Goal: Information Seeking & Learning: Learn about a topic

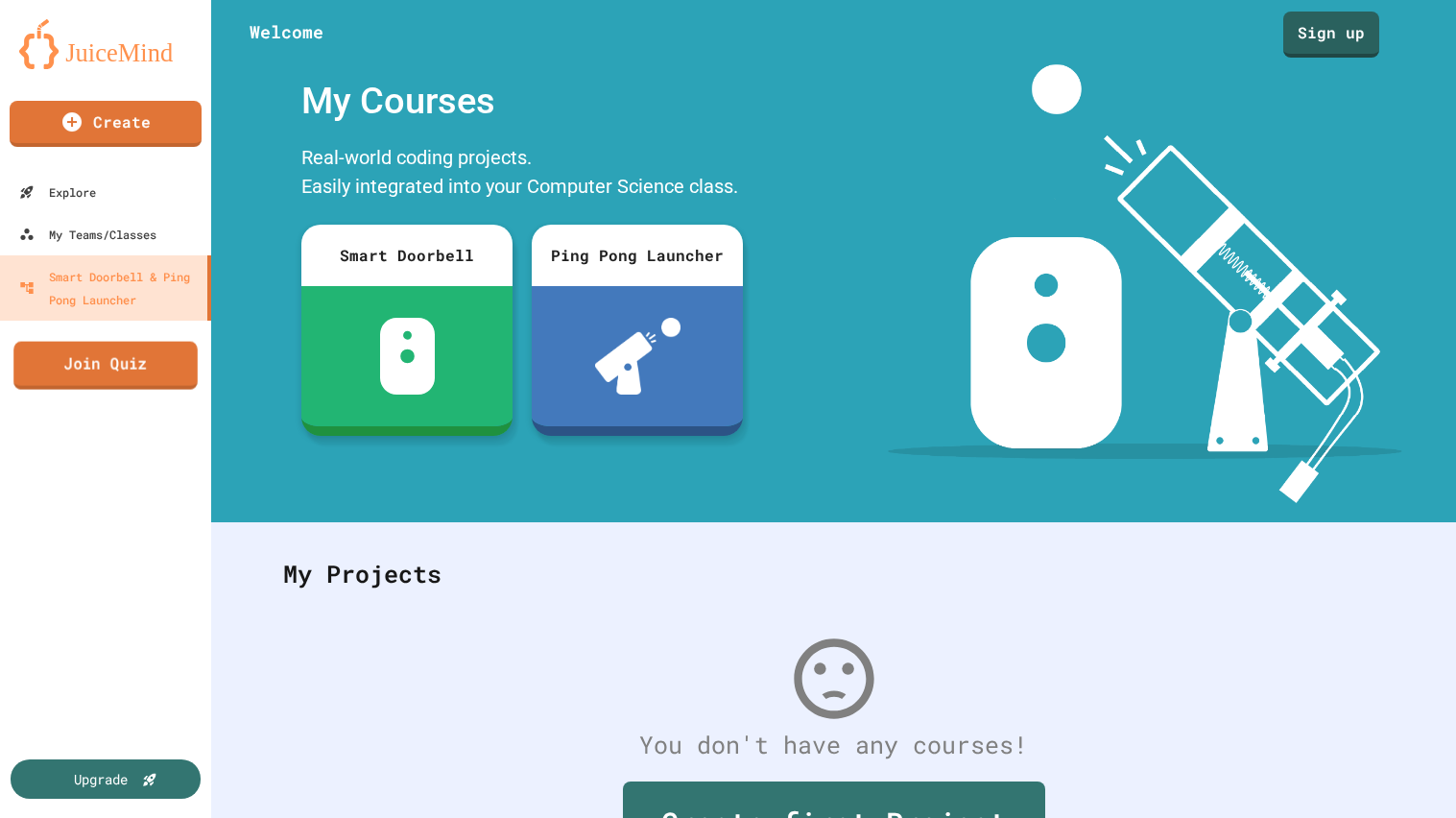
click at [129, 389] on div "Create Explore My Teams/Classes Smart Doorbell & Ping Pong Launcher Join Quiz U…" at bounding box center [106, 409] width 211 height 818
click at [106, 360] on link "Join Quiz" at bounding box center [106, 364] width 172 height 48
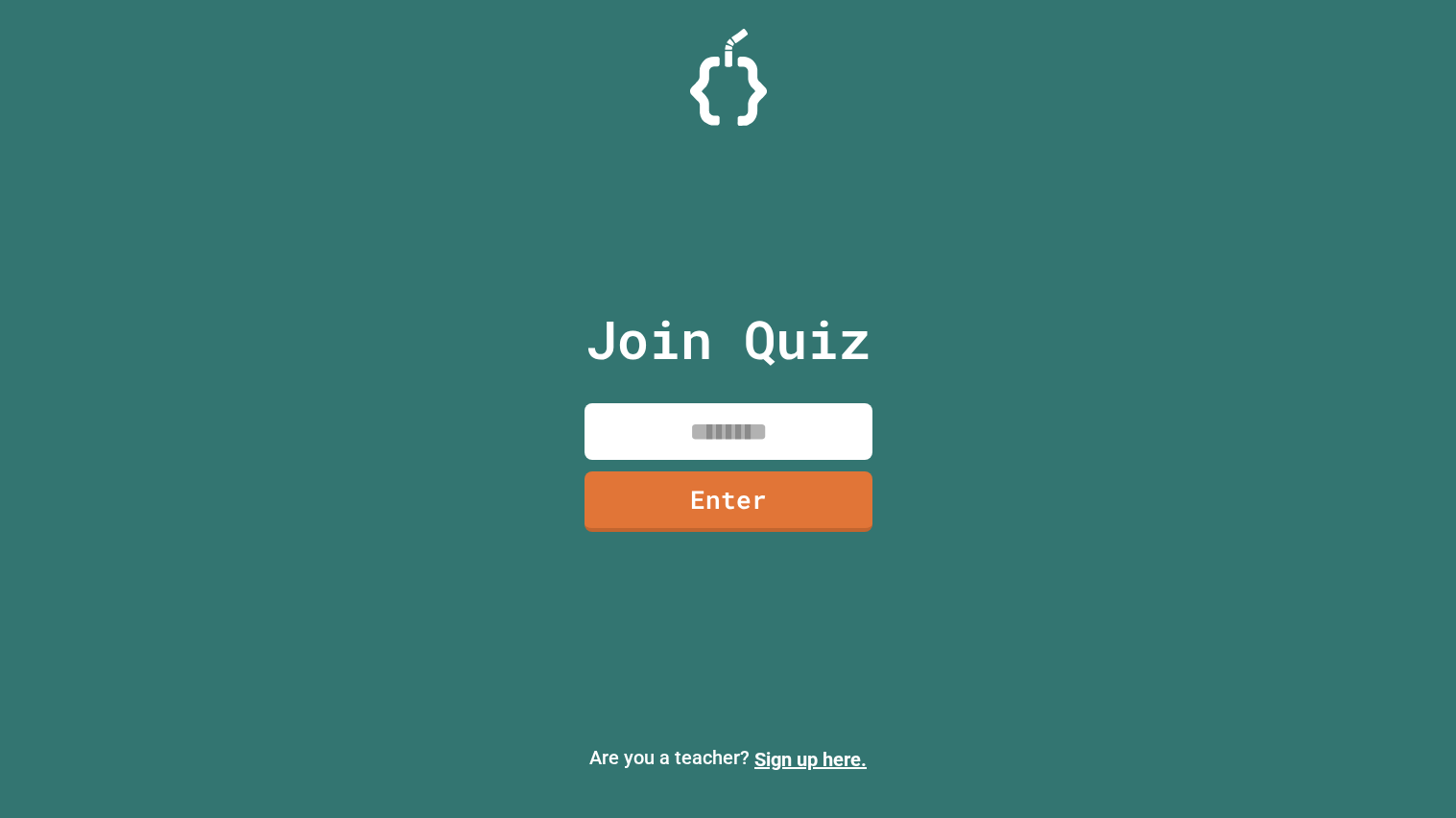
click at [633, 426] on input at bounding box center [728, 431] width 288 height 56
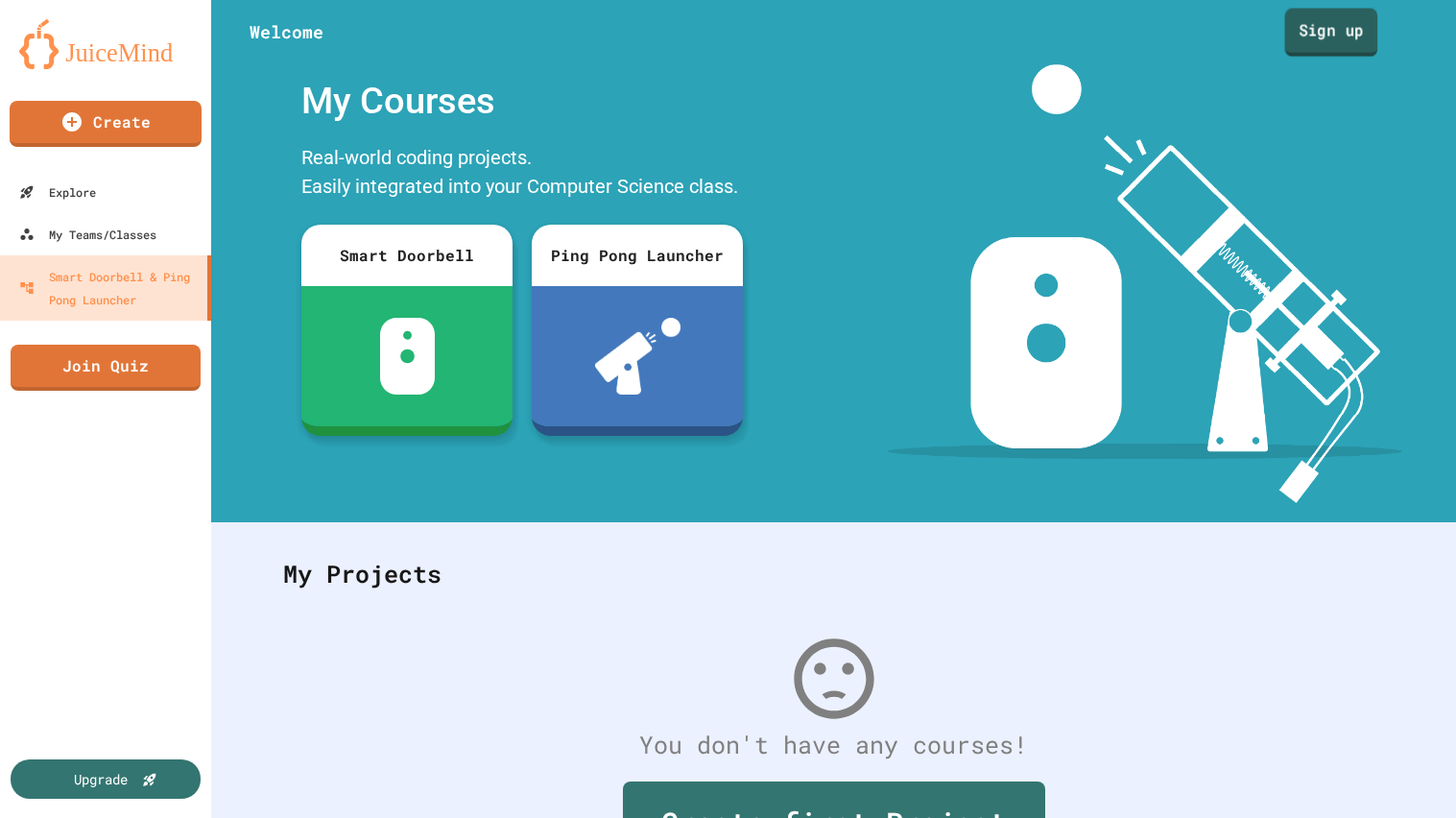
click at [1315, 37] on link "Sign up" at bounding box center [1332, 33] width 93 height 48
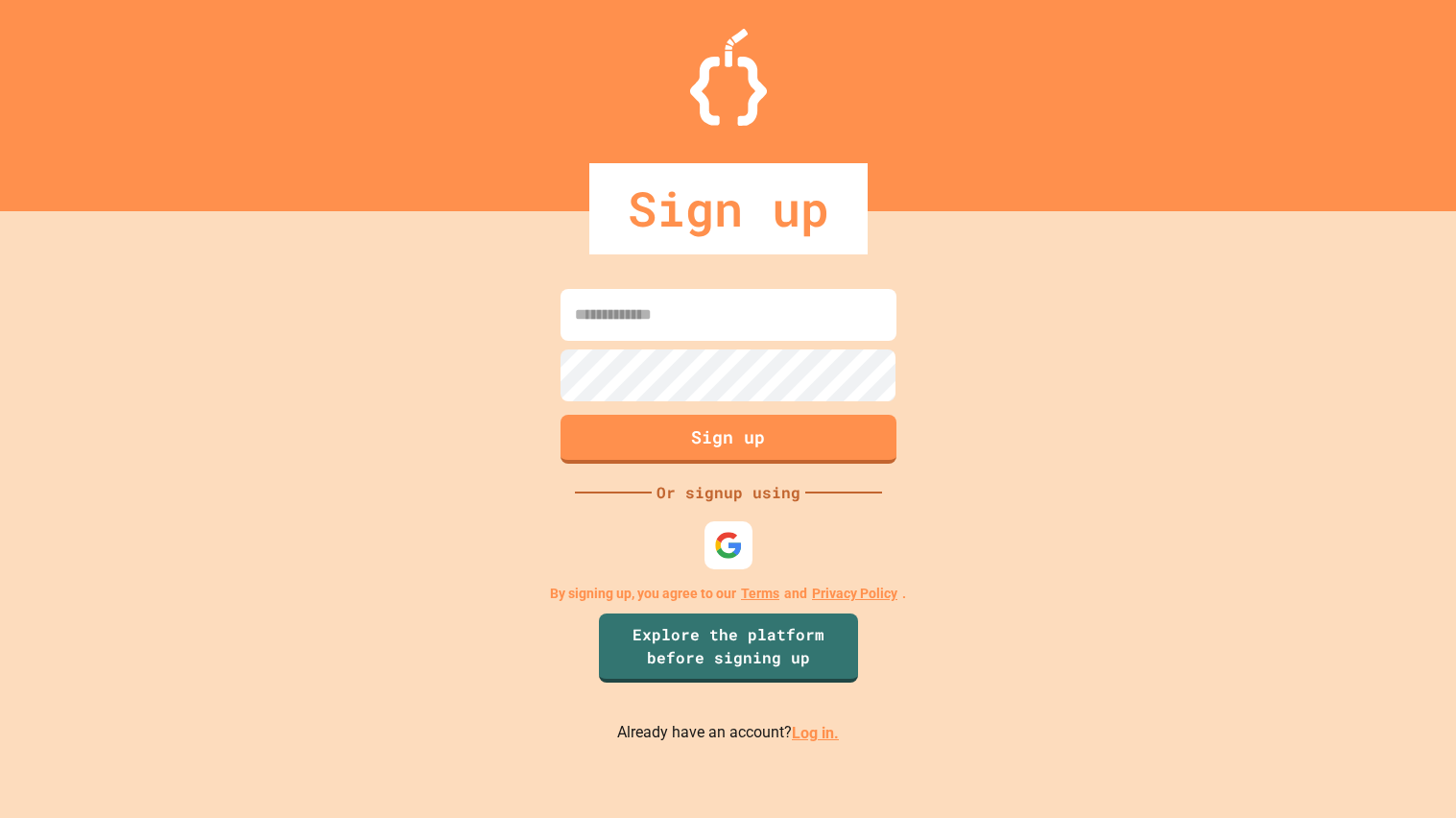
click at [730, 324] on input at bounding box center [728, 314] width 336 height 51
type input "**********"
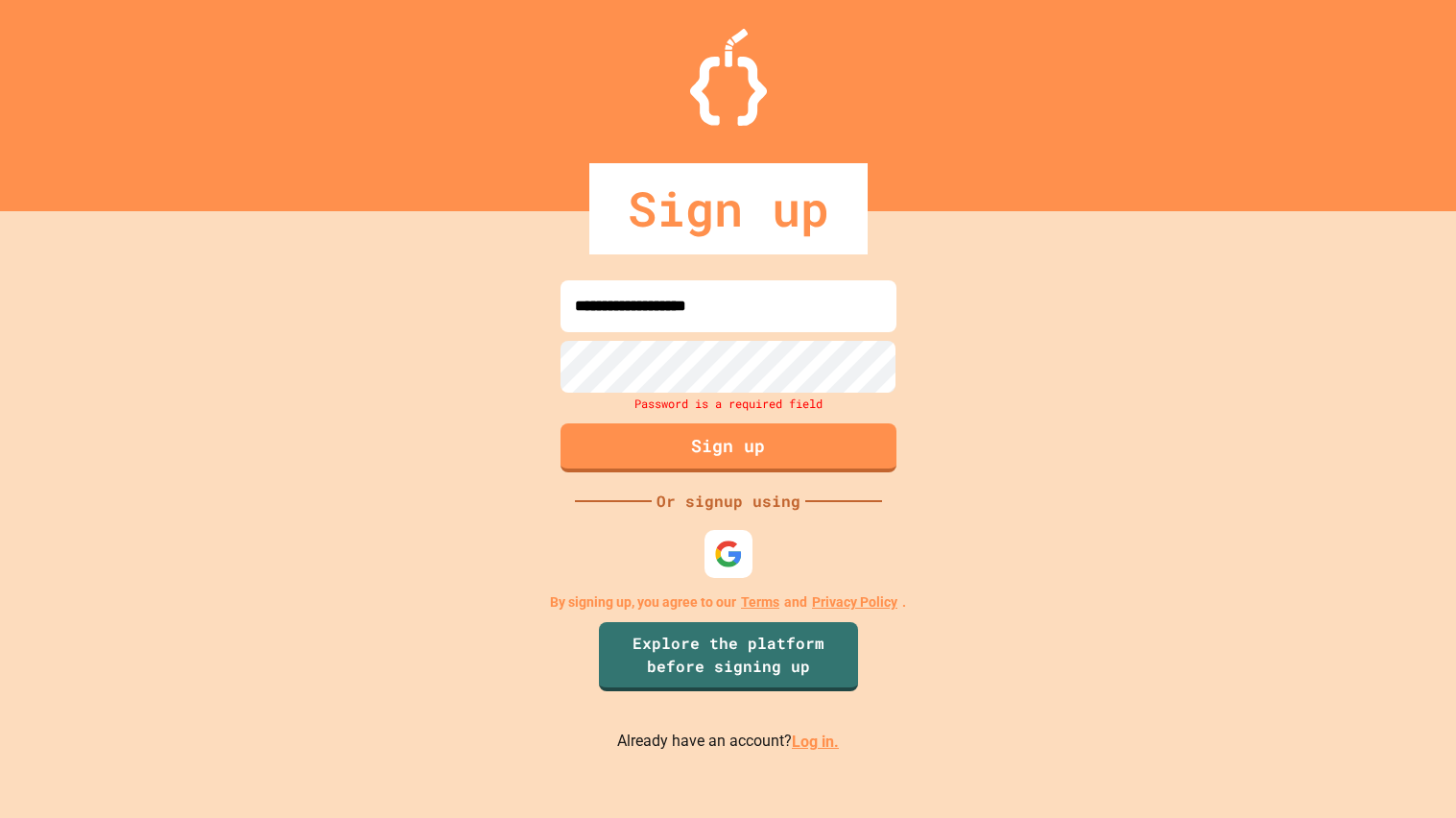
click at [806, 747] on link "Log in." at bounding box center [815, 740] width 47 height 18
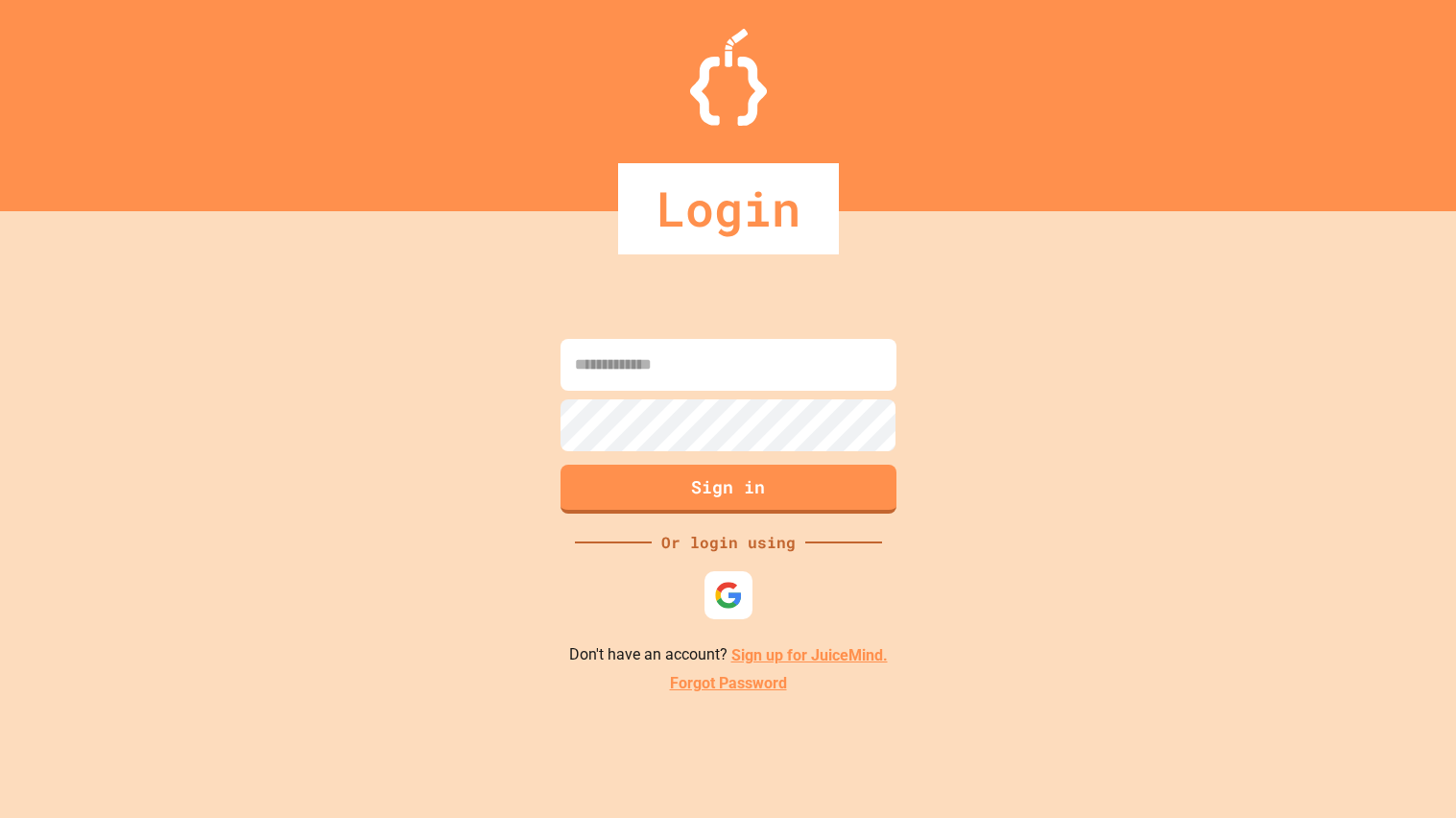
click at [721, 362] on input at bounding box center [728, 364] width 336 height 51
type input "**********"
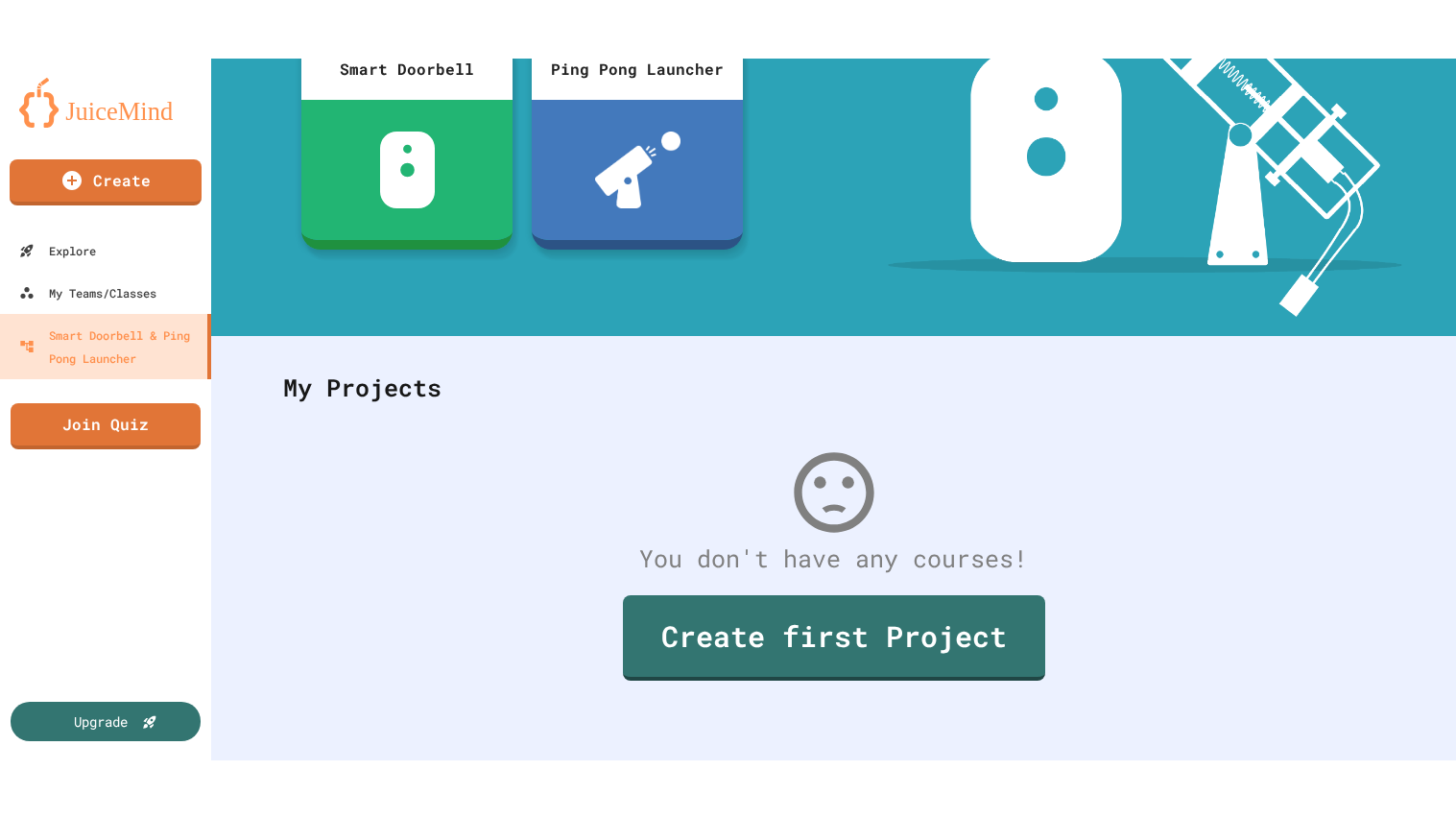
scroll to position [239, 0]
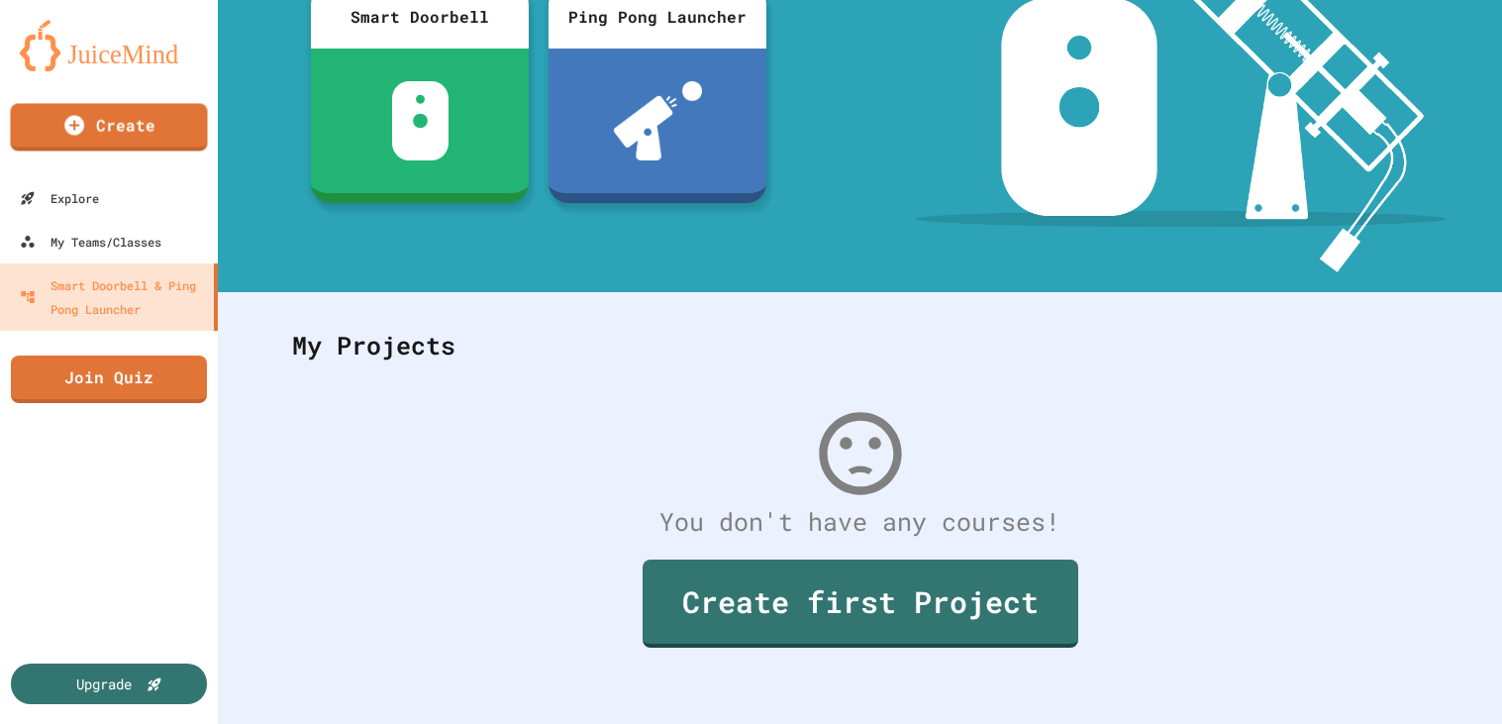
click at [133, 355] on link "Join Quiz" at bounding box center [109, 379] width 196 height 48
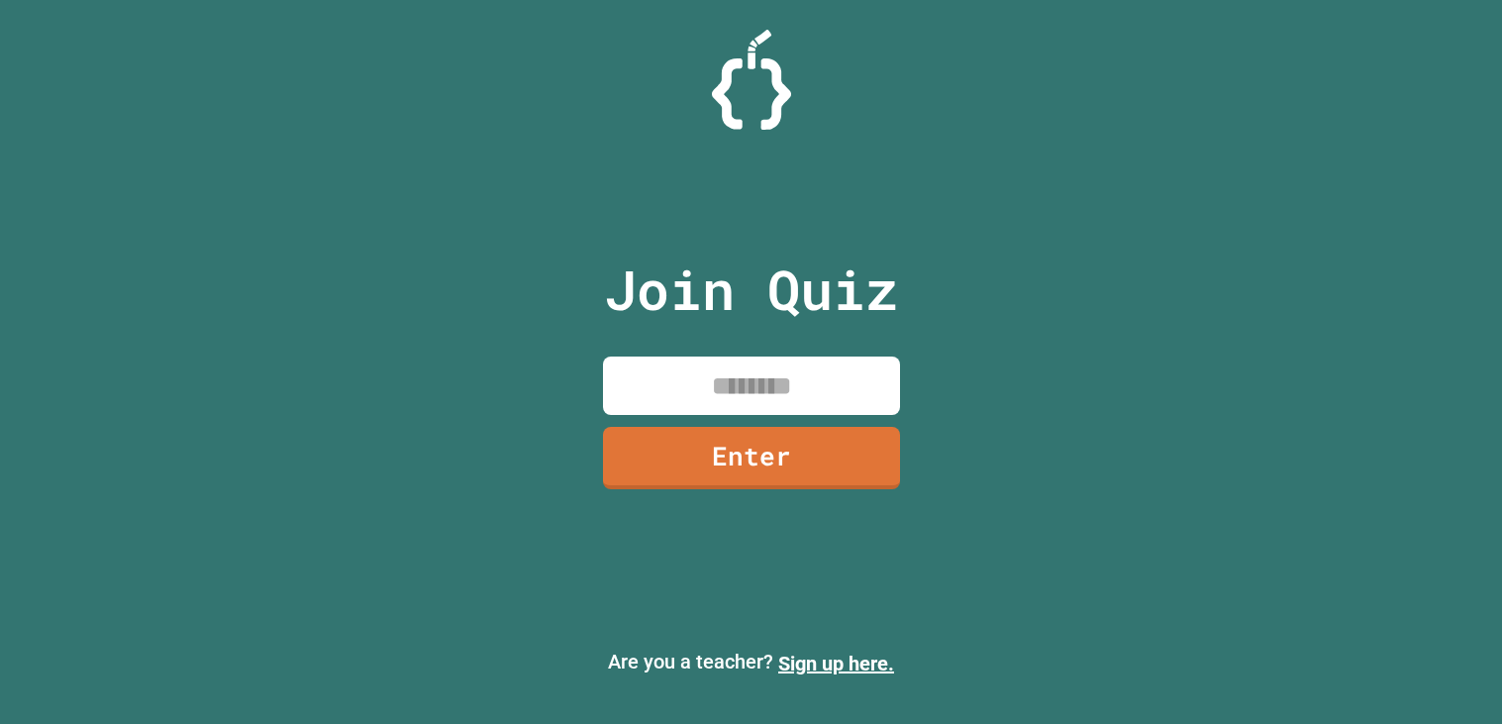
click at [705, 366] on input at bounding box center [751, 385] width 297 height 58
click at [664, 384] on input at bounding box center [751, 385] width 297 height 58
type input "*"
type input "********"
click at [650, 440] on link "Enter" at bounding box center [751, 456] width 302 height 65
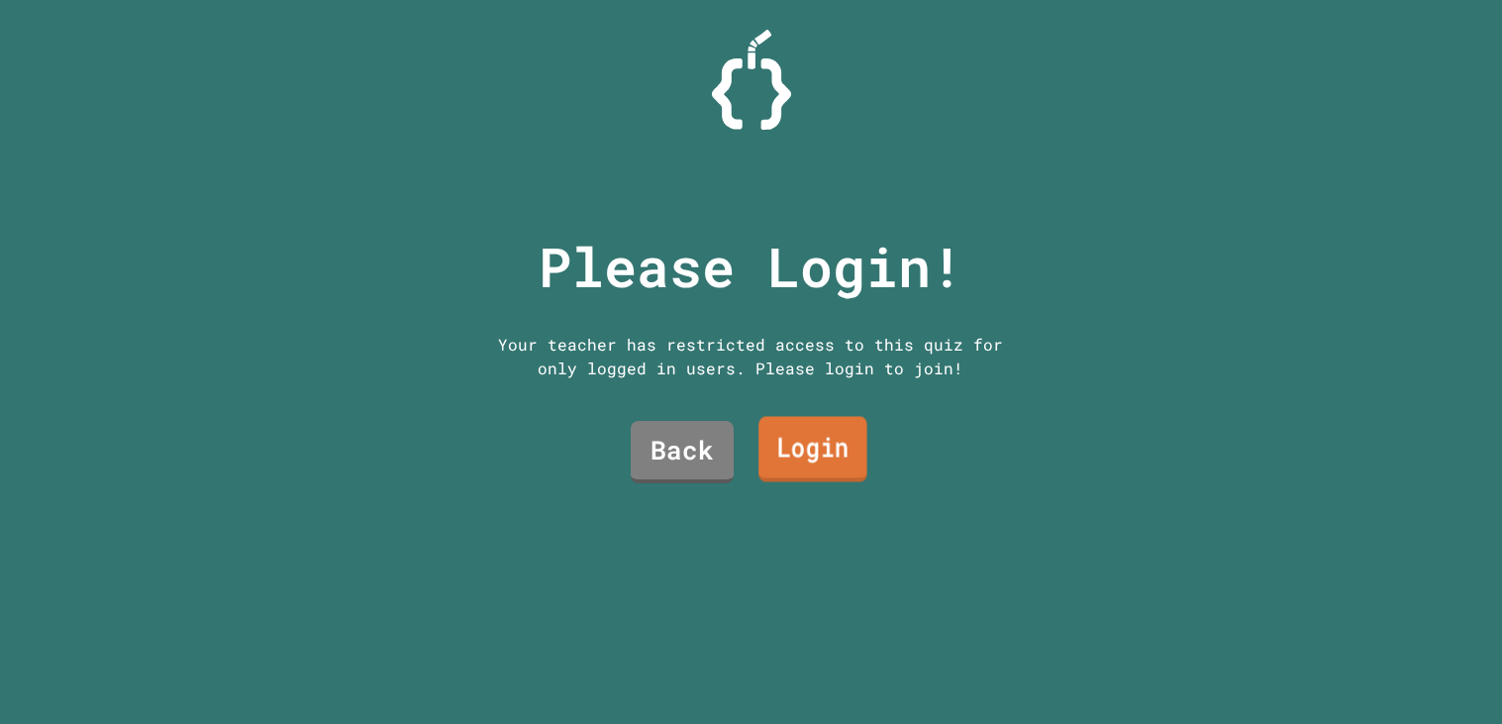
click at [792, 454] on link "Login" at bounding box center [812, 449] width 109 height 65
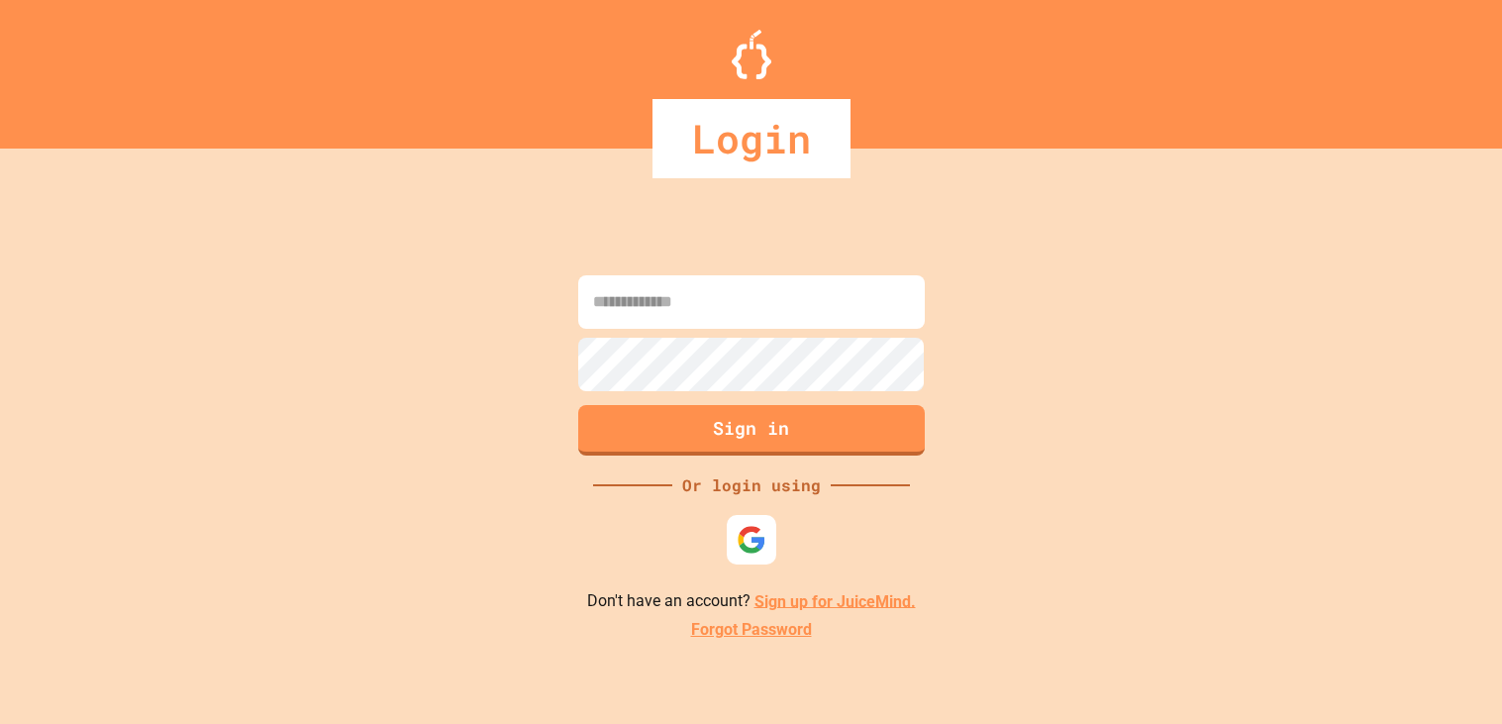
click at [716, 304] on input at bounding box center [751, 301] width 347 height 53
type input "**********"
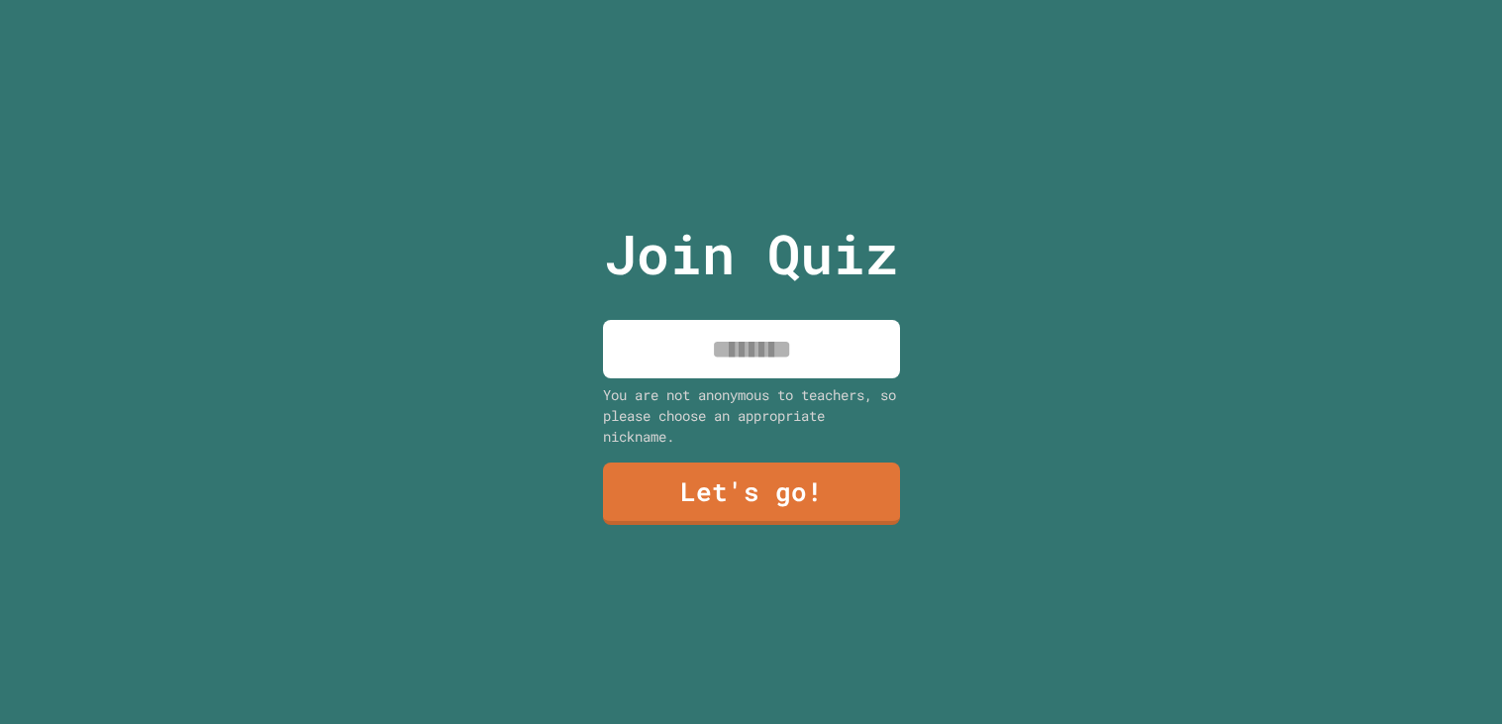
click at [729, 345] on input at bounding box center [751, 349] width 297 height 58
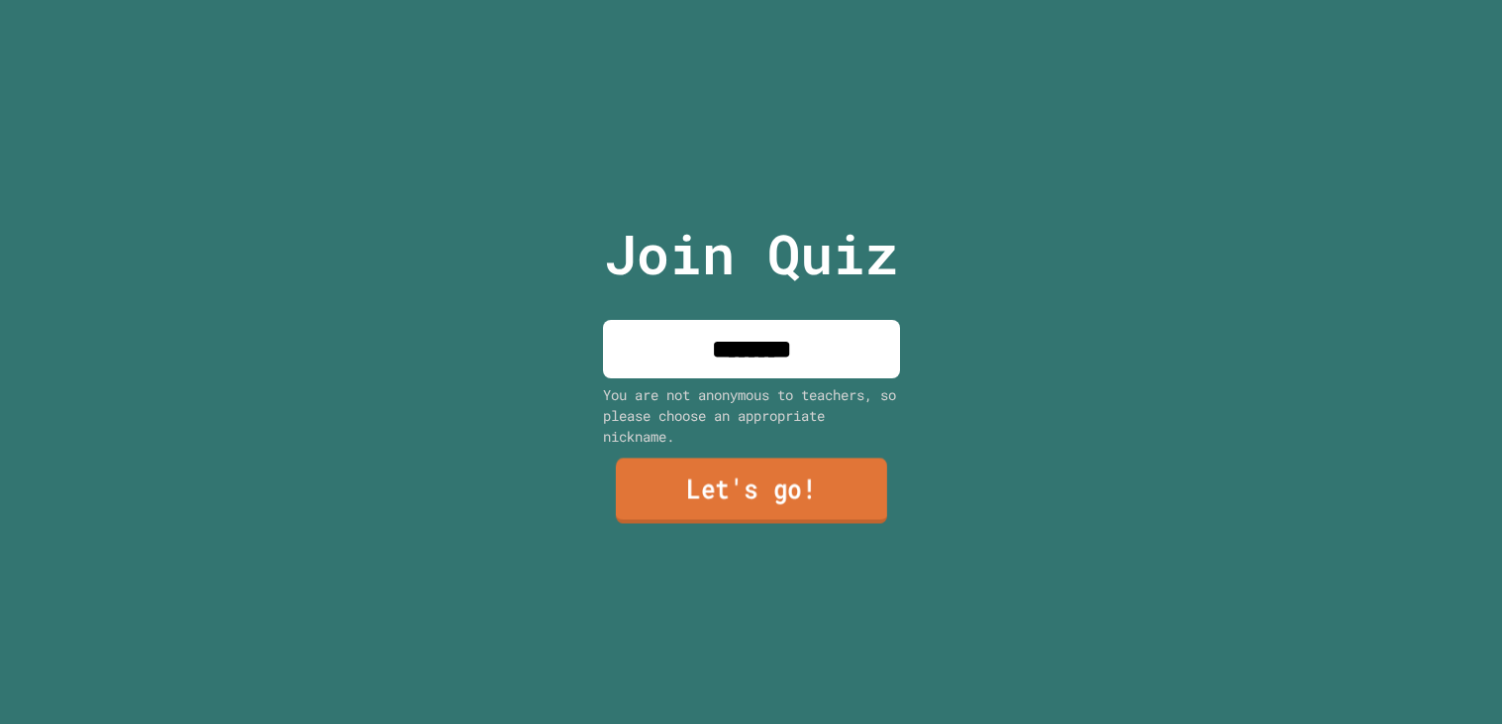
type input "********"
click at [737, 496] on link "Let's go!" at bounding box center [750, 490] width 271 height 65
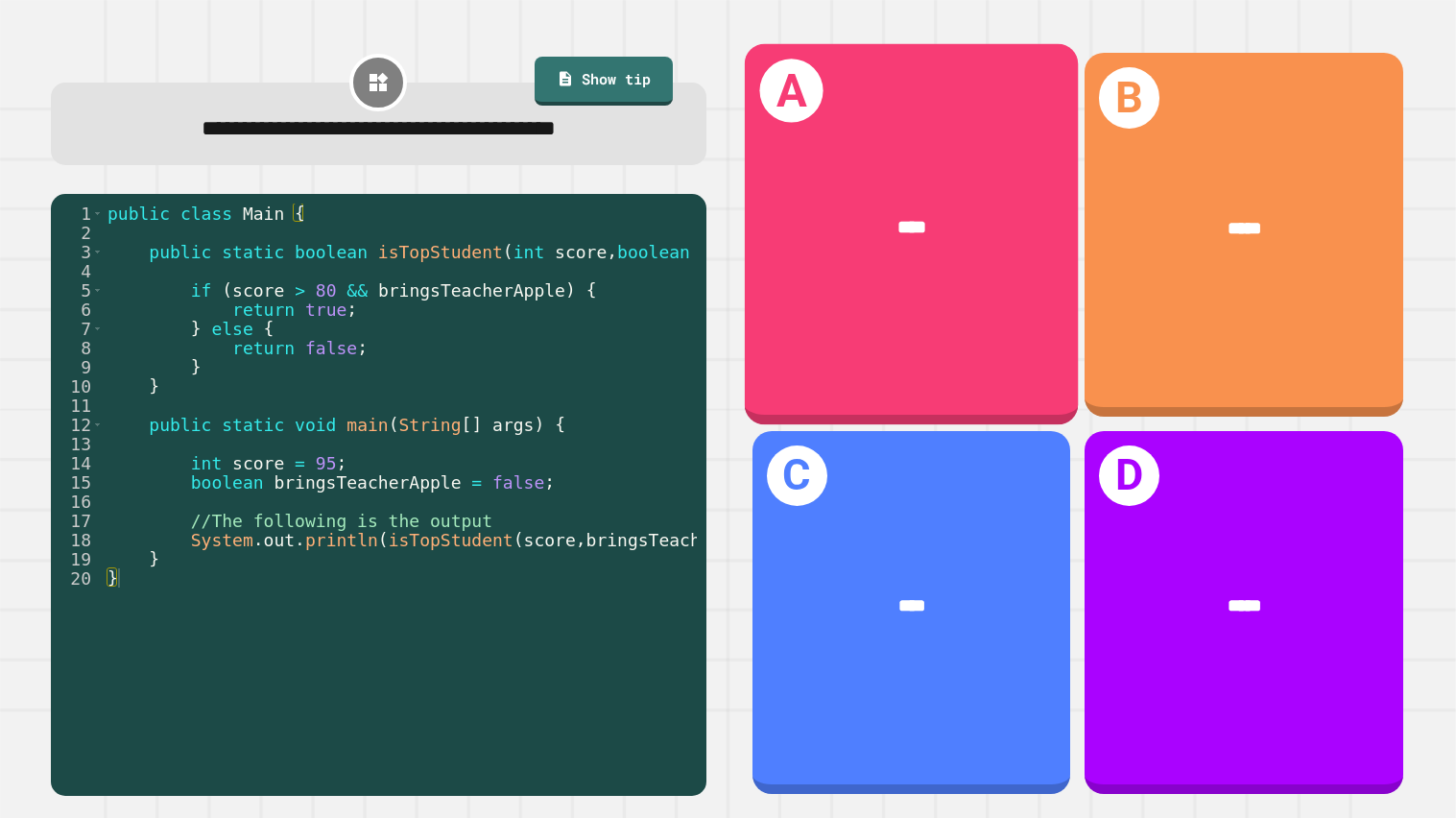
click at [826, 275] on div "****" at bounding box center [910, 229] width 334 height 104
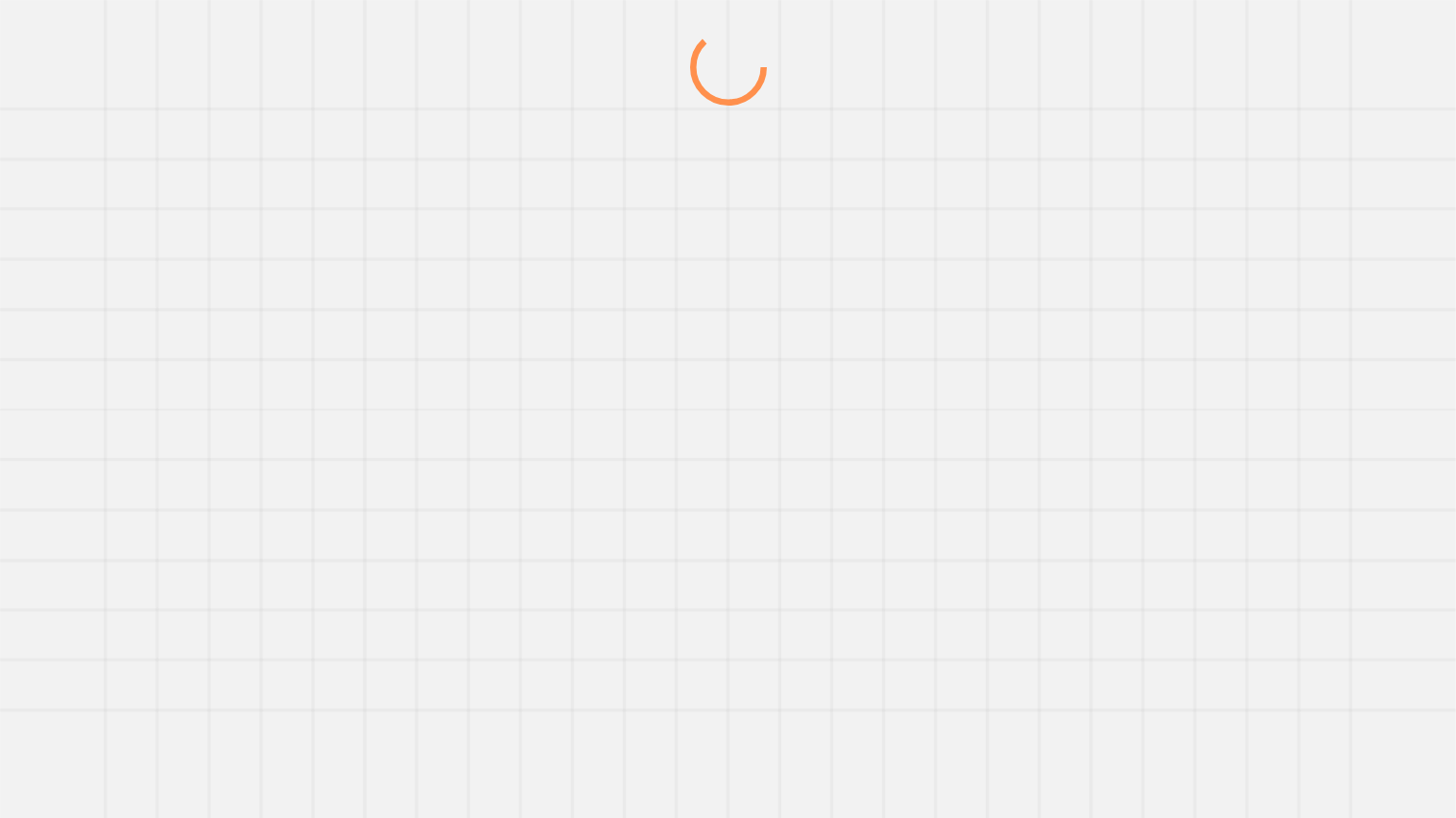
click at [234, 412] on div at bounding box center [728, 424] width 1398 height 789
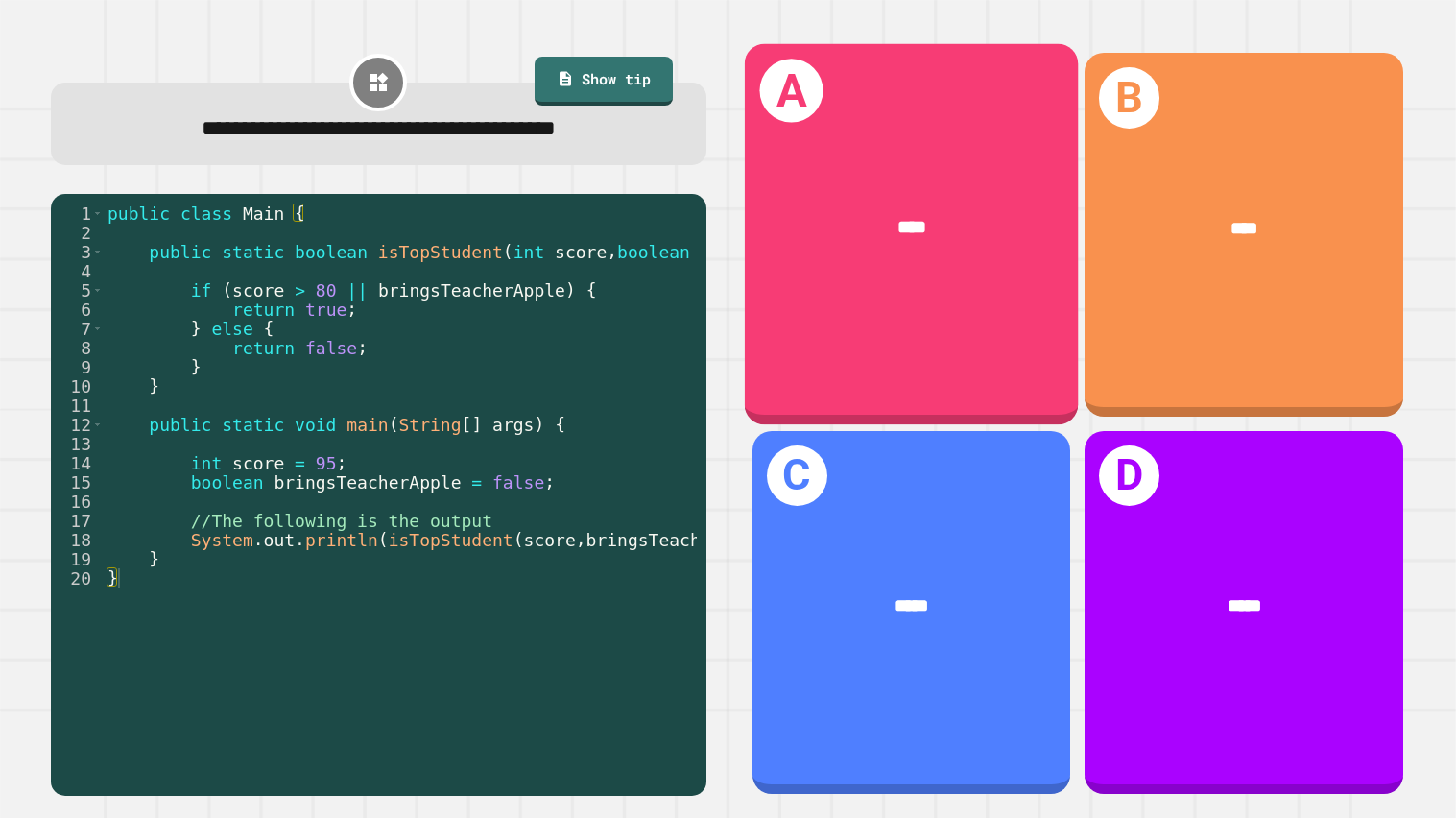
click at [1008, 195] on div "****" at bounding box center [910, 229] width 334 height 104
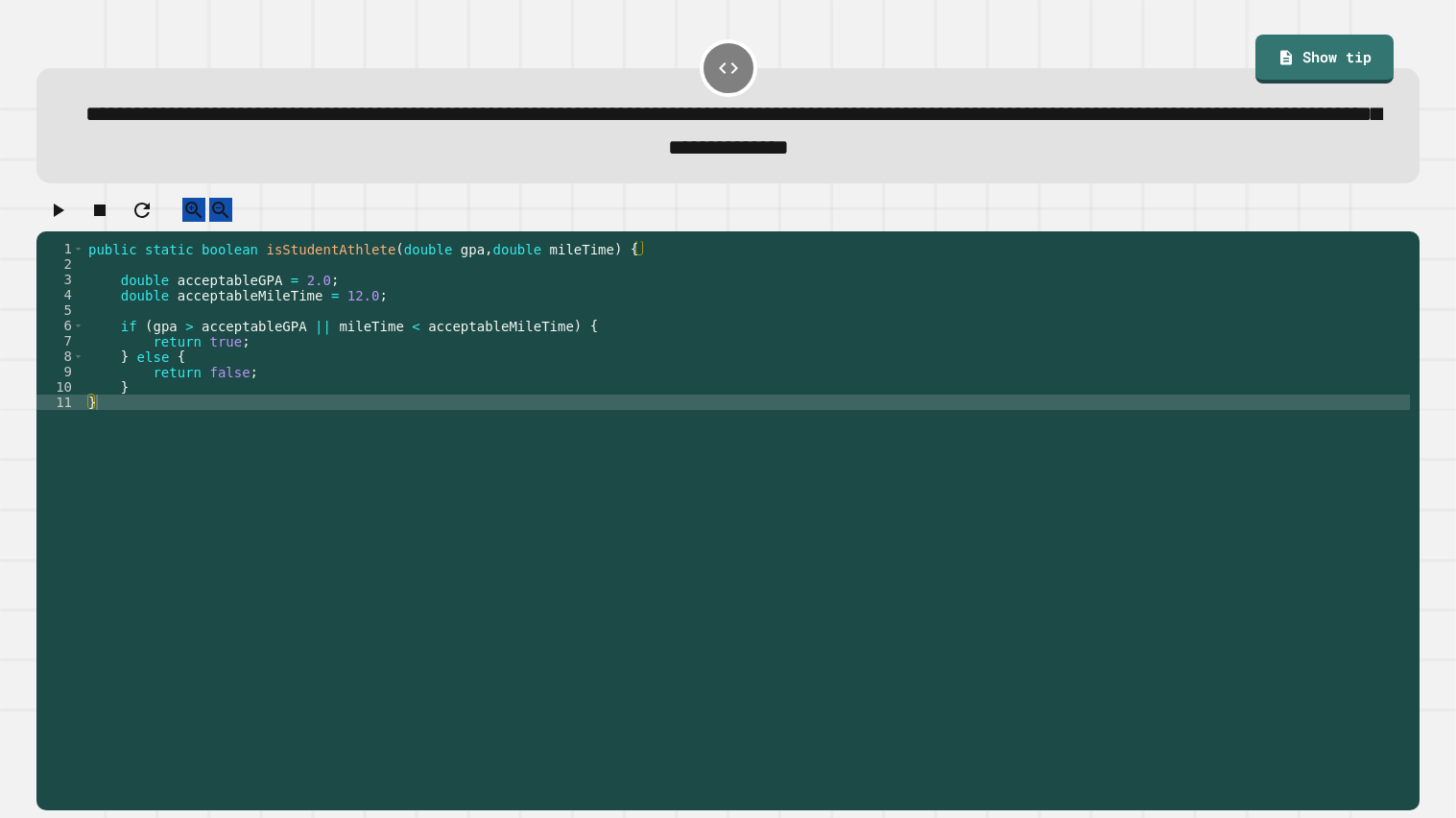
click at [175, 406] on div "public static boolean isStudentAthlete ( double gpa , double mileTime ) { doubl…" at bounding box center [746, 518] width 1325 height 552
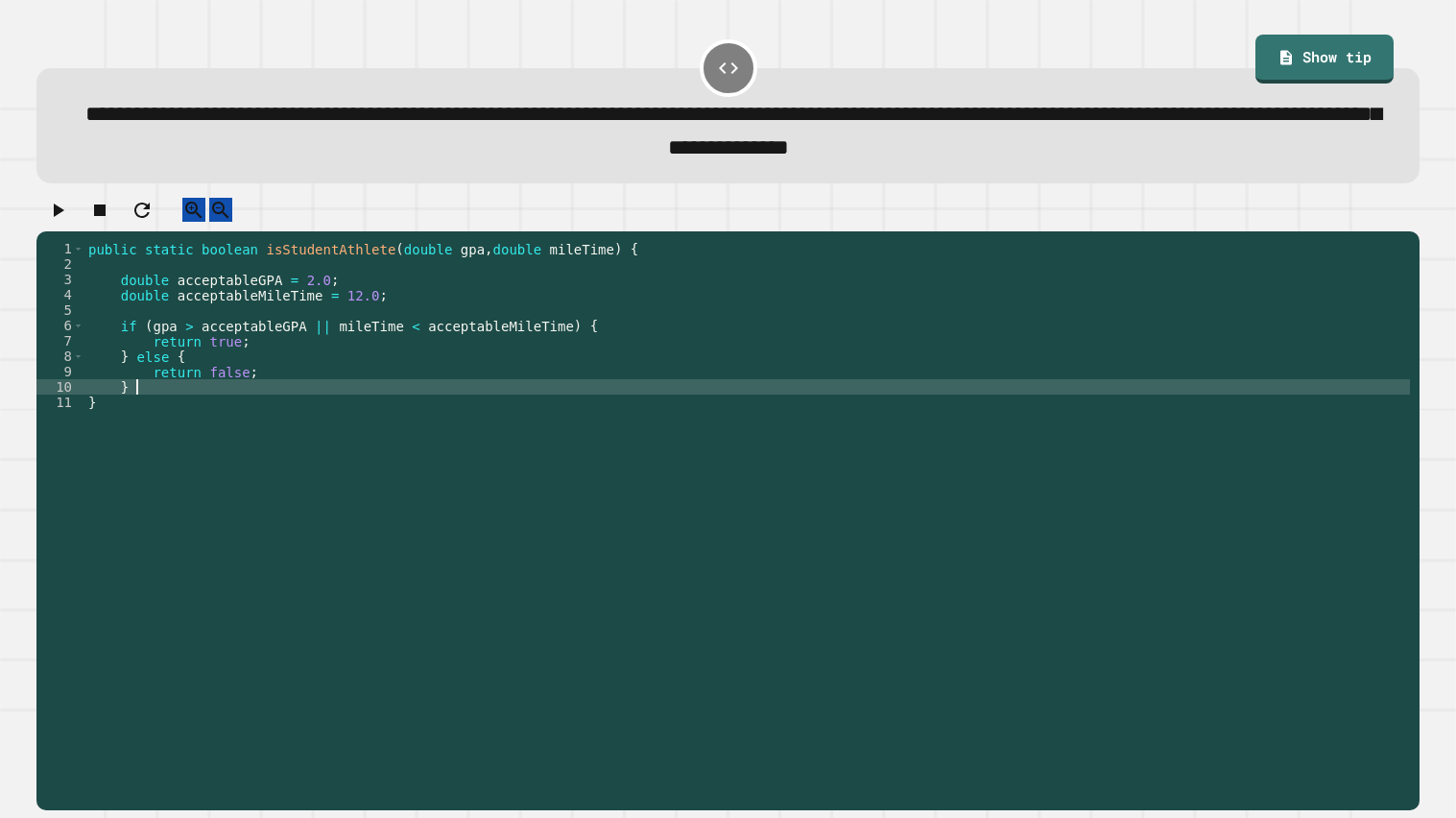
click at [64, 212] on icon "button" at bounding box center [58, 210] width 23 height 23
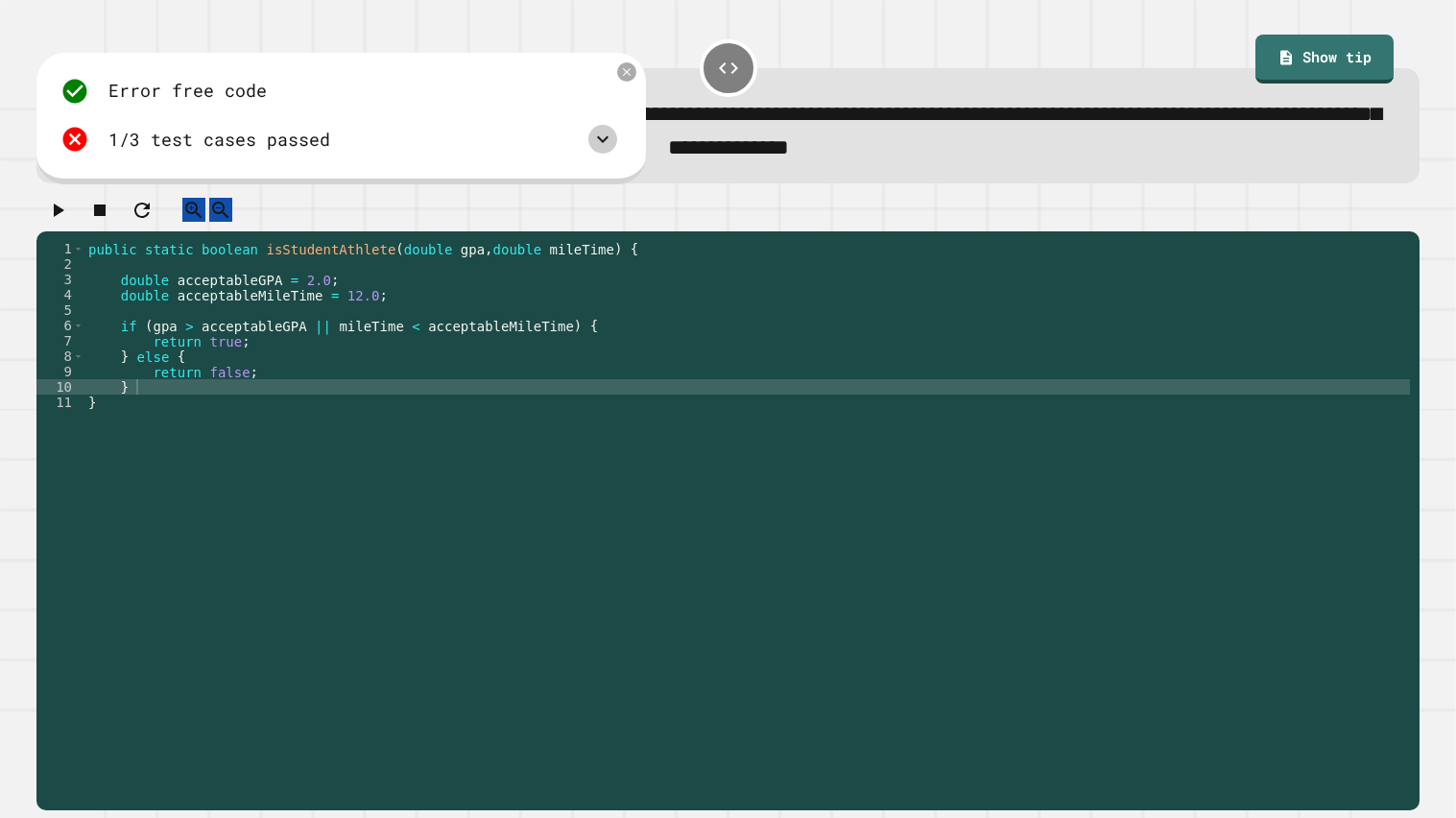
click at [611, 153] on div at bounding box center [603, 140] width 29 height 29
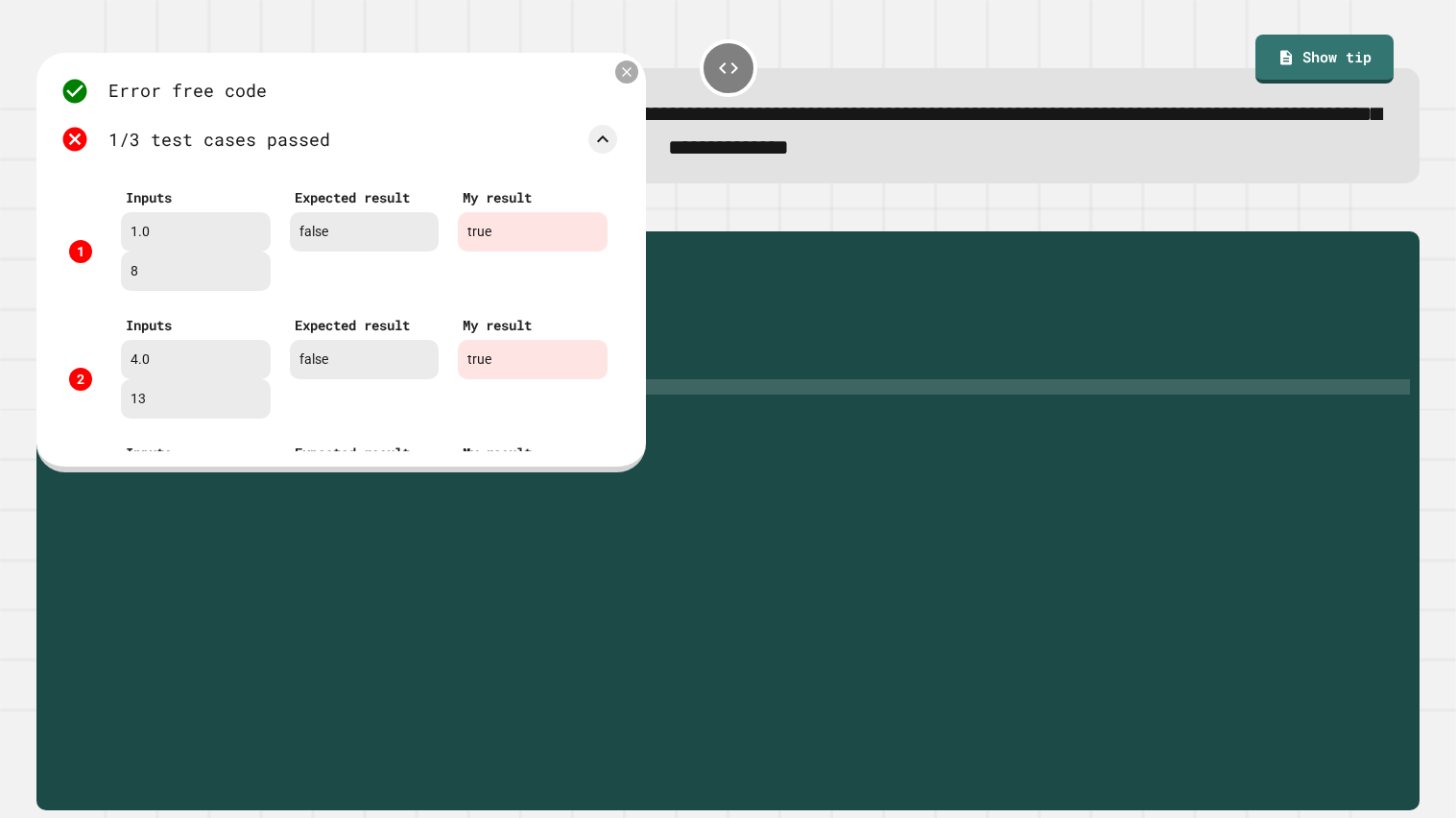
click at [630, 70] on icon at bounding box center [627, 72] width 10 height 10
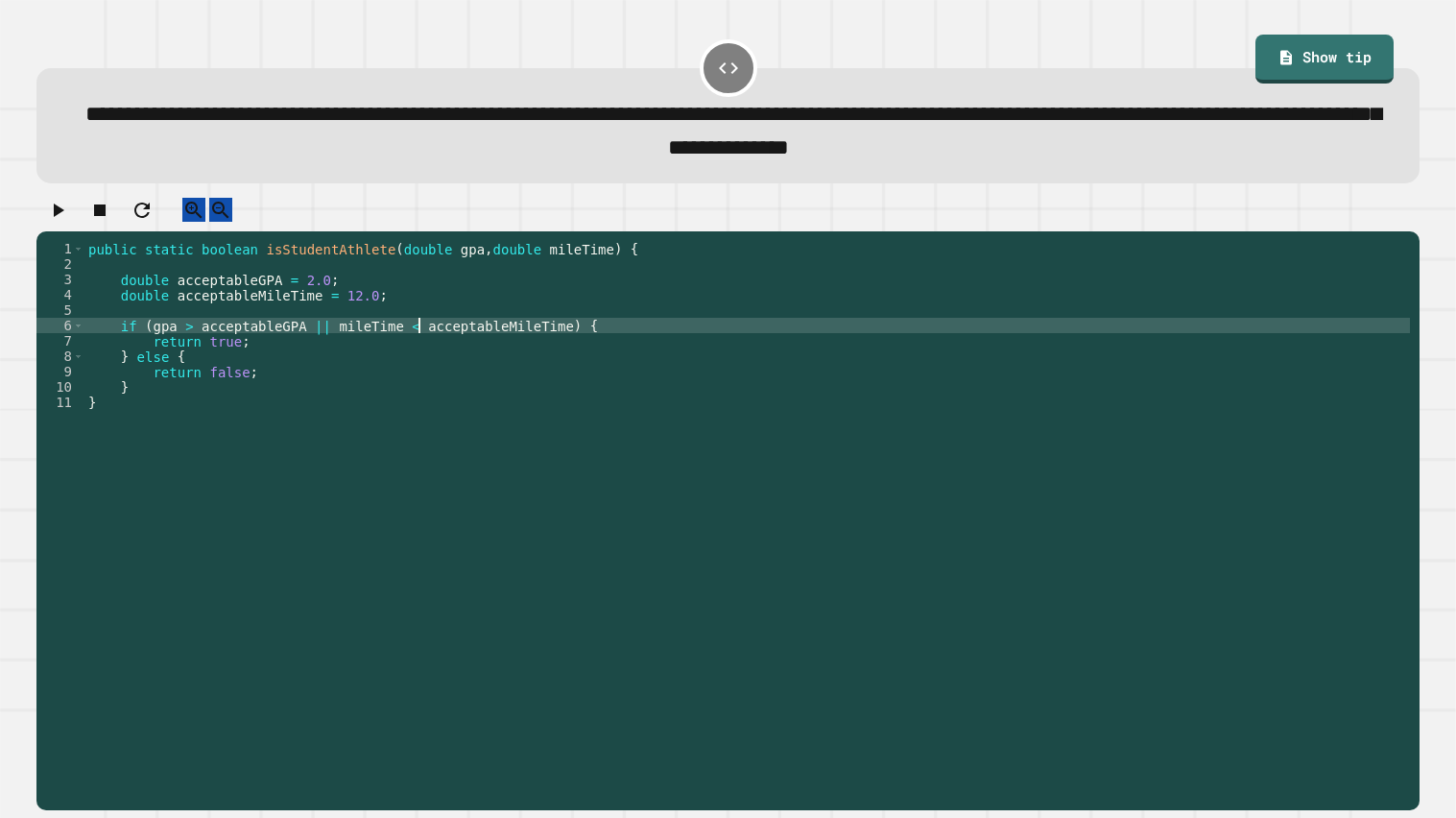
click at [421, 338] on div "public static boolean isStudentAthlete ( double gpa , double mileTime ) { doubl…" at bounding box center [746, 518] width 1325 height 552
click at [225, 394] on div "public static boolean isStudentAthlete ( double gpa , double mileTime ) { doubl…" at bounding box center [746, 518] width 1325 height 552
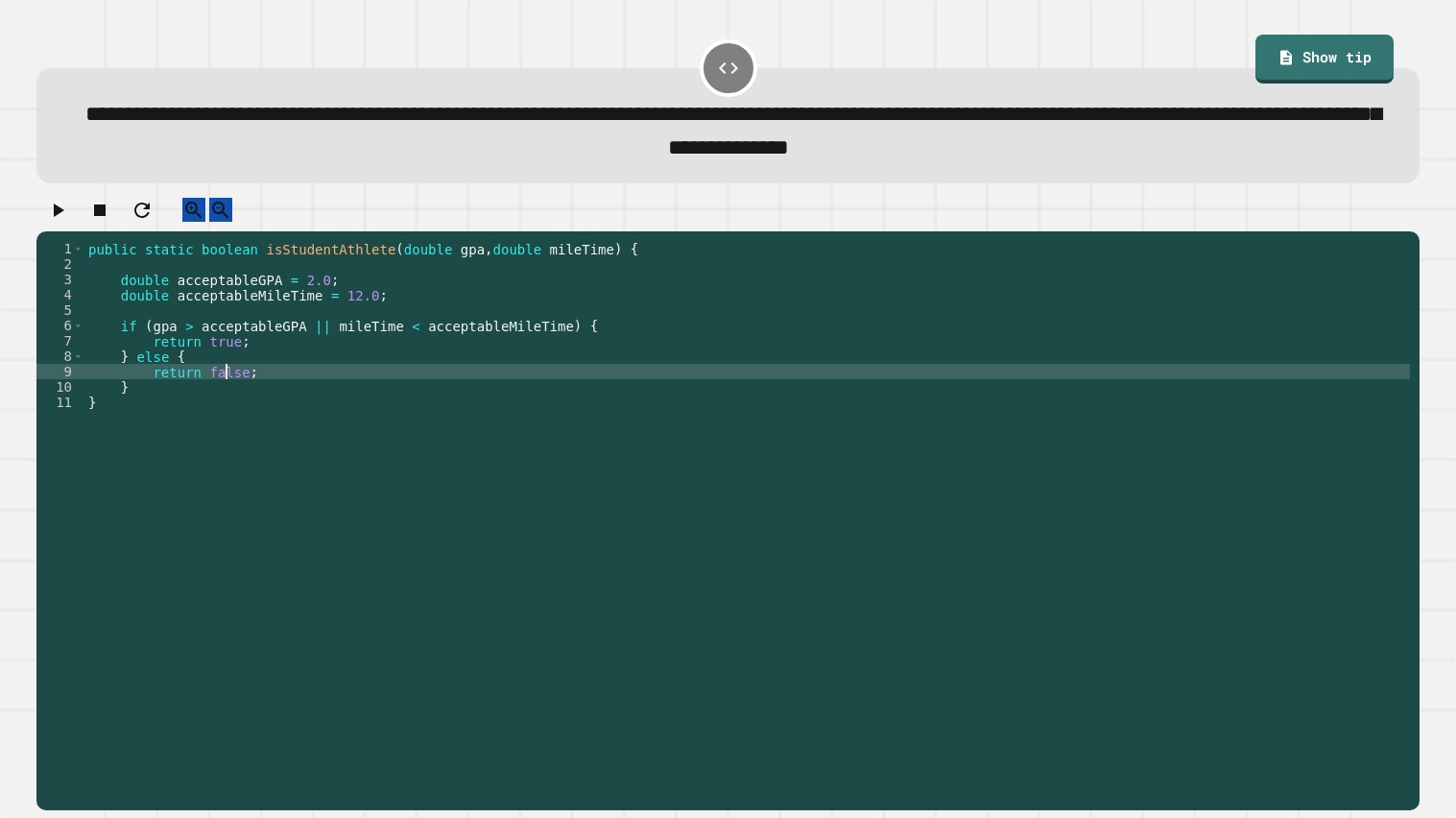
click at [225, 394] on div "public static boolean isStudentAthlete ( double gpa , double mileTime ) { doubl…" at bounding box center [746, 518] width 1325 height 552
click at [69, 210] on icon "button" at bounding box center [58, 210] width 23 height 23
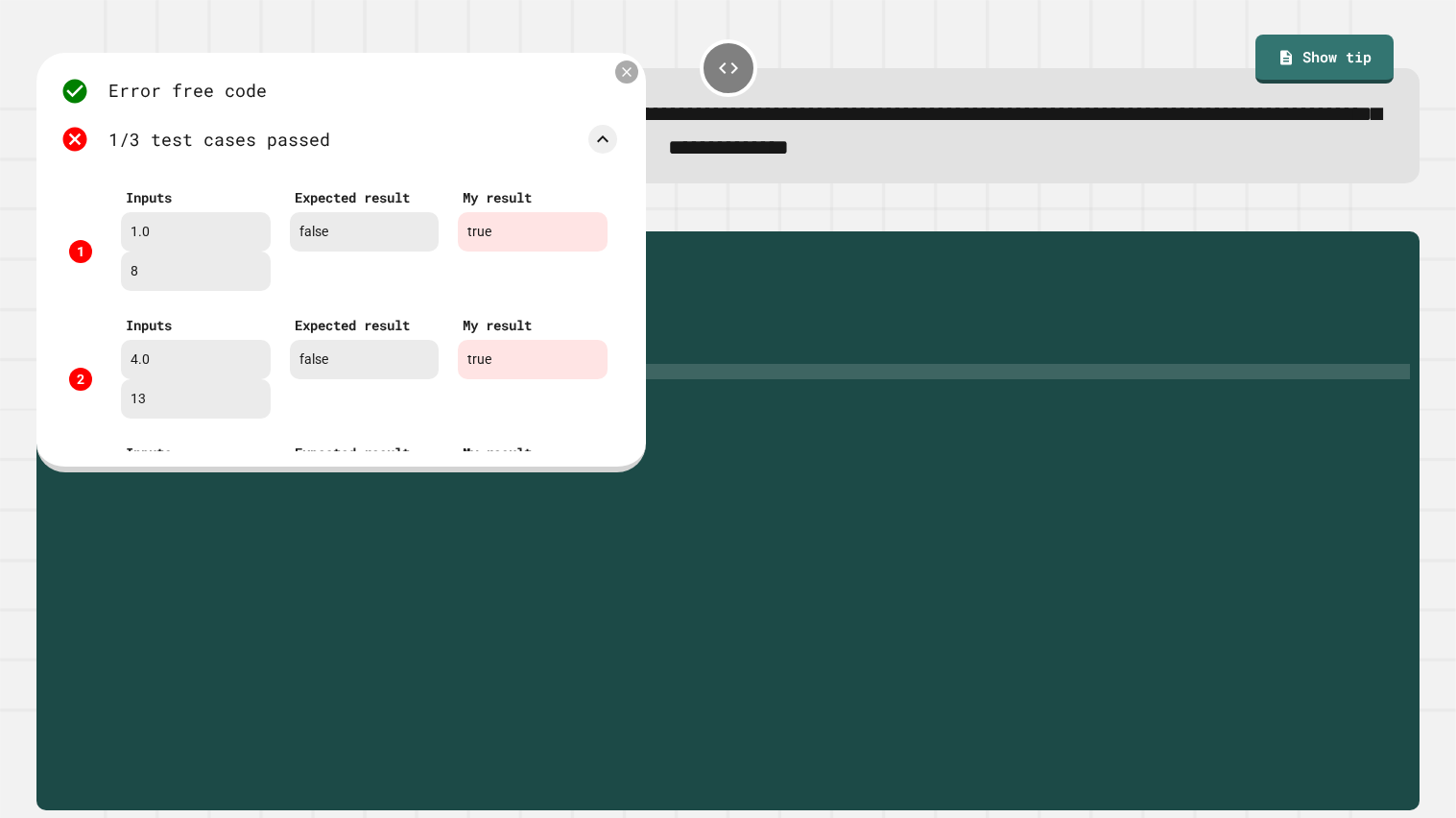
click at [625, 79] on icon at bounding box center [627, 71] width 16 height 16
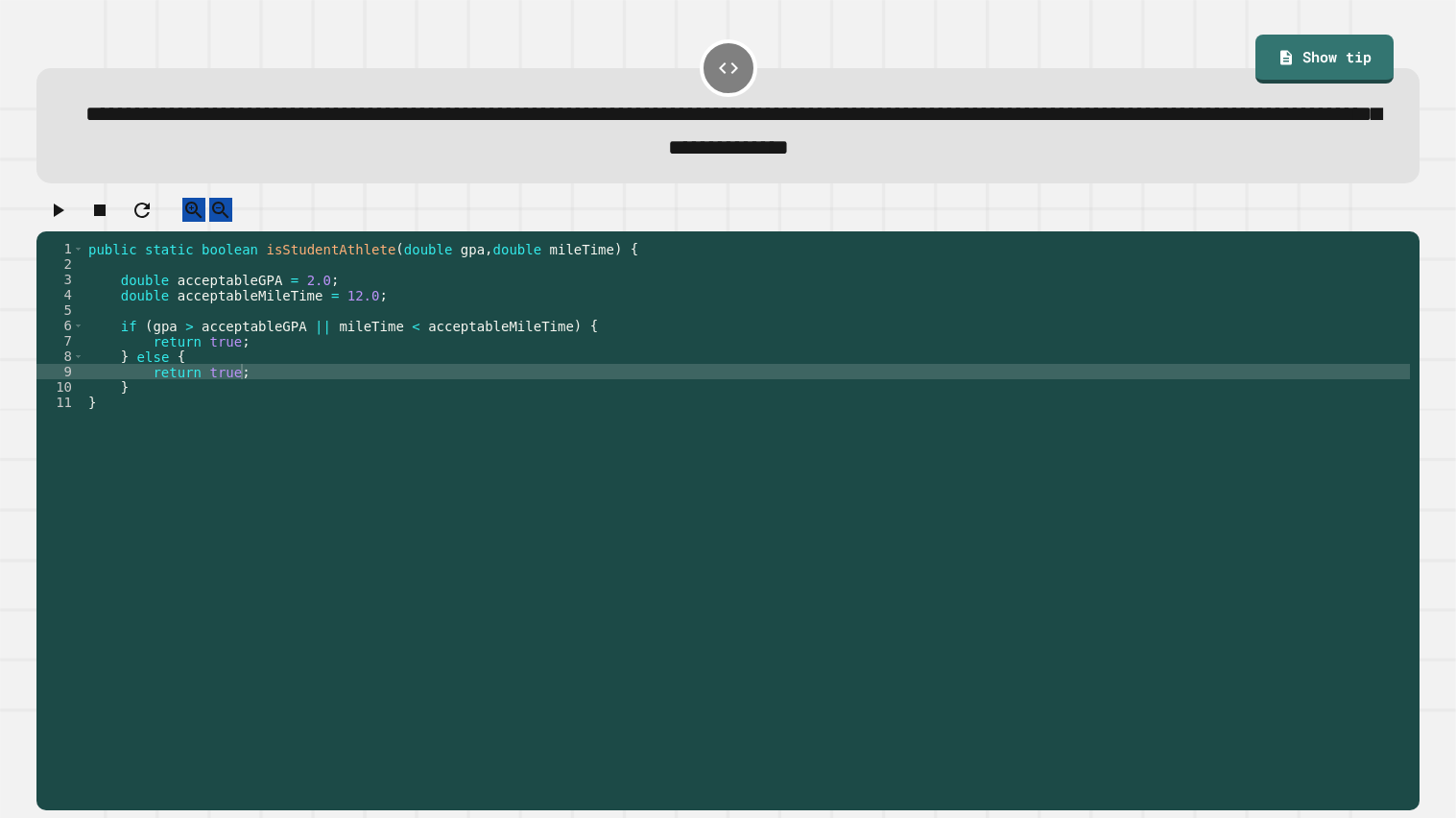
click at [226, 367] on div "public static boolean isStudentAthlete ( double gpa , double mileTime ) { doubl…" at bounding box center [746, 518] width 1325 height 552
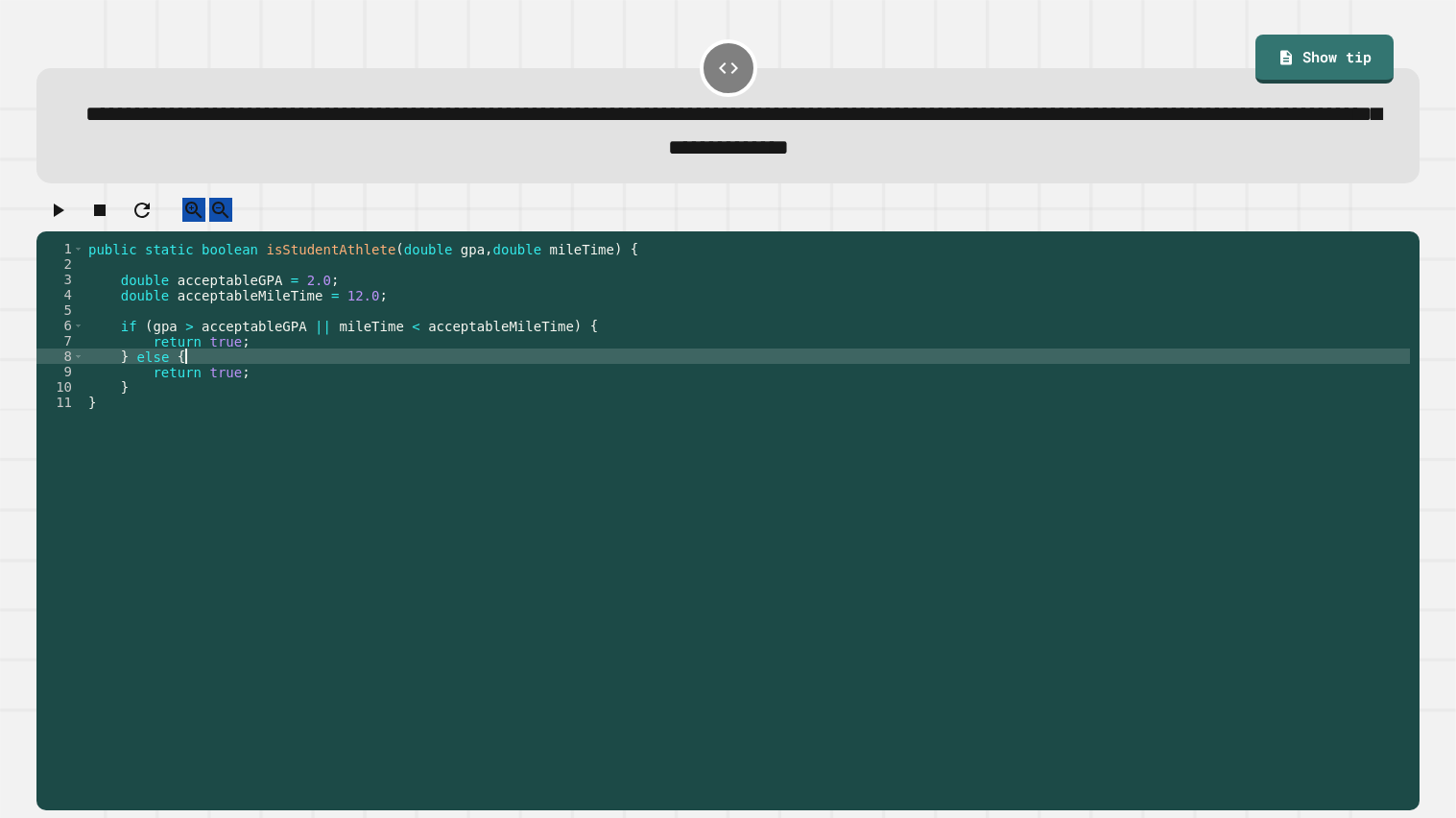
scroll to position [0, 5]
click at [224, 353] on div "public static boolean isStudentAthlete ( double gpa , double mileTime ) { doubl…" at bounding box center [746, 518] width 1325 height 552
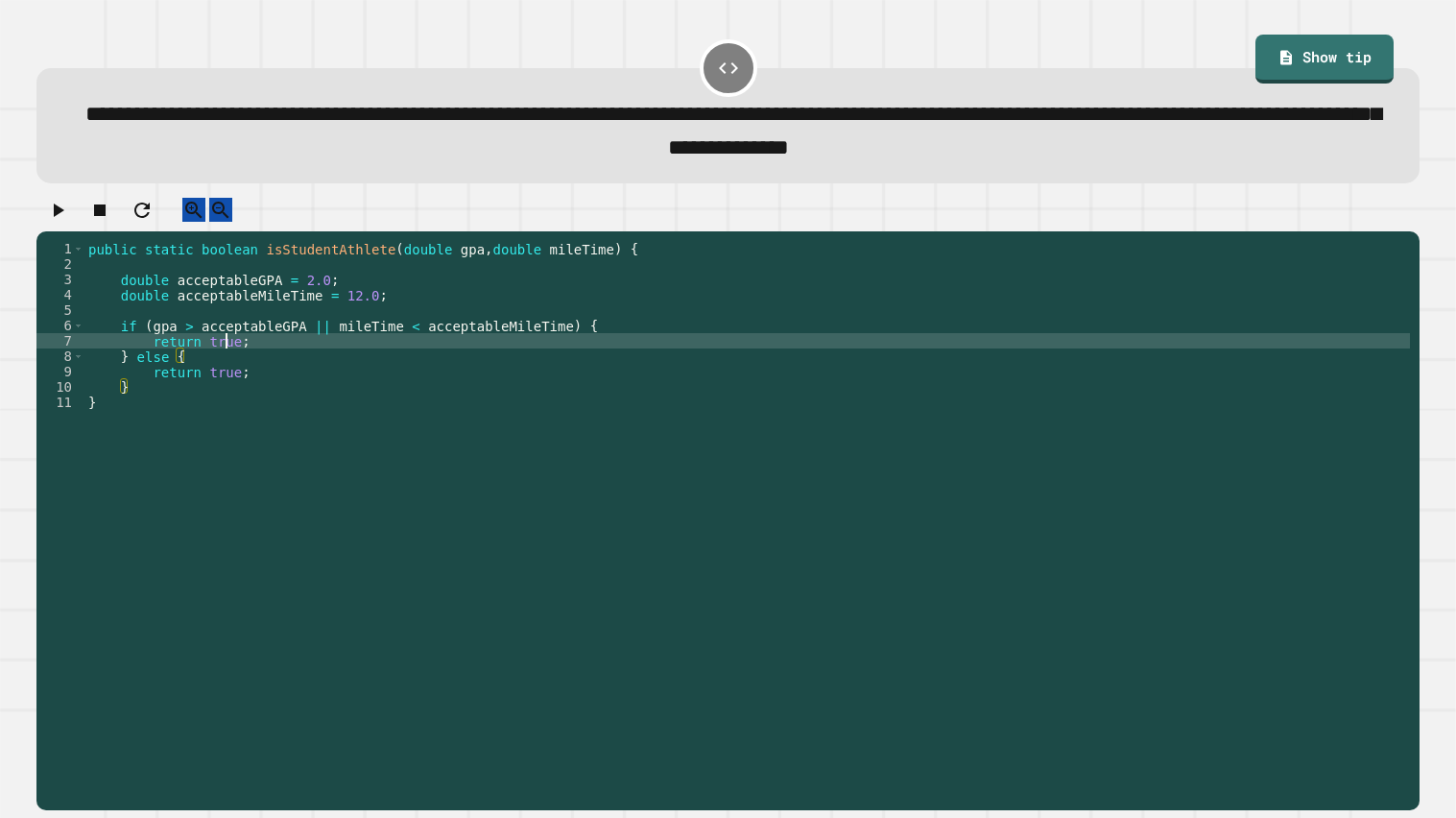
click at [224, 353] on div "public static boolean isStudentAthlete ( double gpa , double mileTime ) { doubl…" at bounding box center [746, 518] width 1325 height 552
click at [57, 217] on icon "button" at bounding box center [58, 210] width 23 height 23
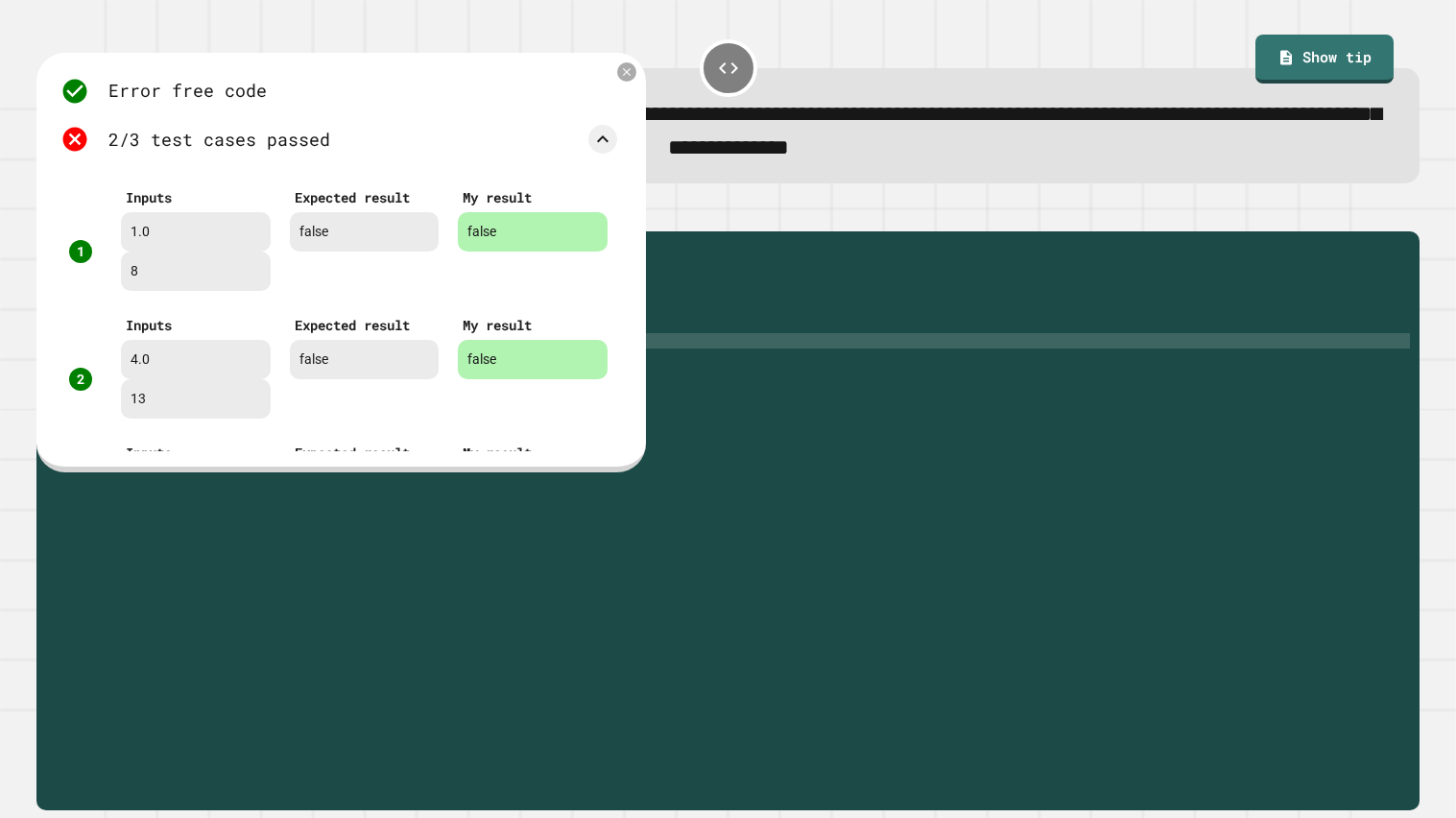
scroll to position [113, 0]
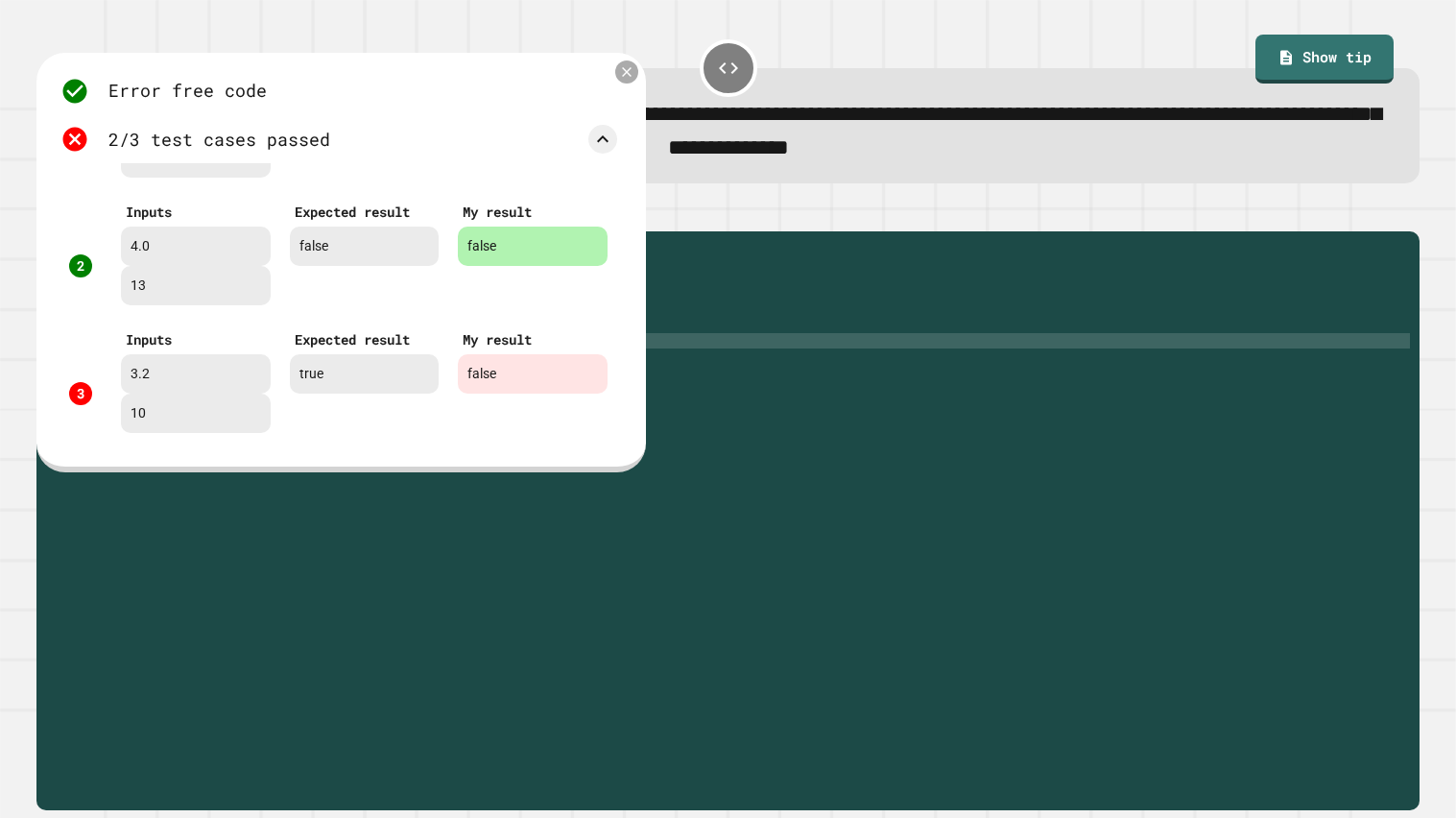
click at [629, 70] on icon at bounding box center [627, 71] width 16 height 16
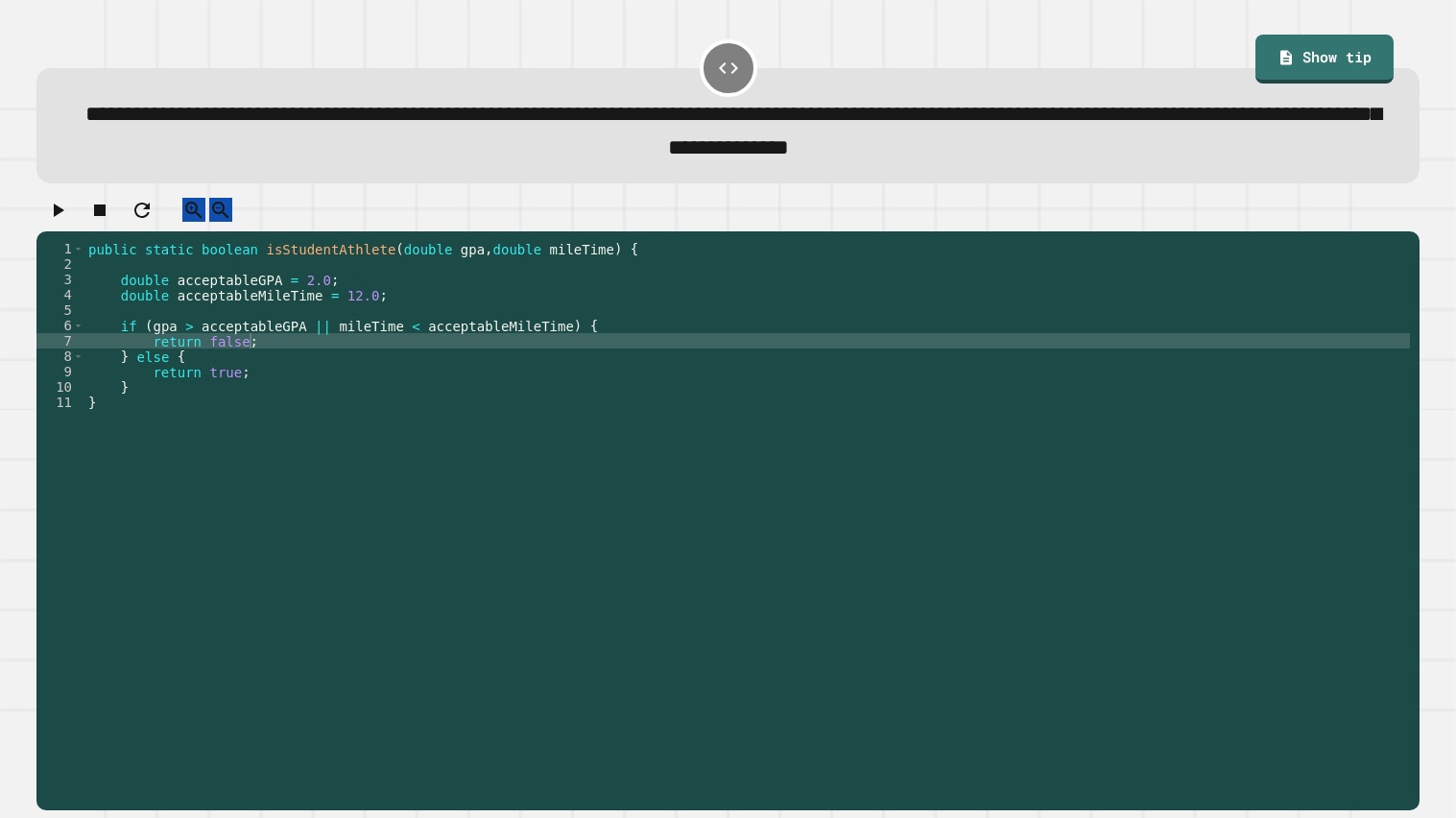
click at [322, 293] on div "public static boolean isStudentAthlete ( double gpa , double mileTime ) { doubl…" at bounding box center [746, 518] width 1325 height 552
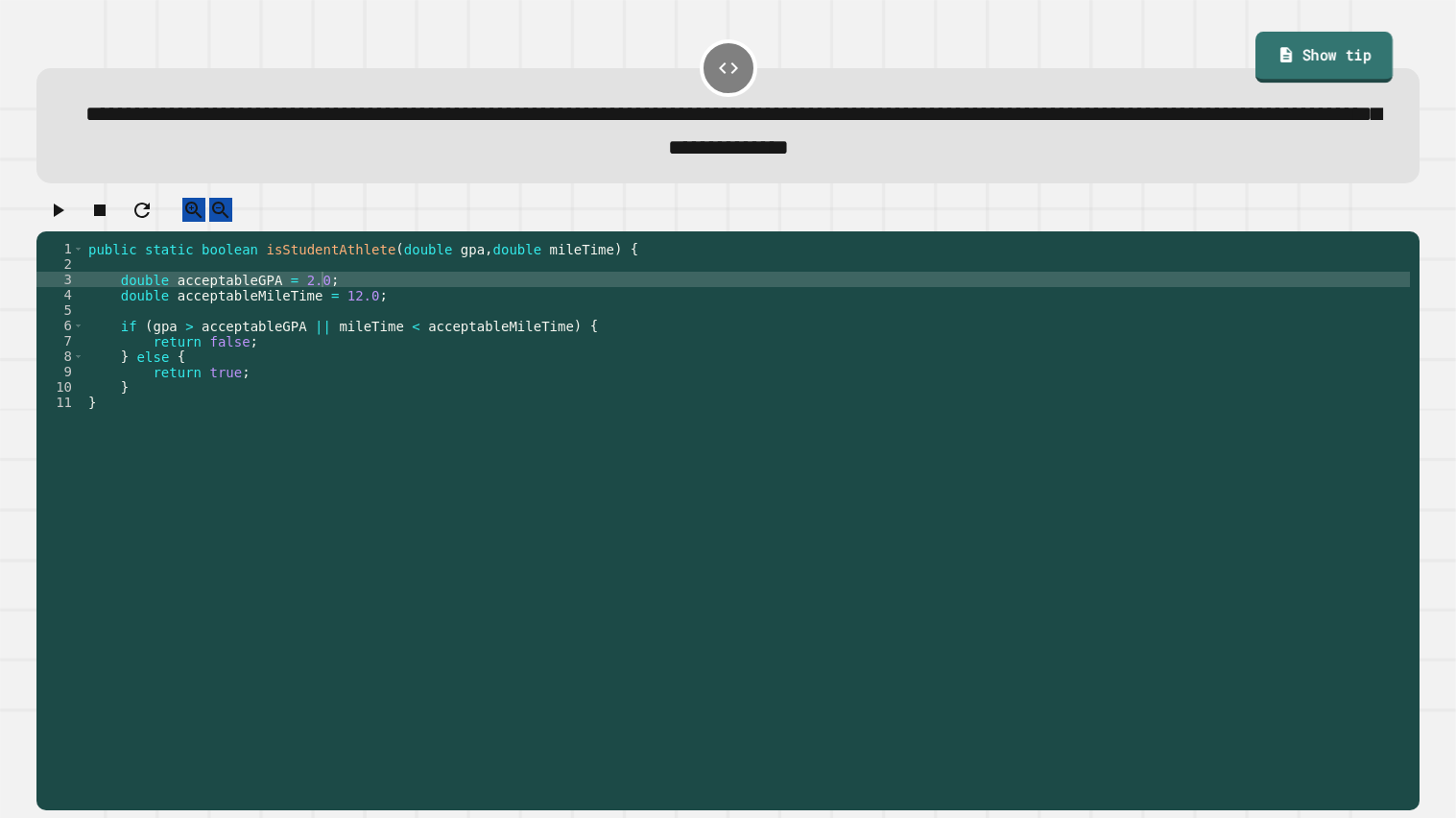
click at [1287, 66] on link "Show tip" at bounding box center [1324, 57] width 138 height 51
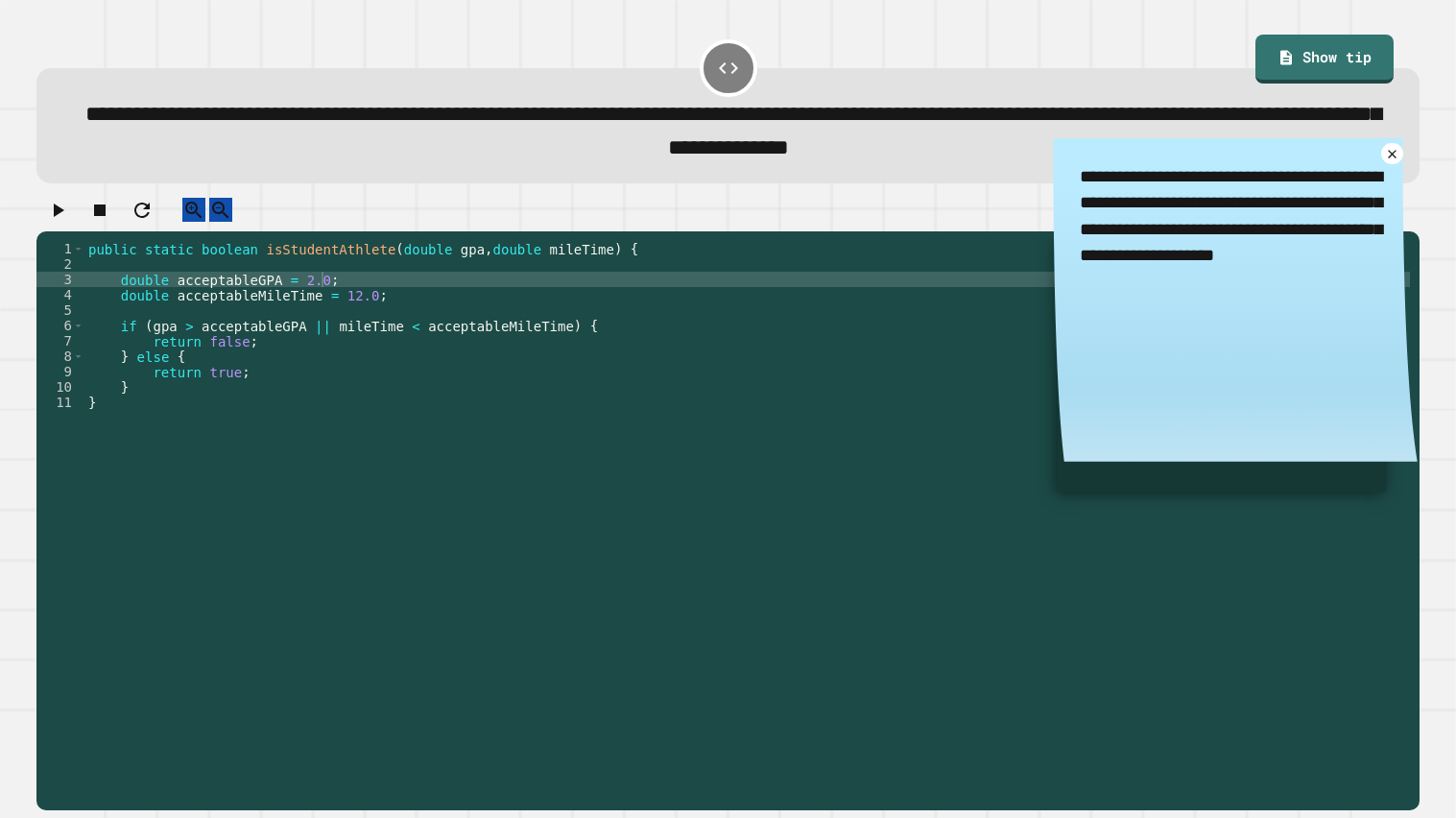
click at [326, 338] on div "public static boolean isStudentAthlete ( double gpa , double mileTime ) { doubl…" at bounding box center [746, 518] width 1325 height 552
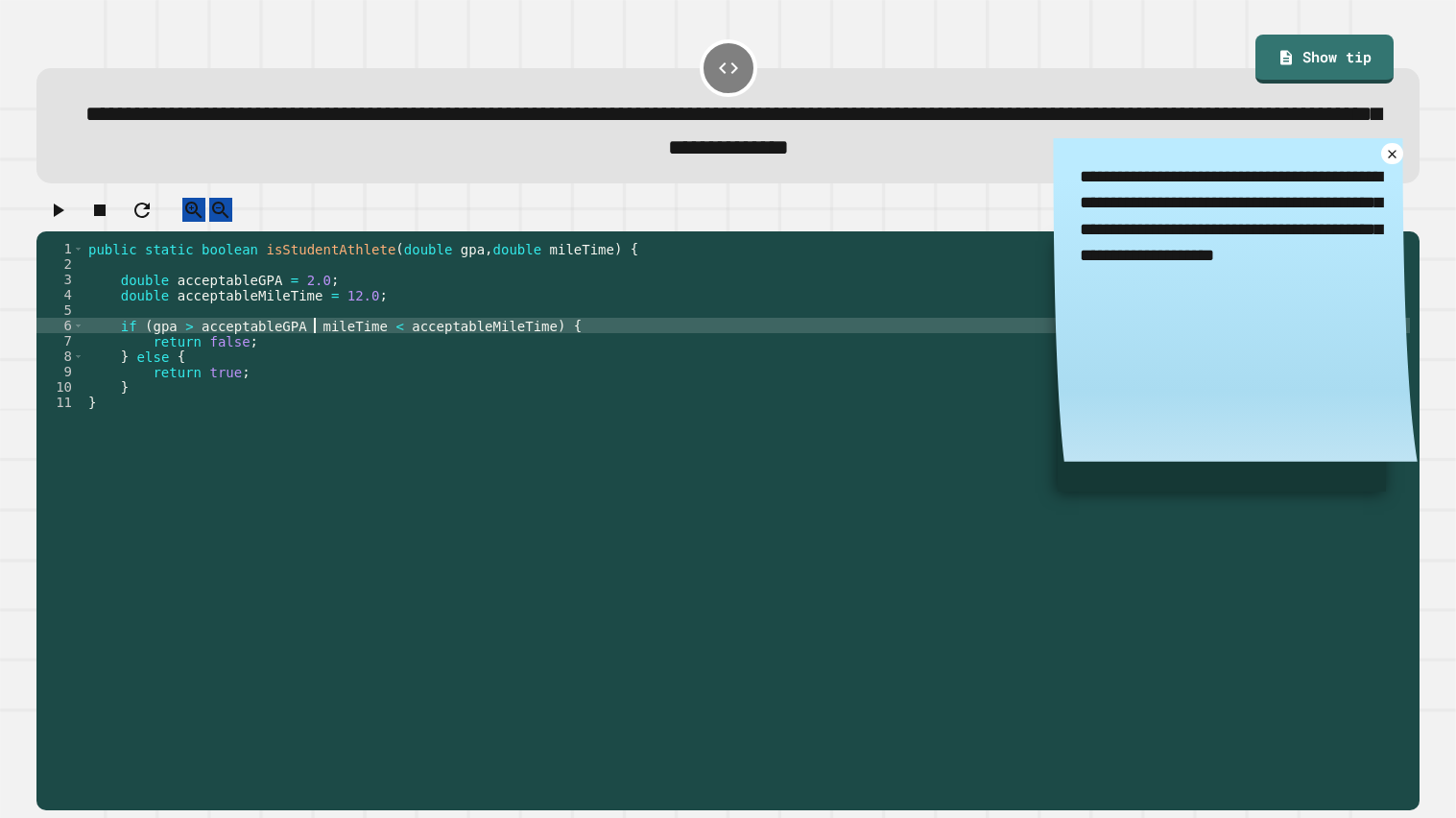
scroll to position [0, 16]
click at [197, 343] on div "public static boolean isStudentAthlete ( double gpa , double mileTime ) { doubl…" at bounding box center [746, 518] width 1325 height 552
click at [69, 222] on icon "button" at bounding box center [58, 210] width 23 height 23
click at [76, 229] on div at bounding box center [728, 214] width 1383 height 34
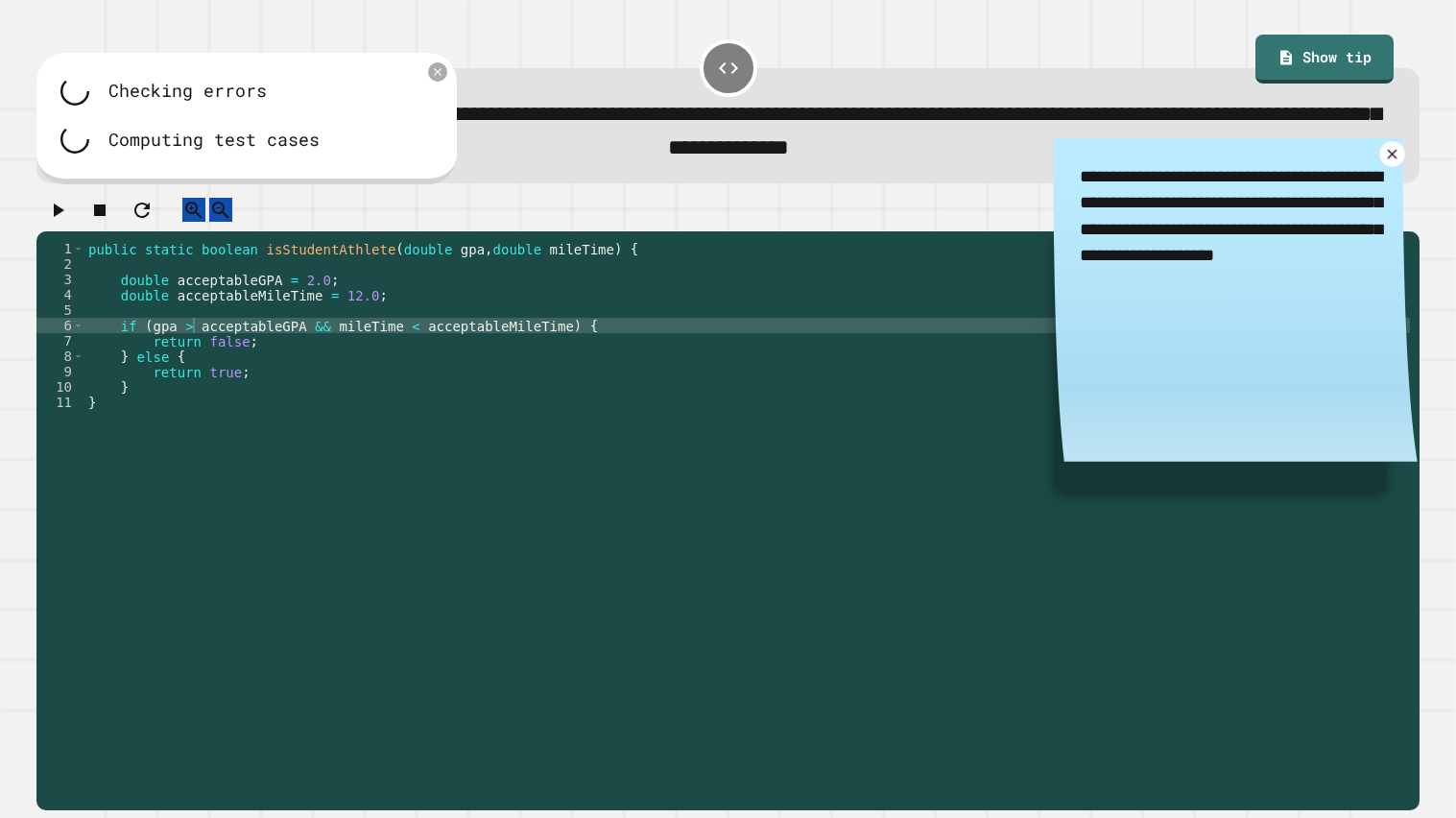
click at [1395, 156] on icon at bounding box center [1391, 153] width 16 height 16
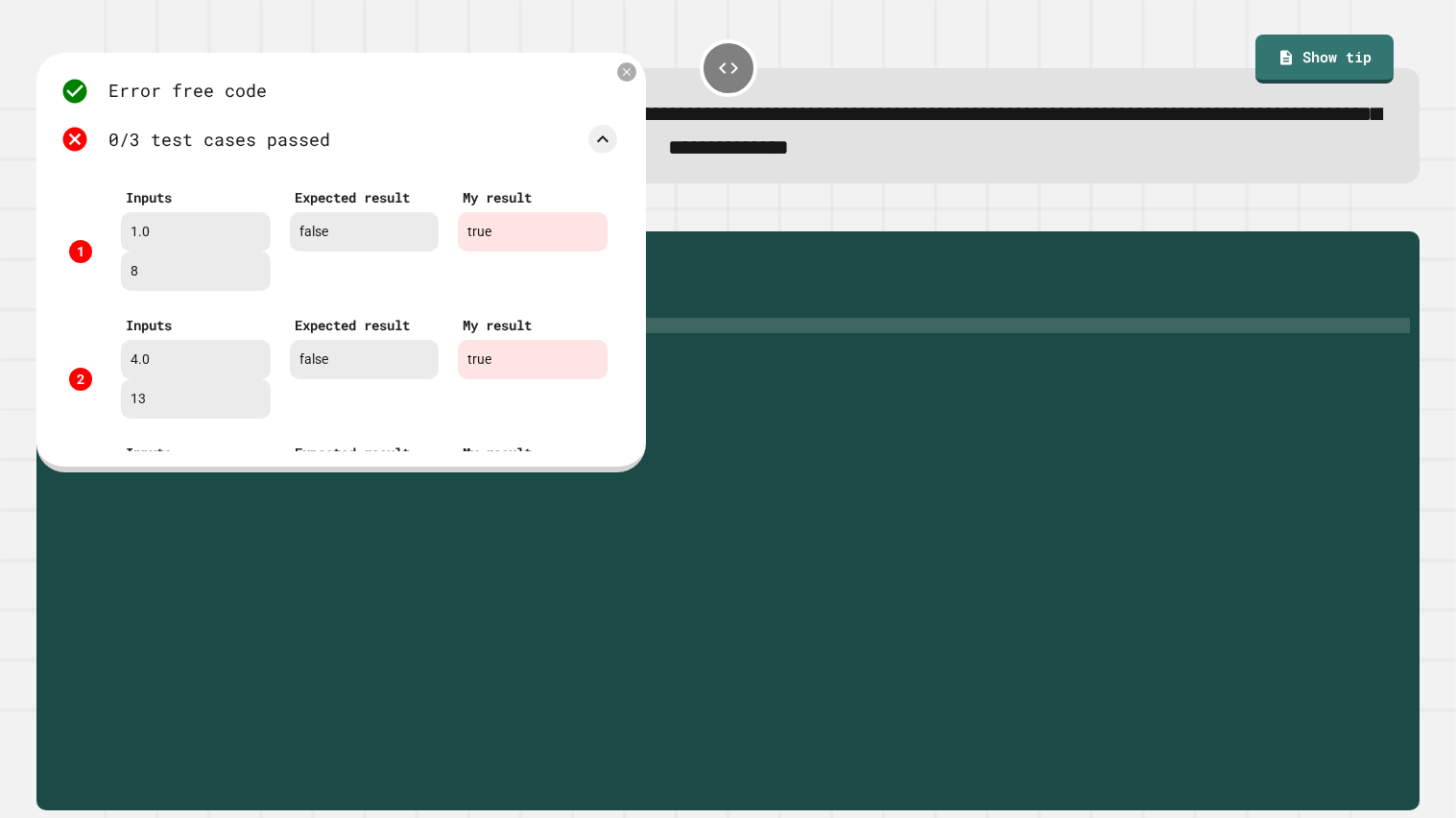
scroll to position [113, 0]
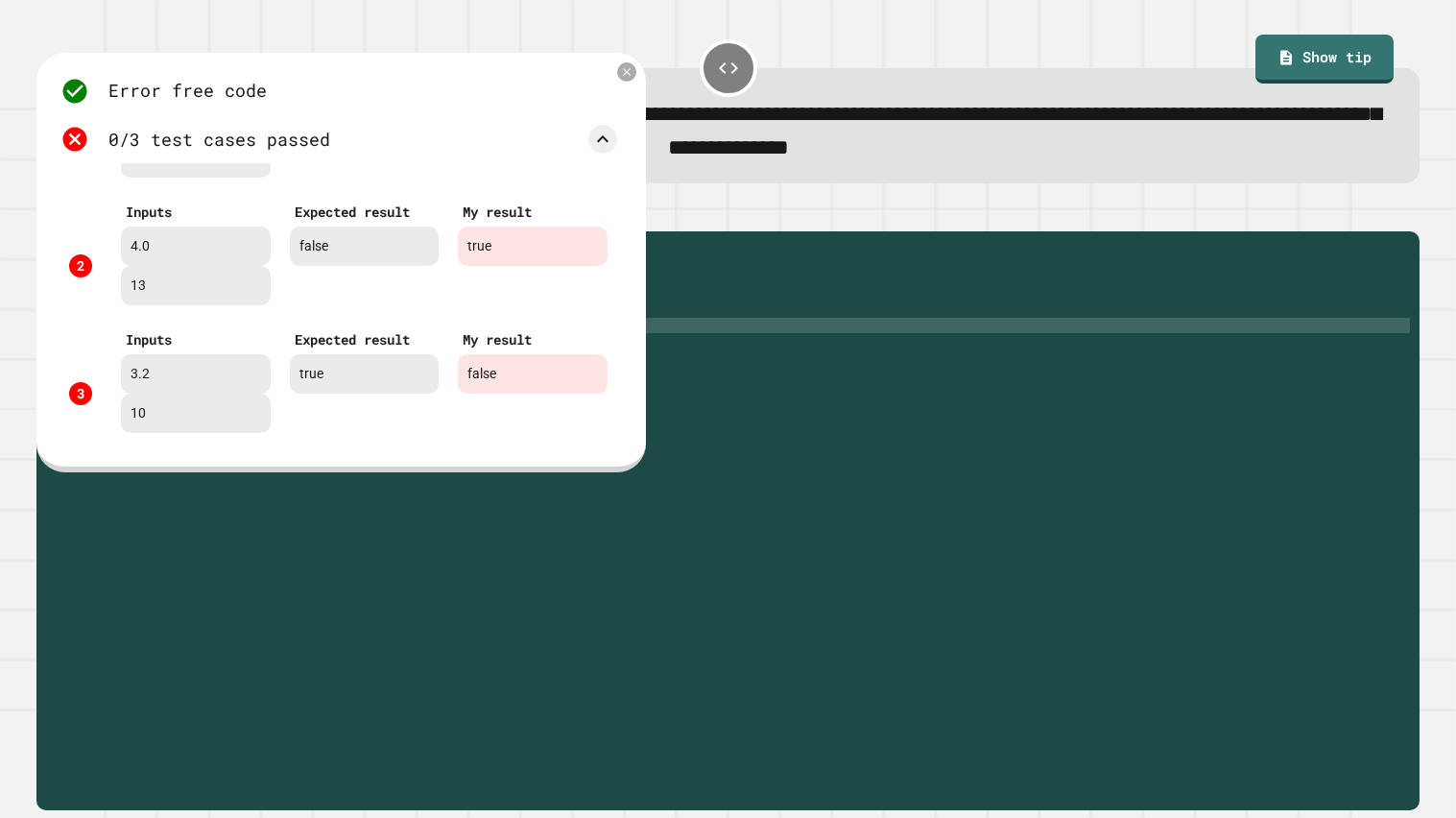
click at [626, 70] on icon at bounding box center [627, 72] width 14 height 14
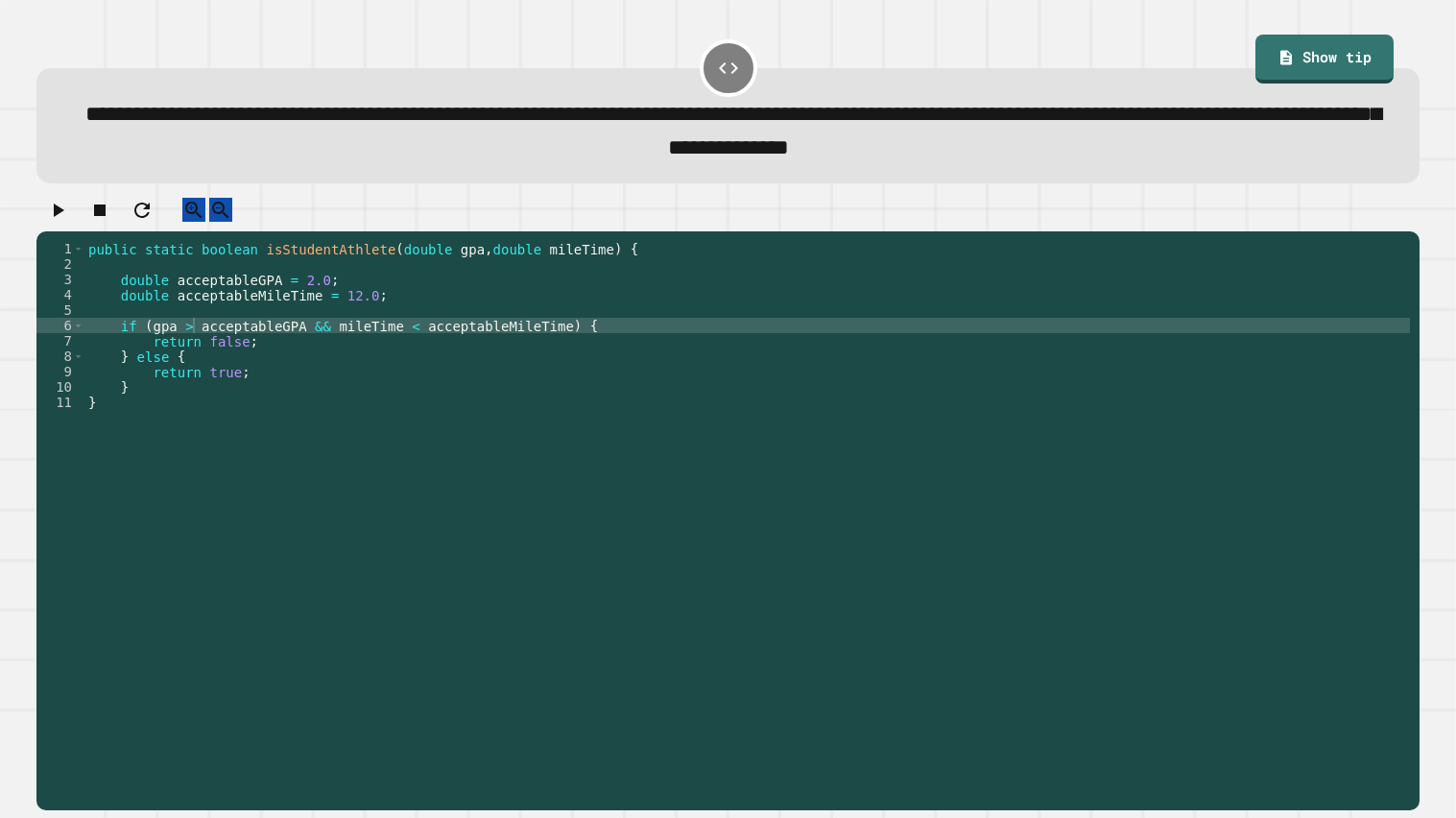
click at [730, 76] on icon at bounding box center [729, 68] width 23 height 23
click at [421, 343] on div "public static boolean isStudentAthlete ( double gpa , double mileTime ) { doubl…" at bounding box center [746, 518] width 1325 height 552
click at [235, 356] on div "public static boolean isStudentAthlete ( double gpa , double mileTime ) { doubl…" at bounding box center [746, 518] width 1325 height 552
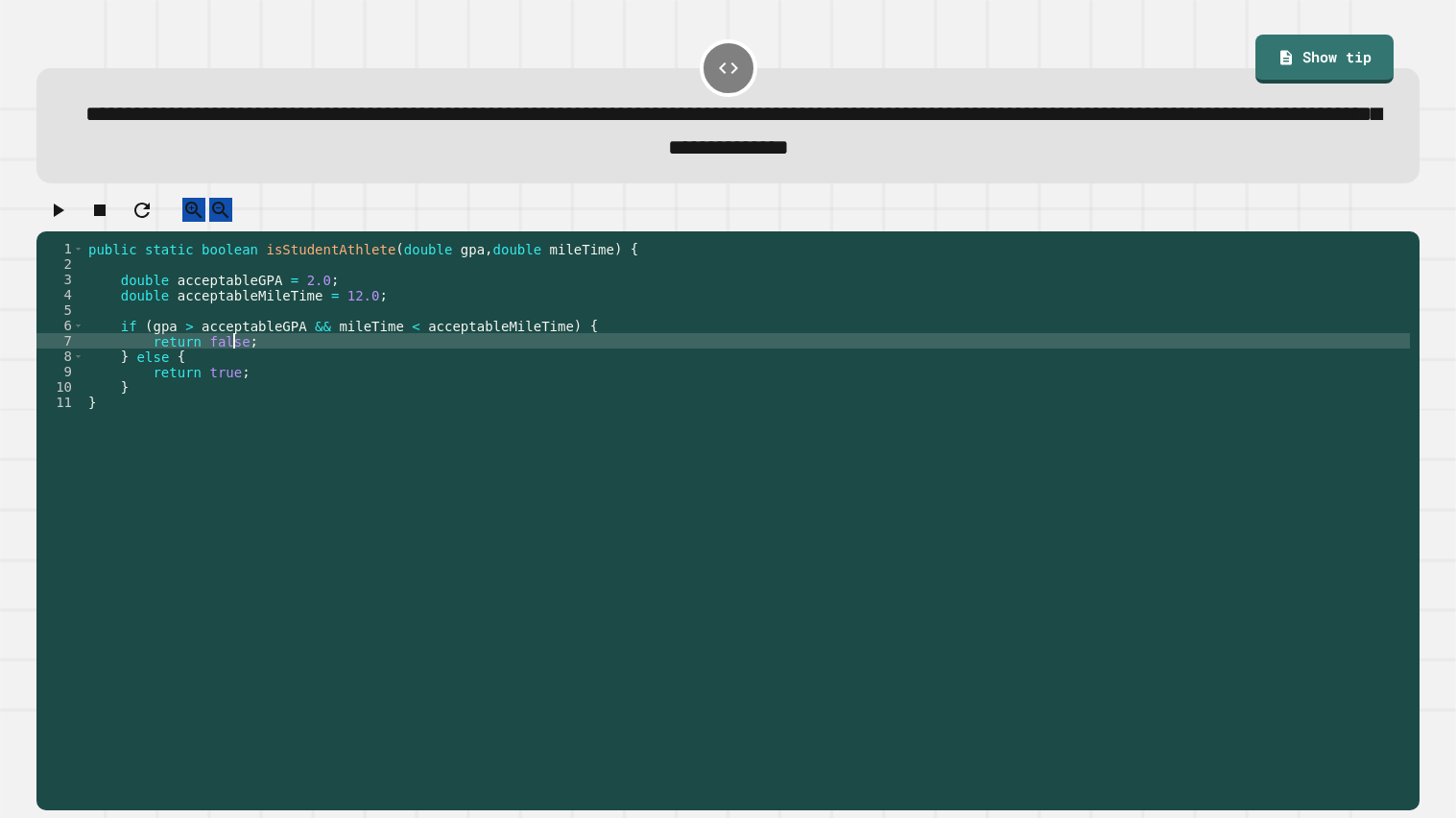
click at [235, 356] on div "public static boolean isStudentAthlete ( double gpa , double mileTime ) { doubl…" at bounding box center [746, 518] width 1325 height 552
click at [220, 388] on div "public static boolean isStudentAthlete ( double gpa , double mileTime ) { doubl…" at bounding box center [746, 518] width 1325 height 552
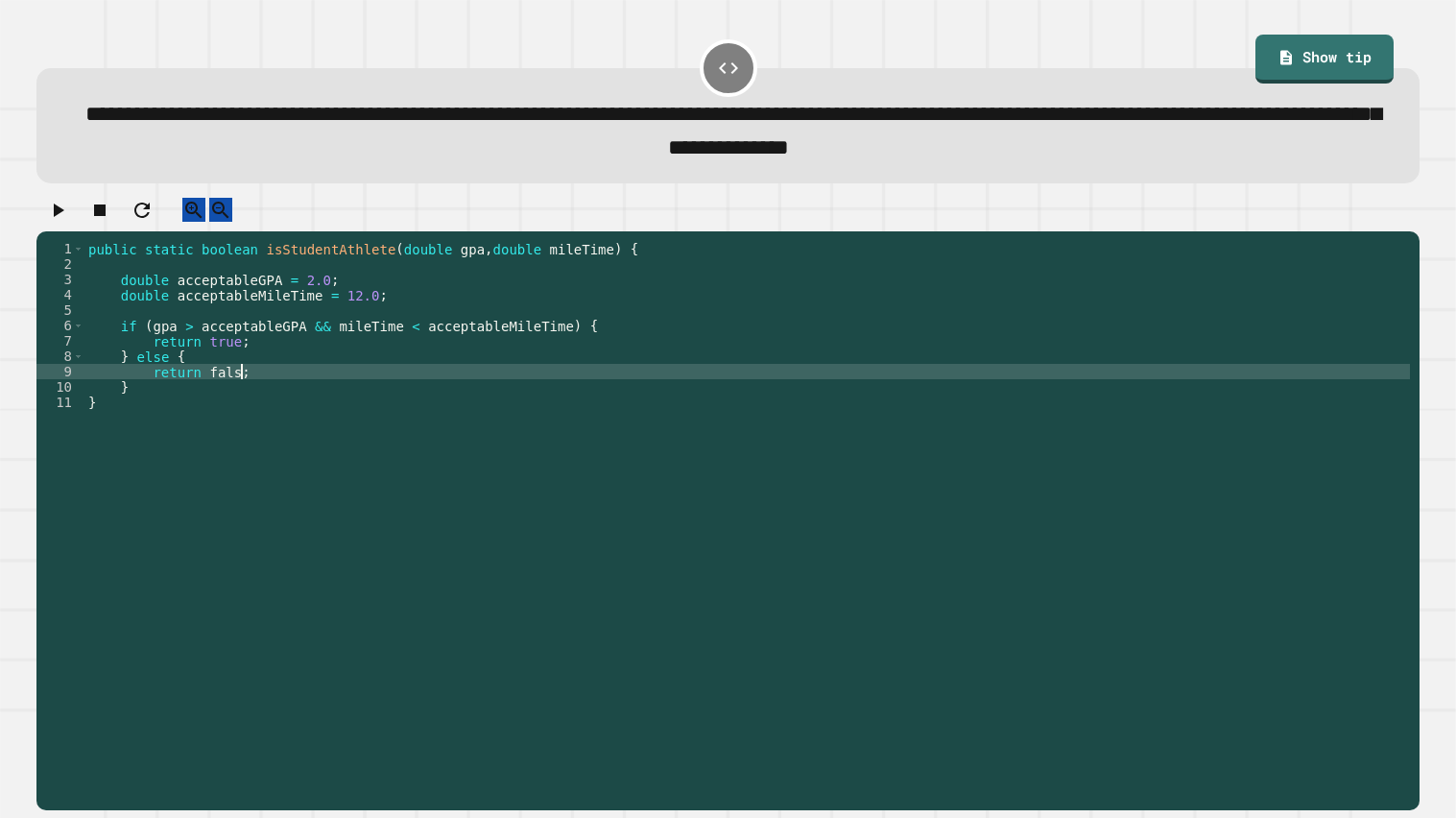
type textarea "**********"
click at [69, 203] on button "button" at bounding box center [58, 209] width 23 height 24
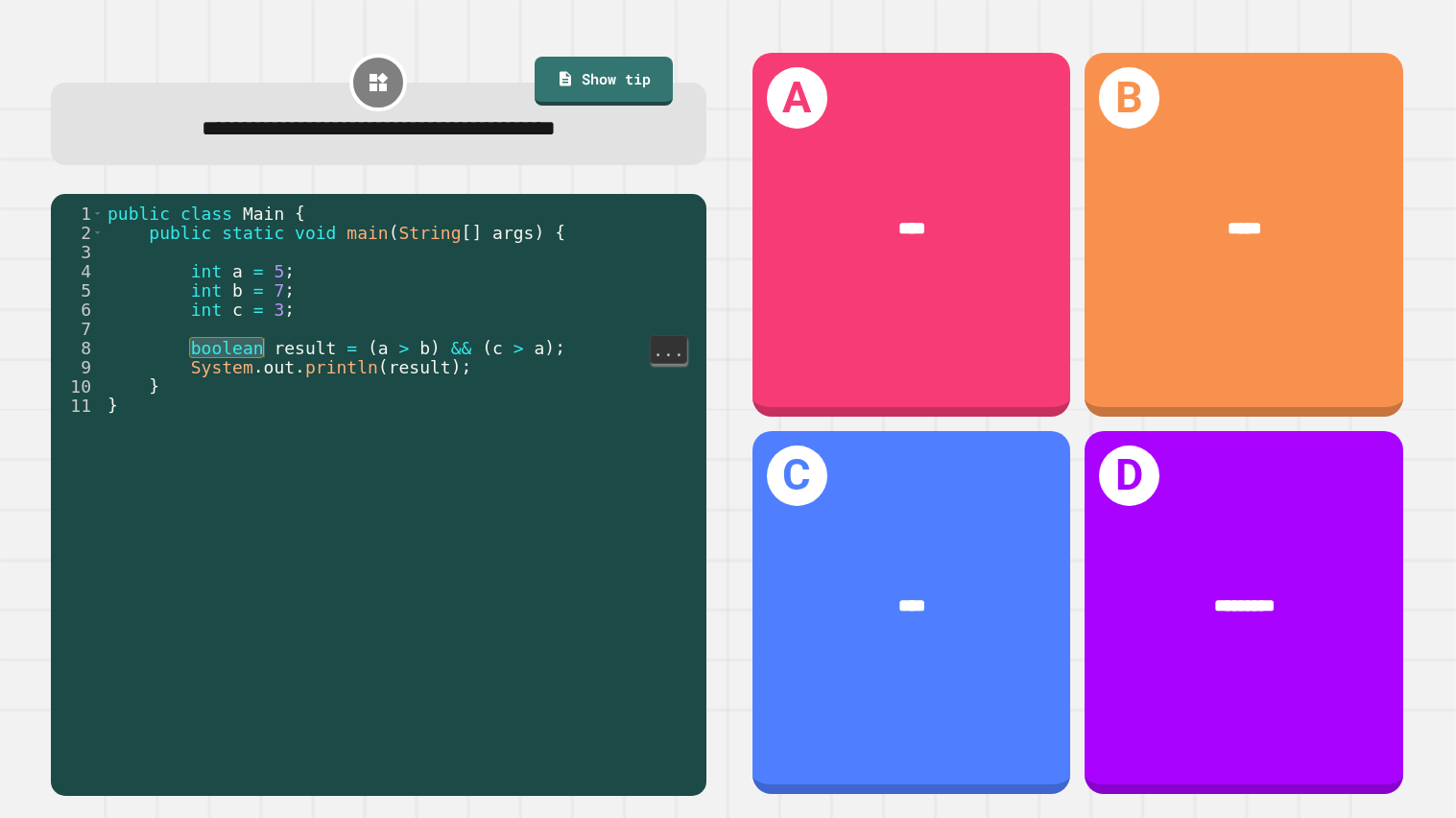
click at [360, 382] on div "public class Main { public static void main ( String [ ] args ) { int a = 5 ; i…" at bounding box center [400, 501] width 593 height 595
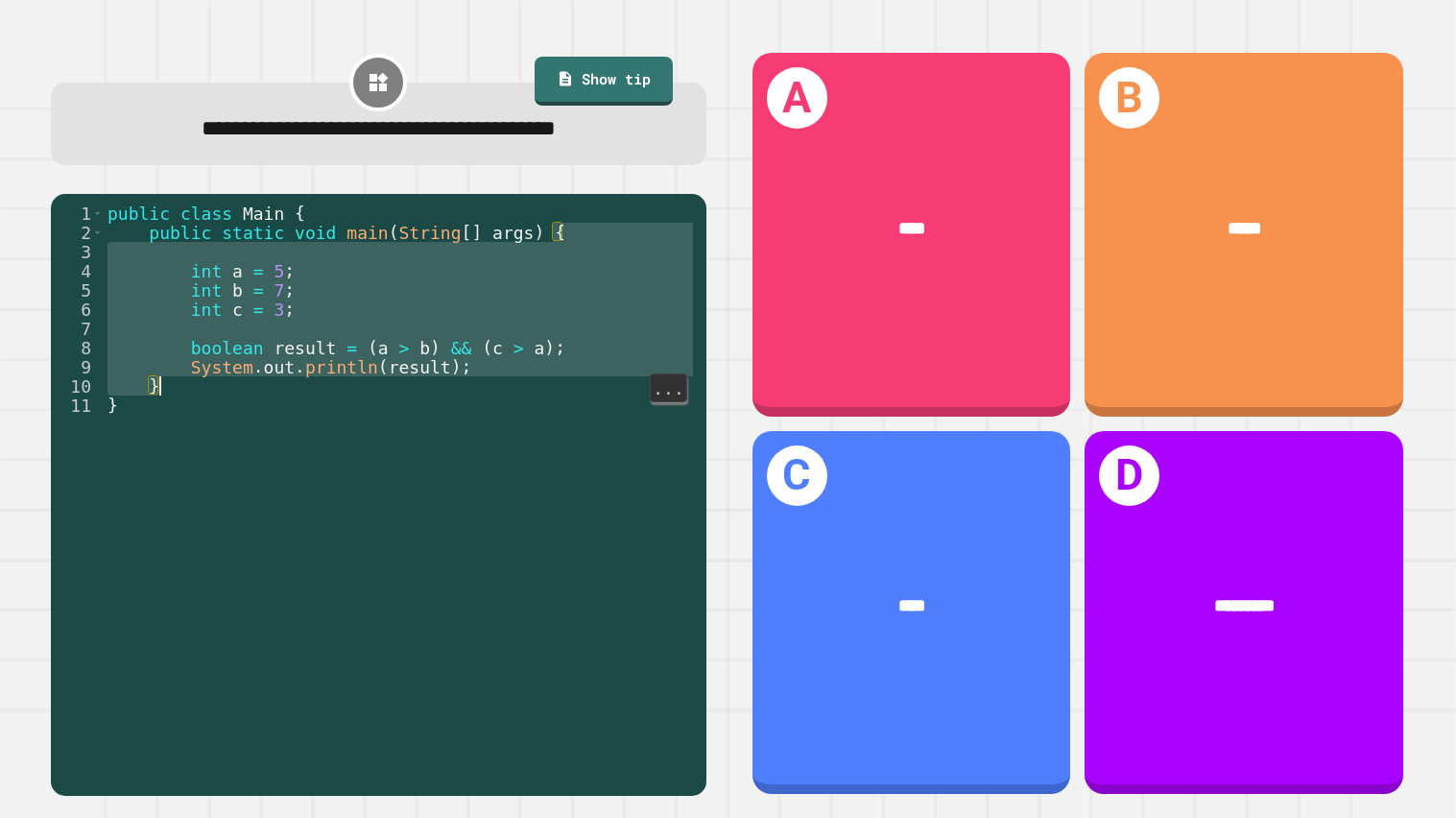
click at [224, 271] on div "public class Main { public static void main ( String [ ] args ) { int a = 5 ; i…" at bounding box center [400, 482] width 593 height 556
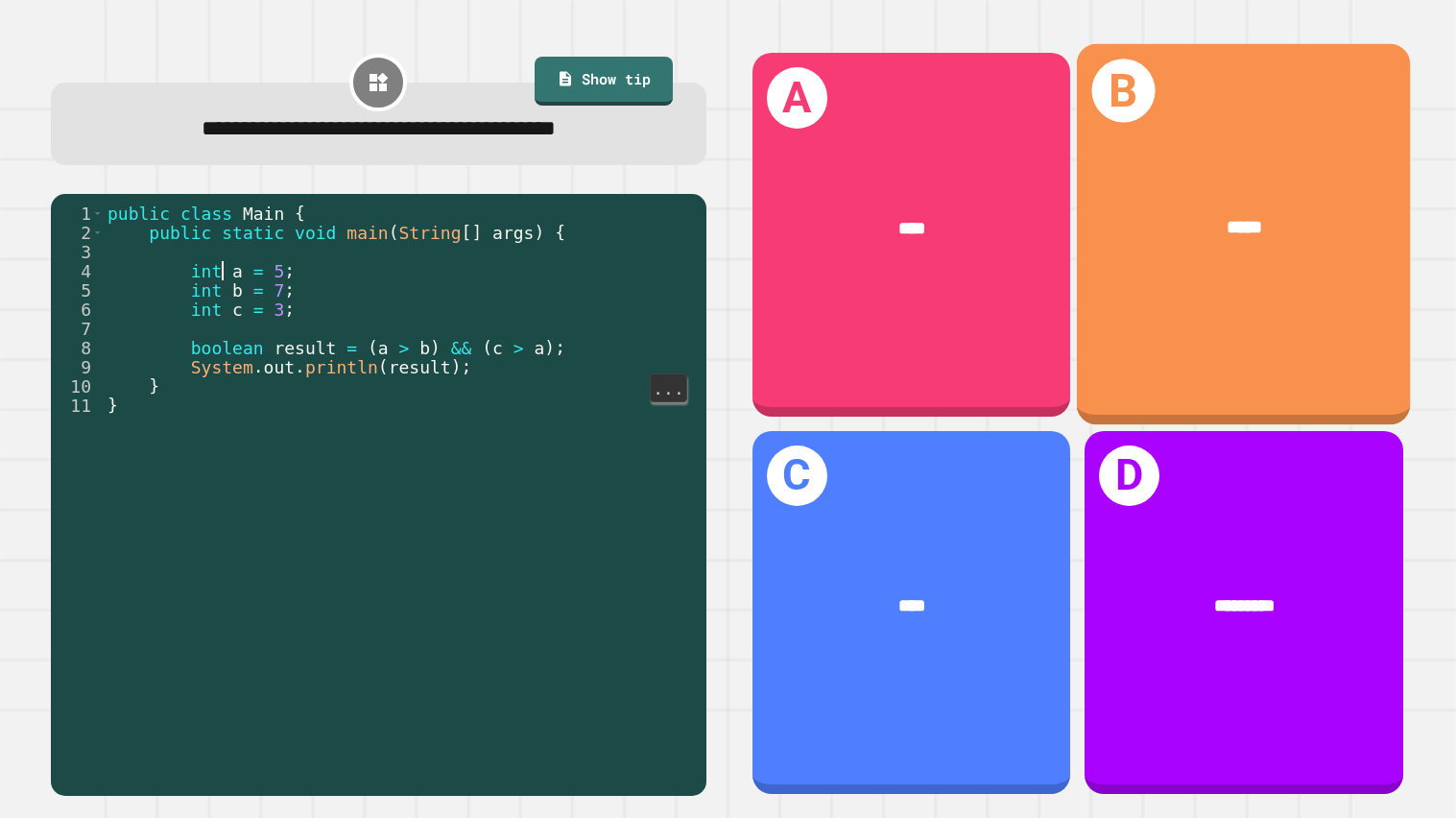
click at [1193, 211] on div "*****" at bounding box center [1244, 229] width 334 height 104
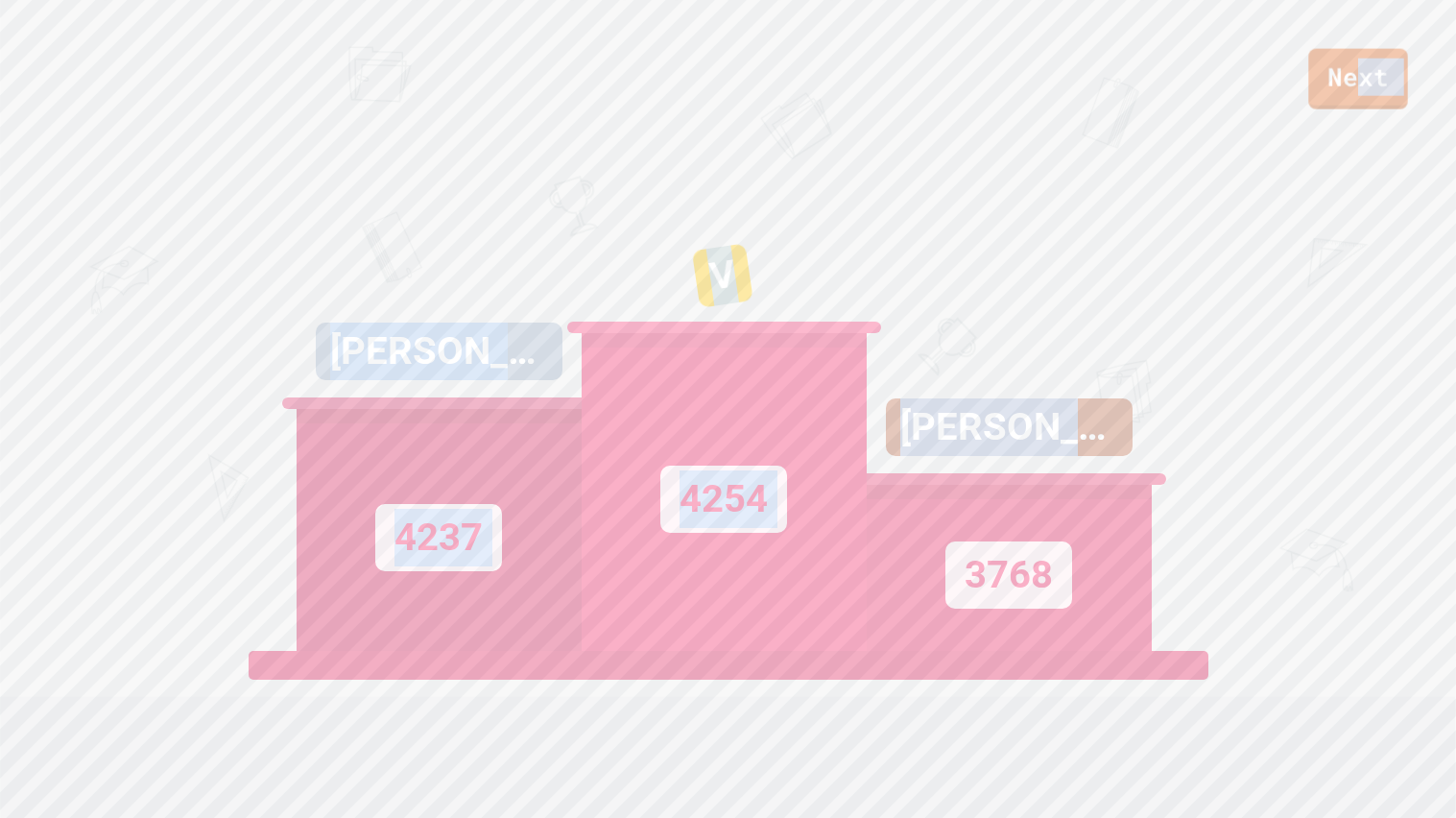
drag, startPoint x: 1352, startPoint y: 72, endPoint x: 1242, endPoint y: 299, distance: 252.2
click at [1242, 299] on div "Next DAVID FLORES 4237 V 4254 JACOB KNIGHT 3768 View leaderboard" at bounding box center [728, 409] width 1456 height 818
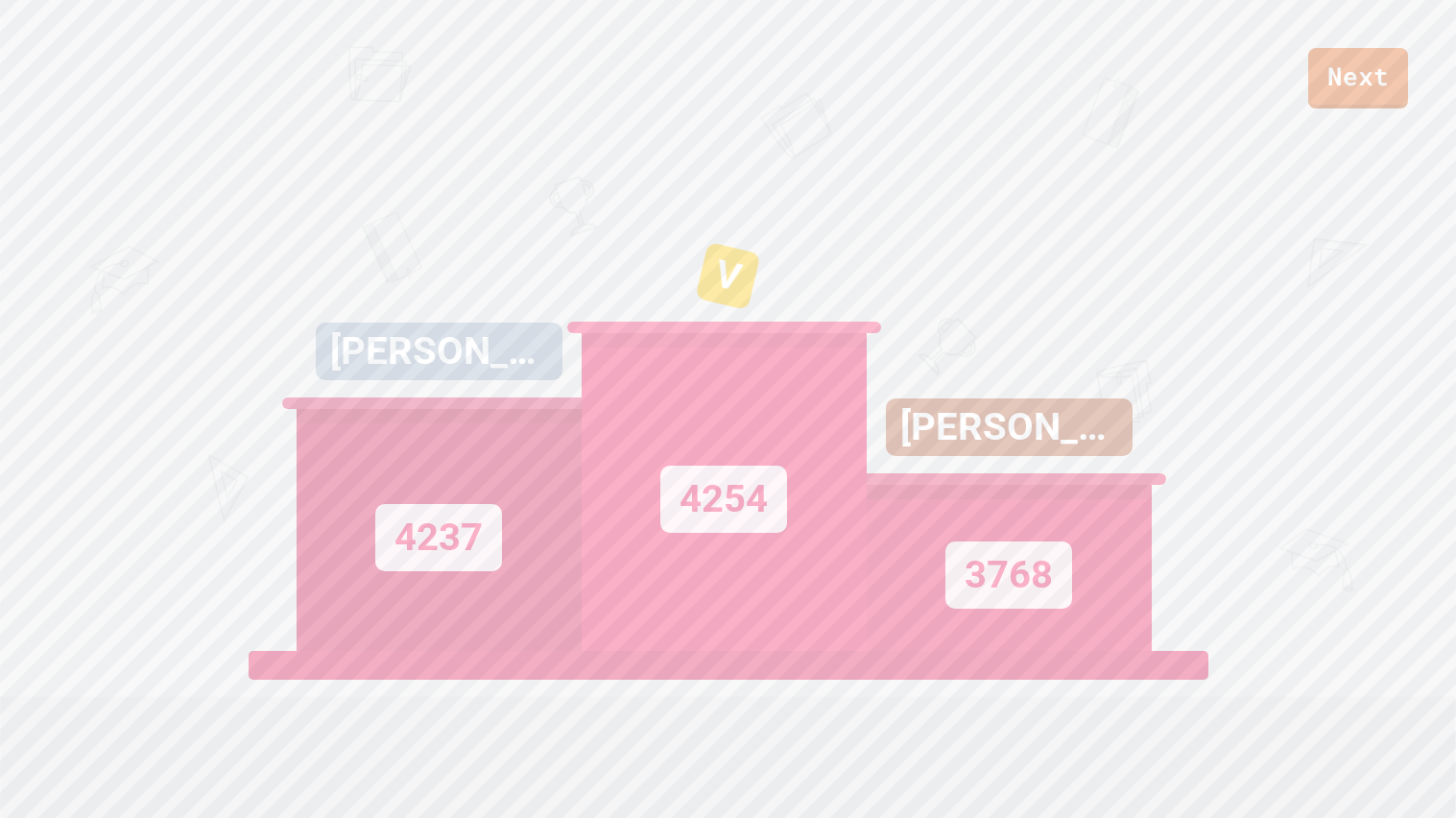
click at [1242, 299] on div "Next DAVID FLORES 4237 V 4254 JACOB KNIGHT 3768 View leaderboard" at bounding box center [728, 409] width 1456 height 818
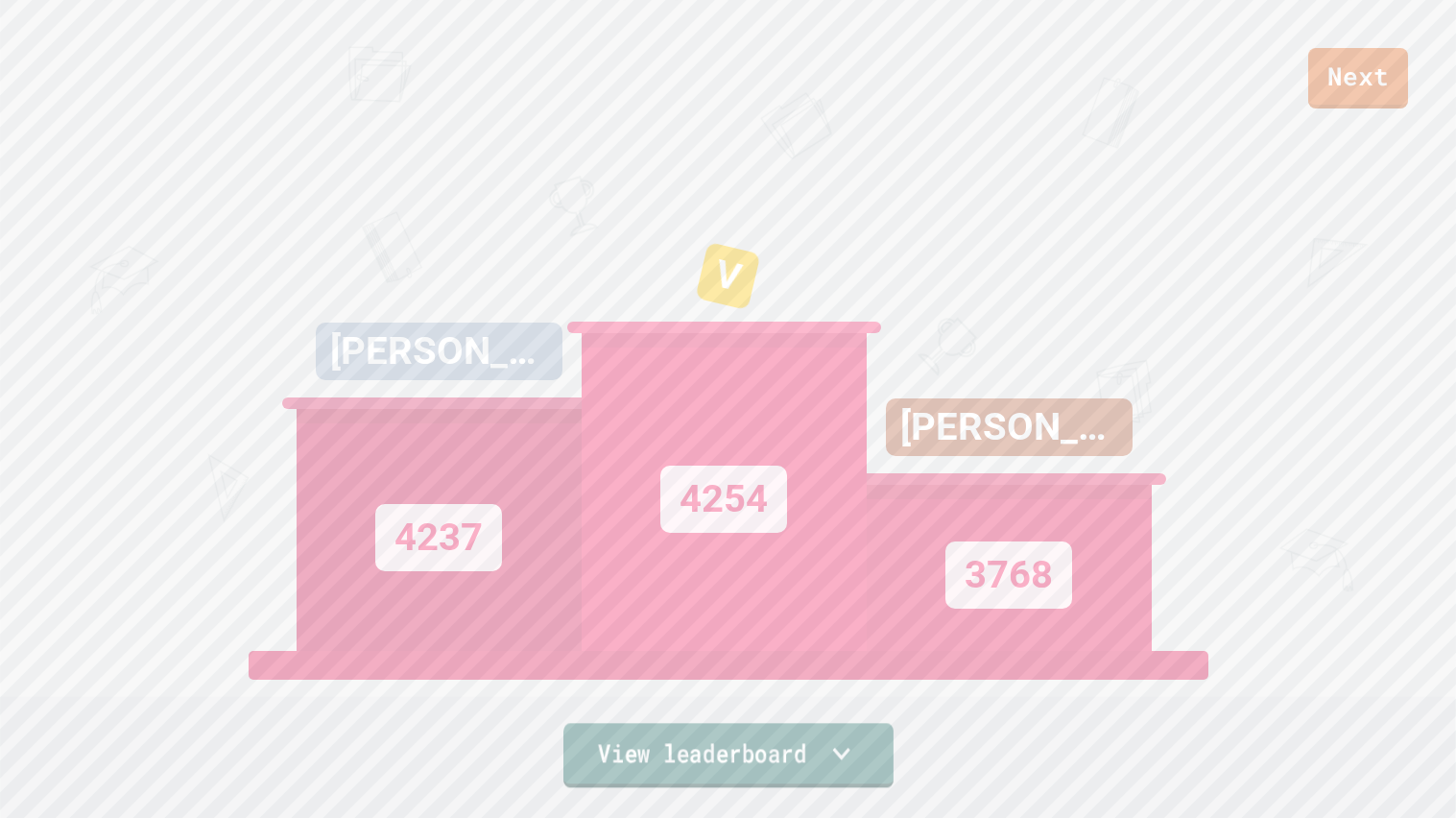
click at [730, 739] on link "View leaderboard" at bounding box center [728, 755] width 331 height 64
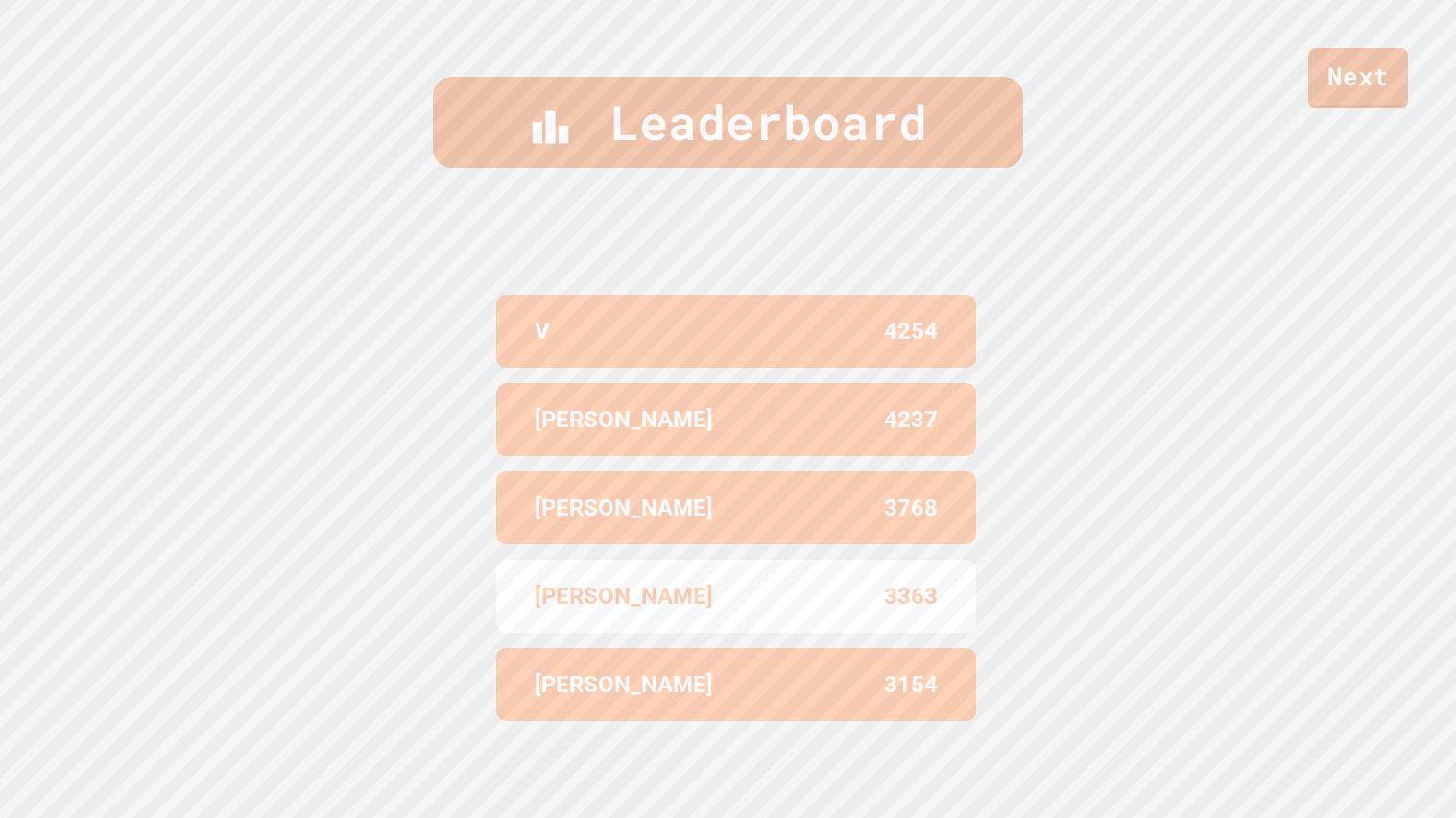
scroll to position [0, 0]
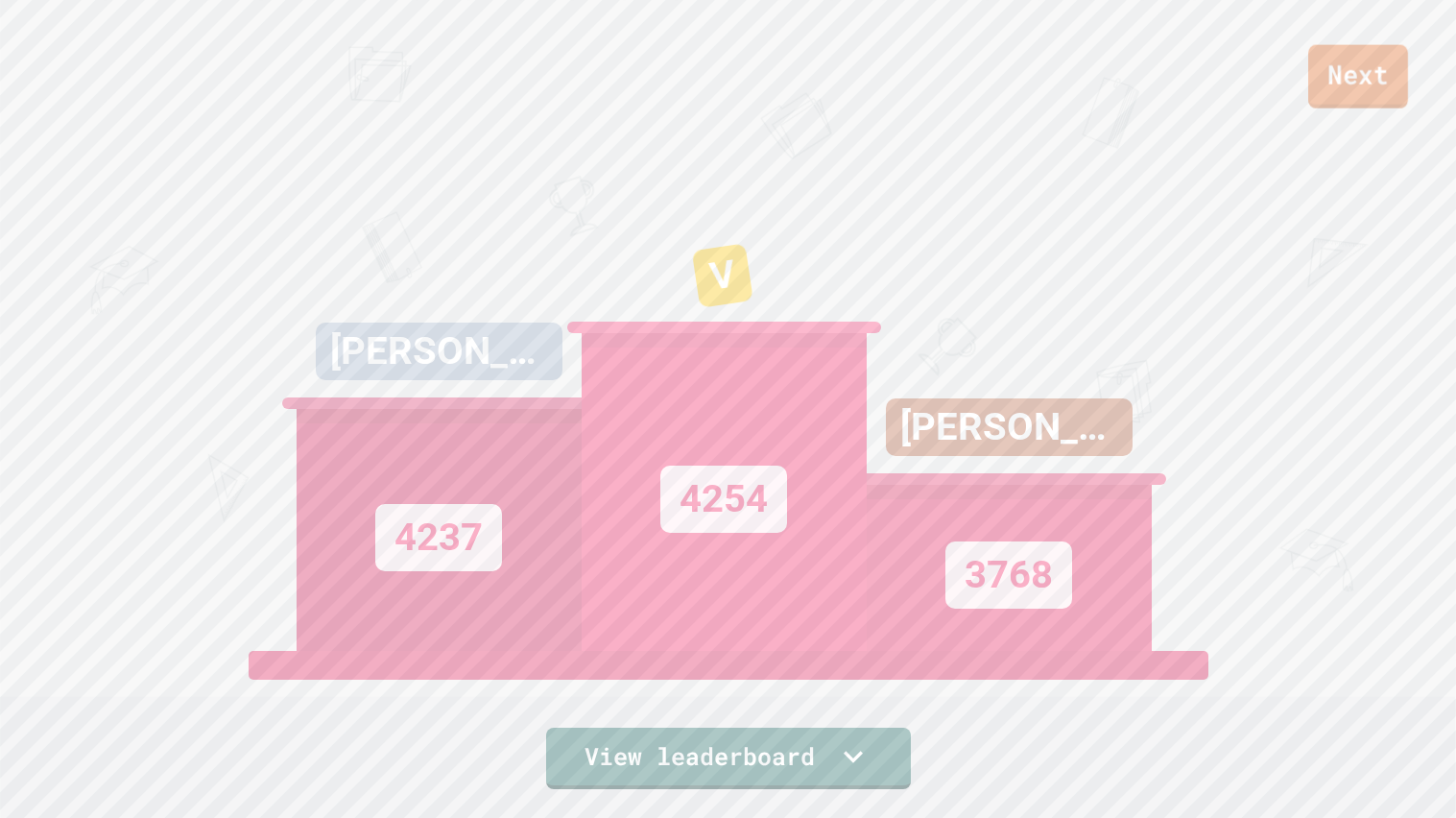
click at [1359, 64] on link "Next" at bounding box center [1358, 77] width 100 height 63
click at [733, 737] on link "New View report" at bounding box center [727, 753] width 278 height 69
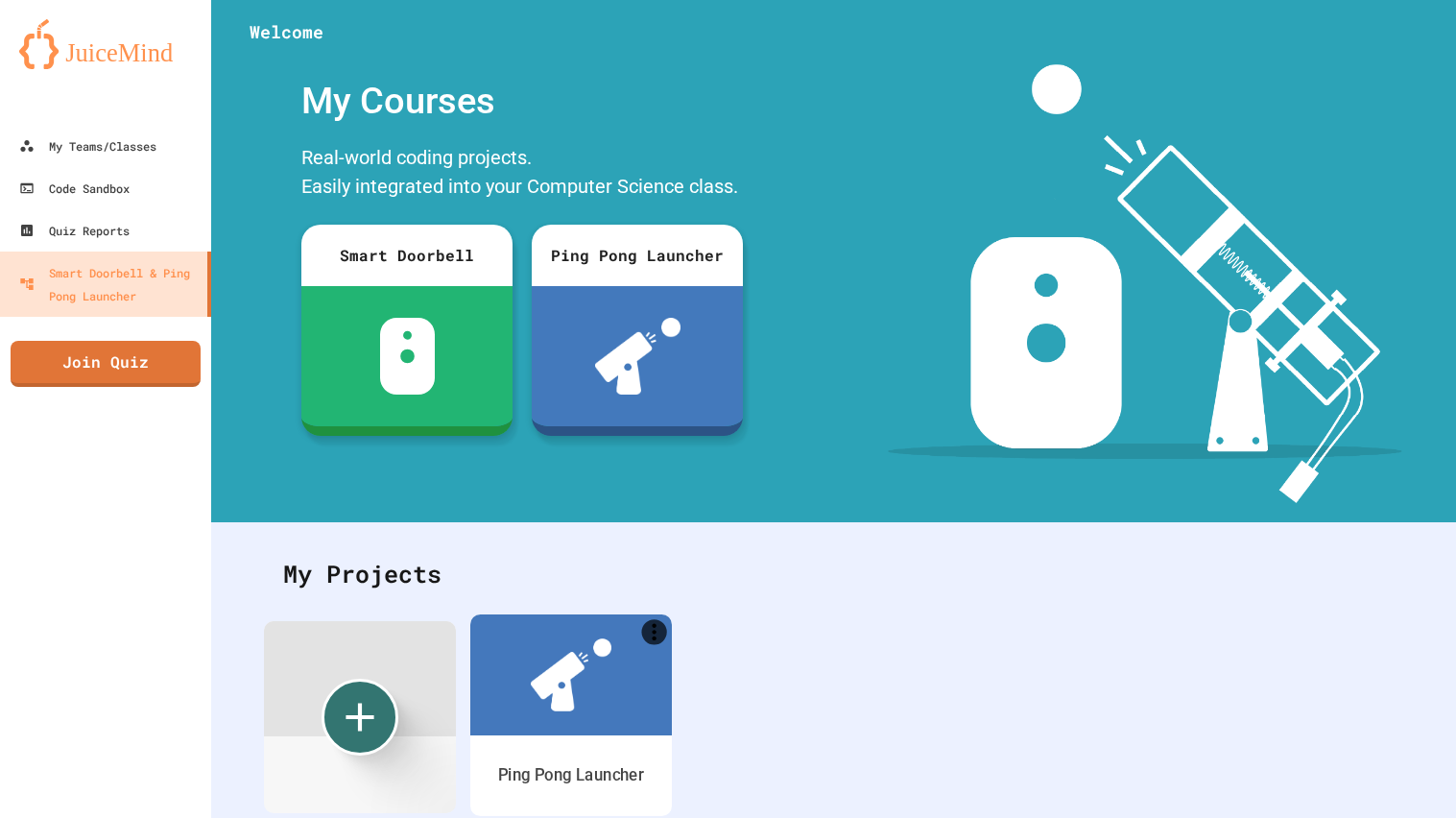
click at [545, 688] on img at bounding box center [571, 674] width 80 height 73
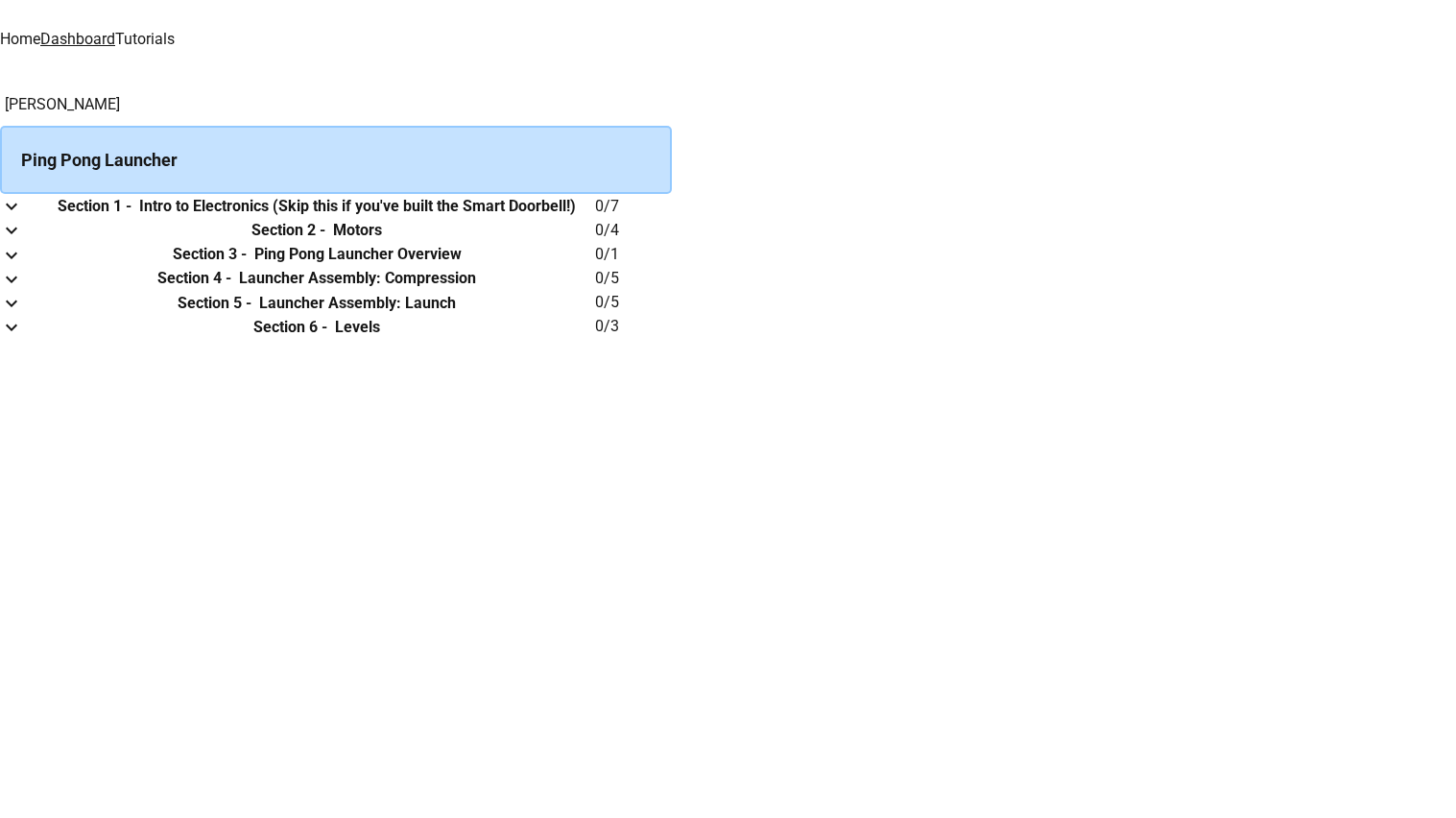
click at [519, 218] on th "Section 1 - Intro to Electronics (Skip this if you've built the Smart Doorbell!)" at bounding box center [317, 205] width 556 height 24
click at [23, 218] on button "expand row" at bounding box center [12, 205] width 23 height 24
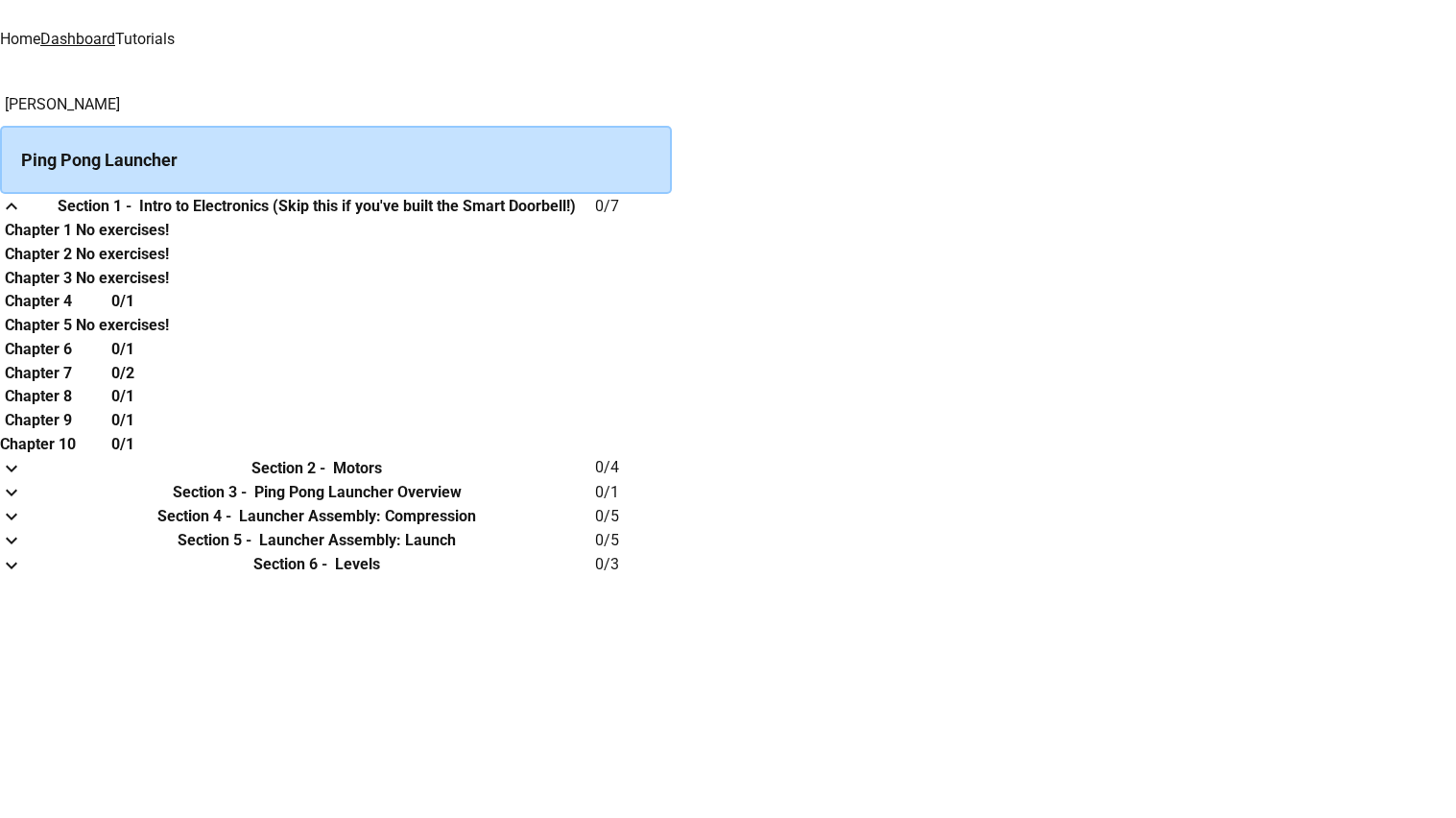
click at [436, 27] on img at bounding box center [493, 14] width 115 height 27
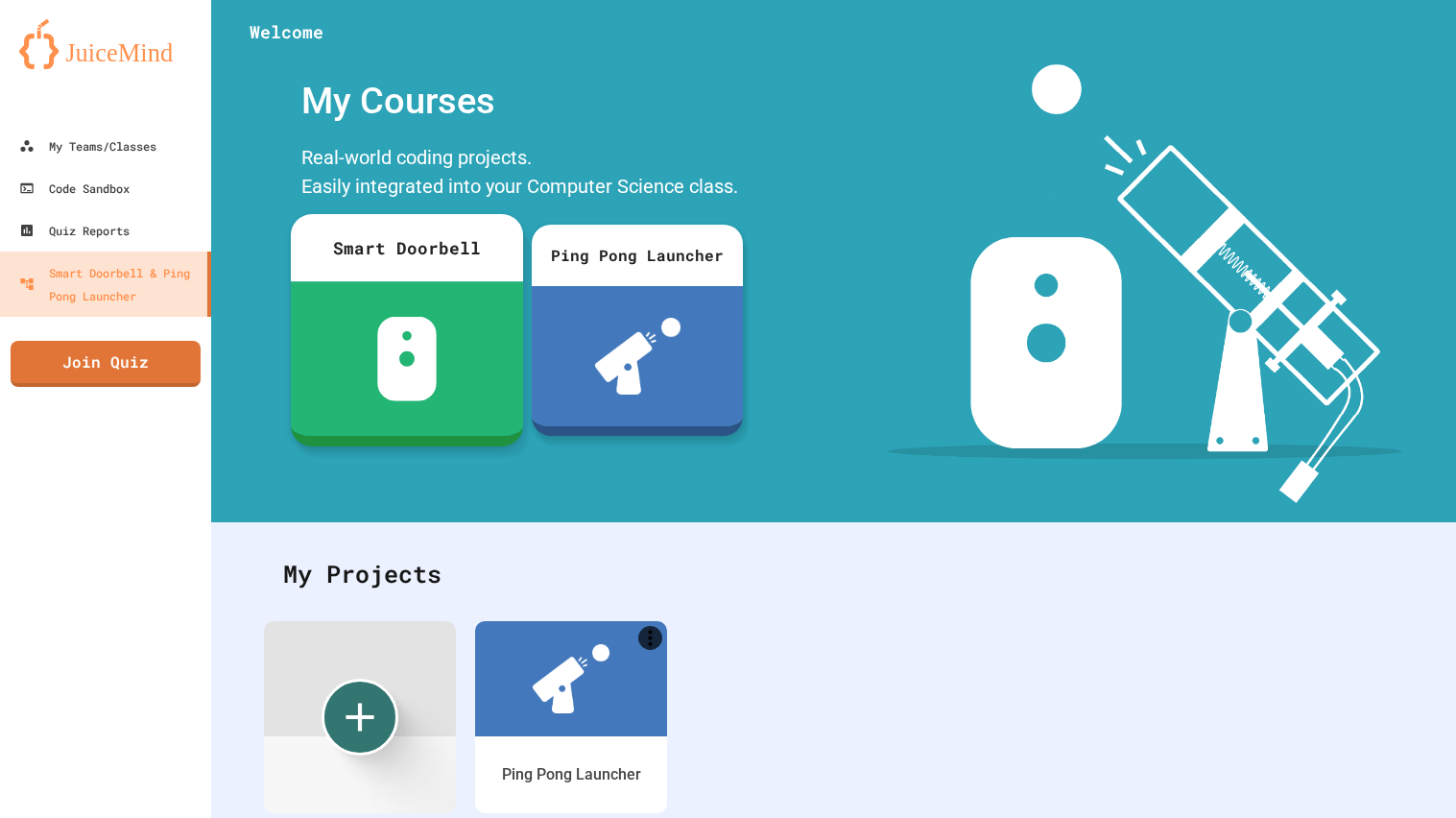
click at [459, 436] on div at bounding box center [407, 358] width 233 height 154
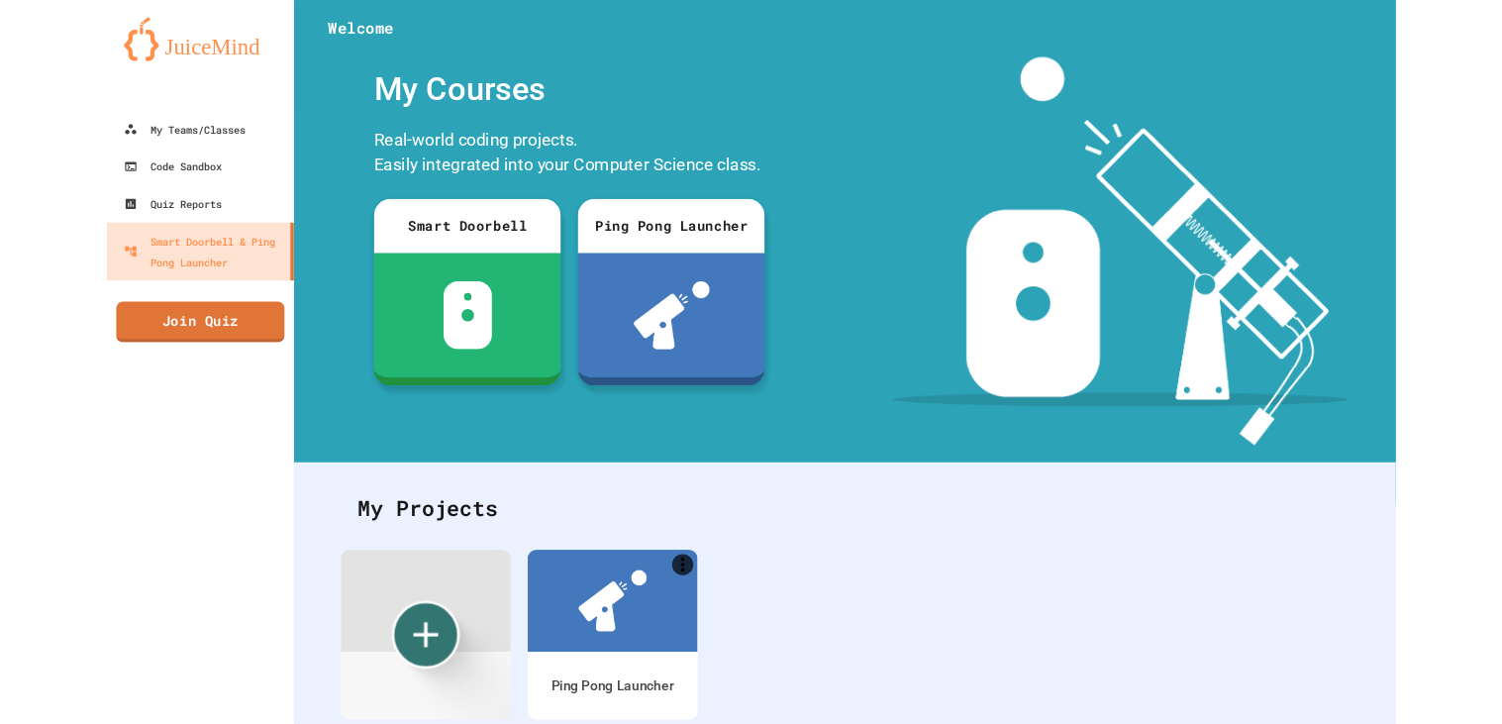
scroll to position [454, 0]
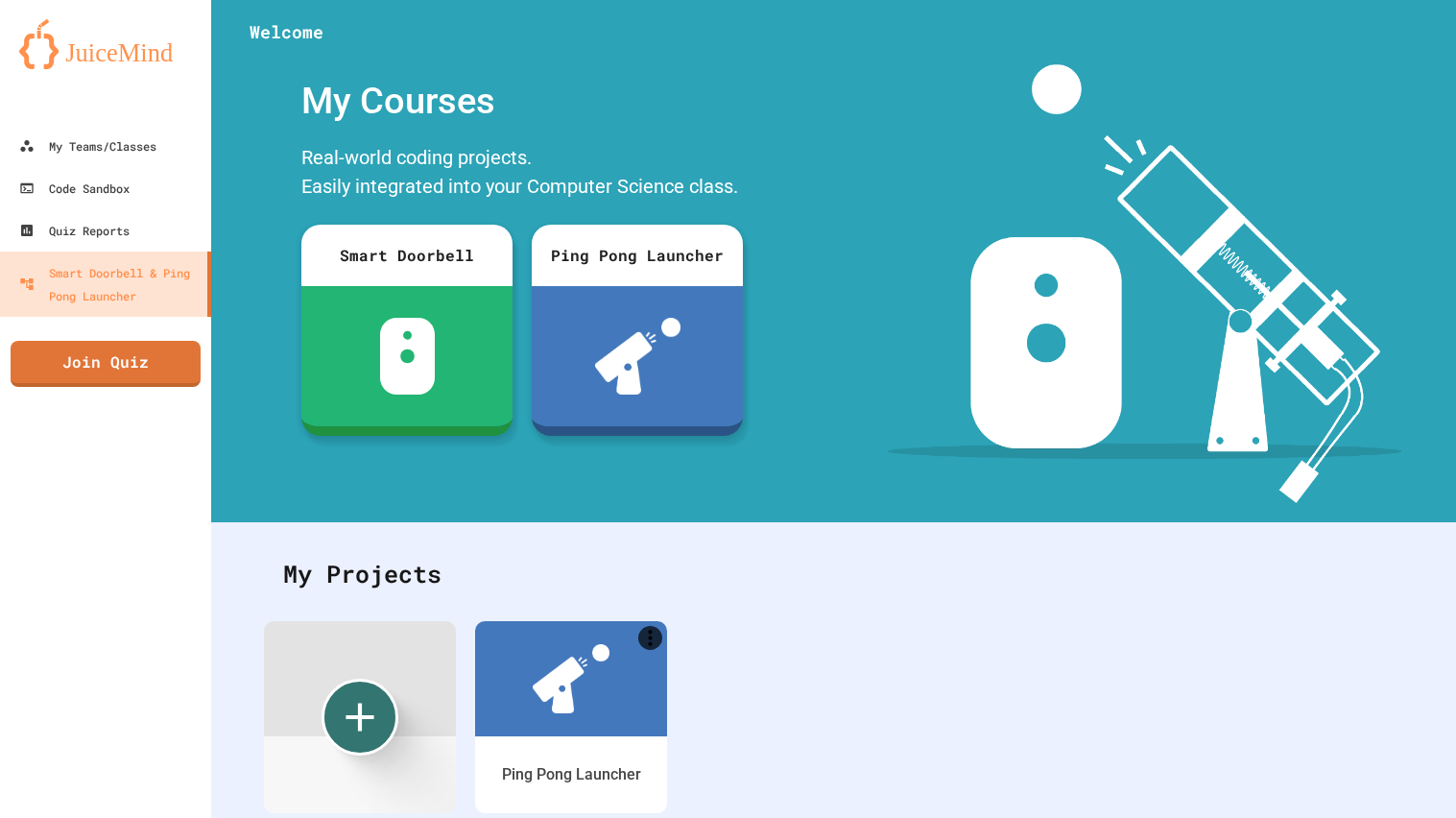
click at [132, 202] on link "Code Sandbox" at bounding box center [106, 187] width 218 height 44
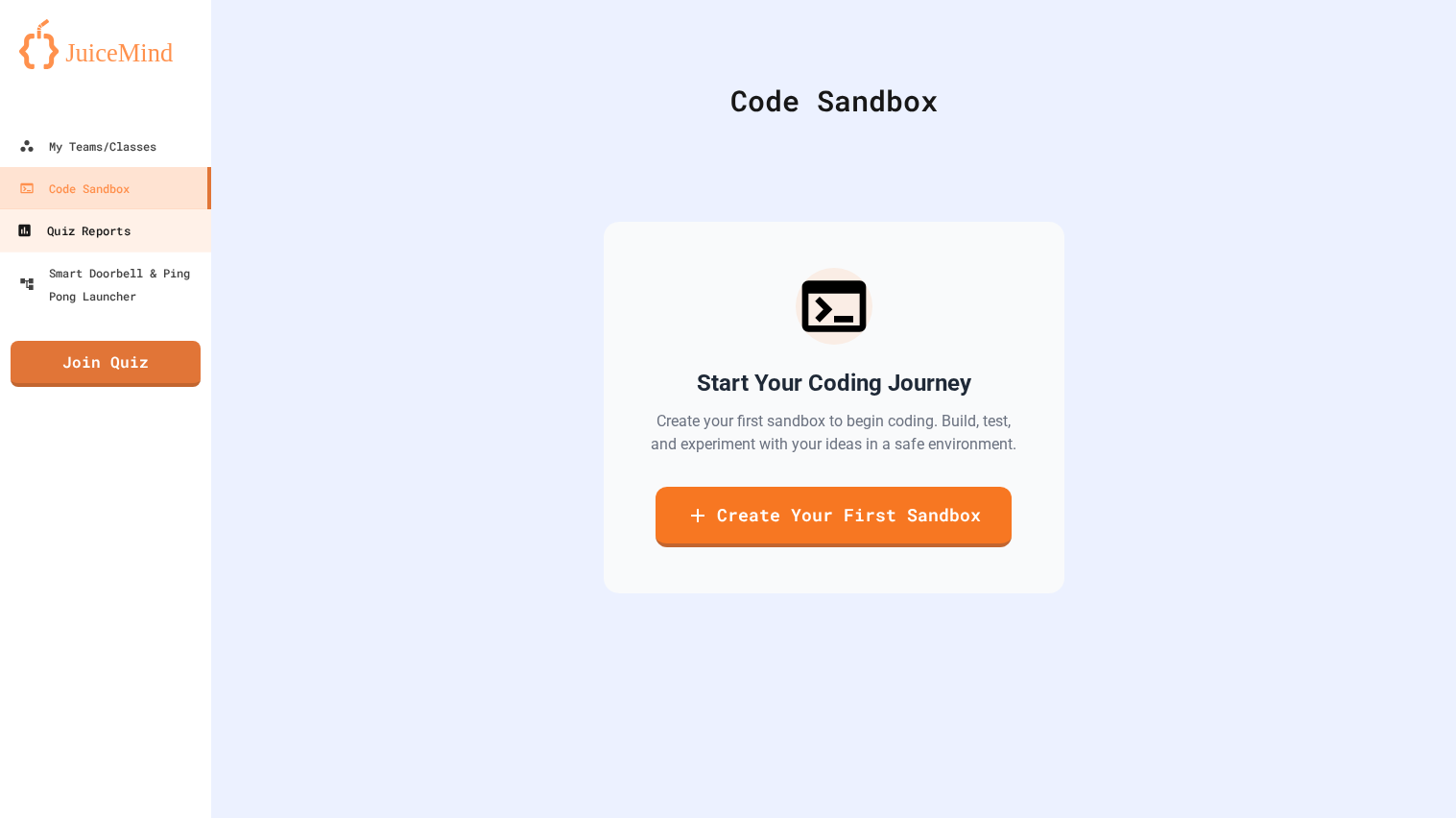
click at [143, 228] on link "Quiz Reports" at bounding box center [106, 230] width 218 height 44
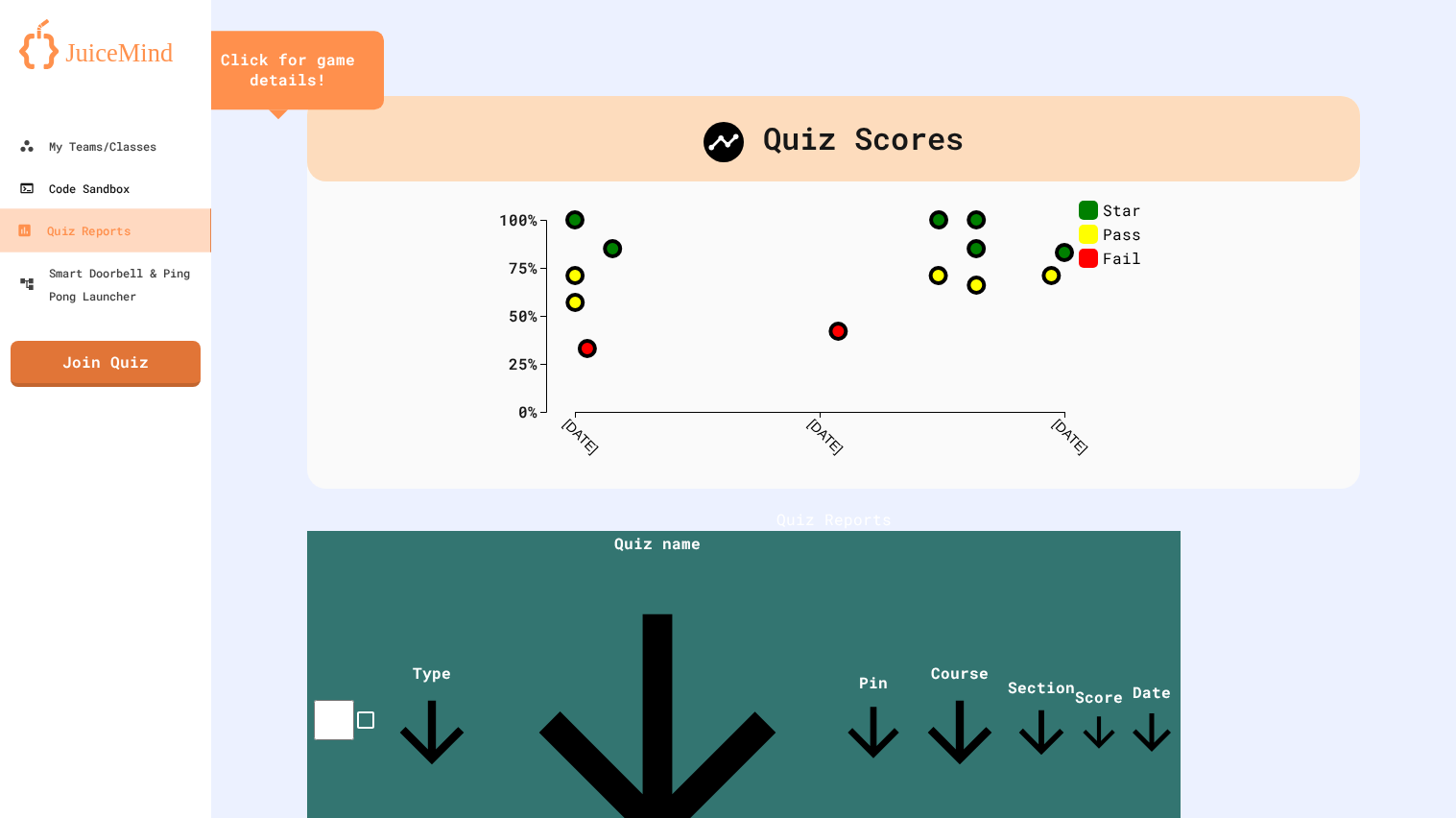
click at [139, 194] on link "Code Sandbox" at bounding box center [106, 188] width 211 height 43
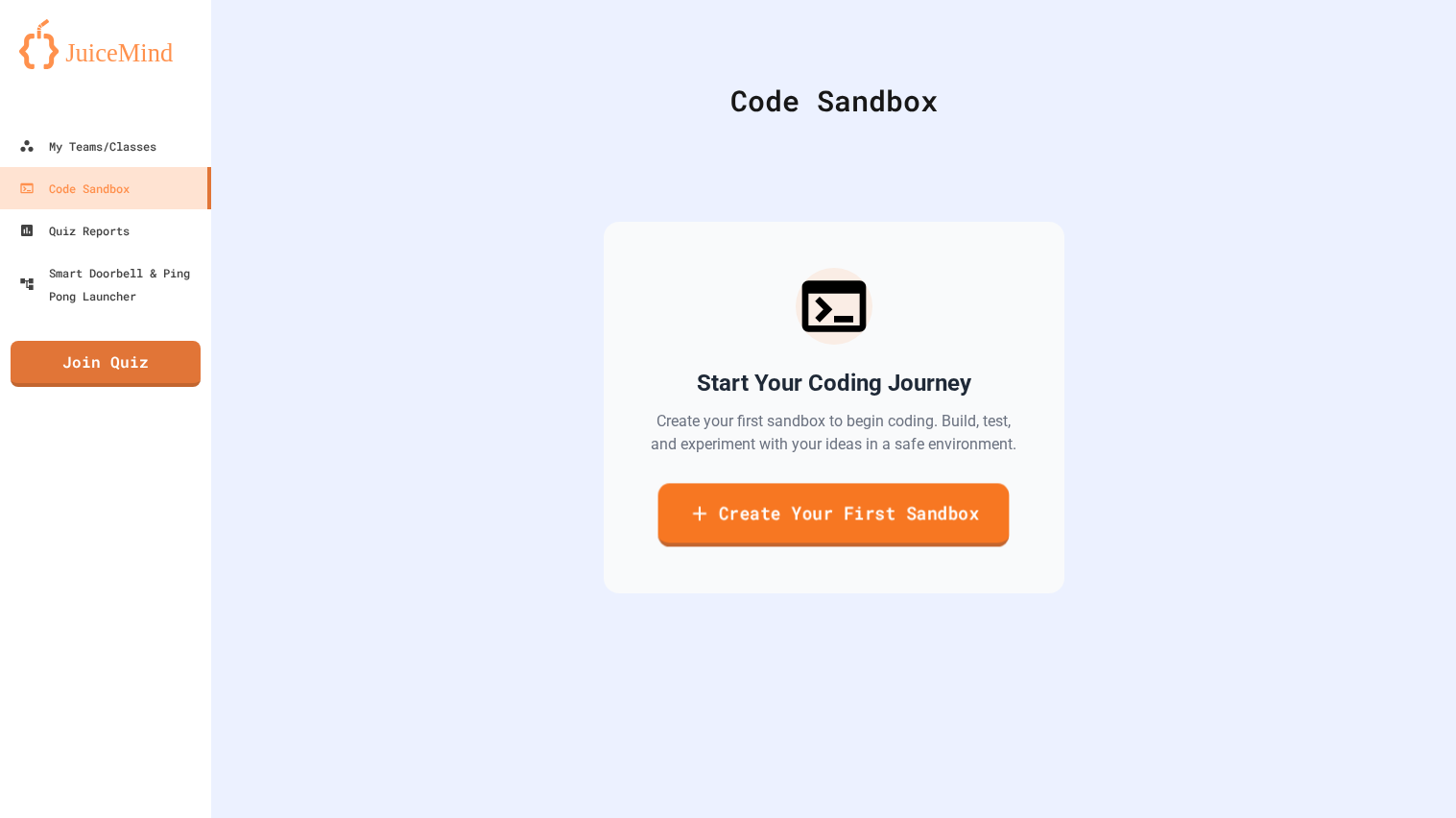
click at [800, 499] on link "Create Your First Sandbox" at bounding box center [834, 514] width 351 height 63
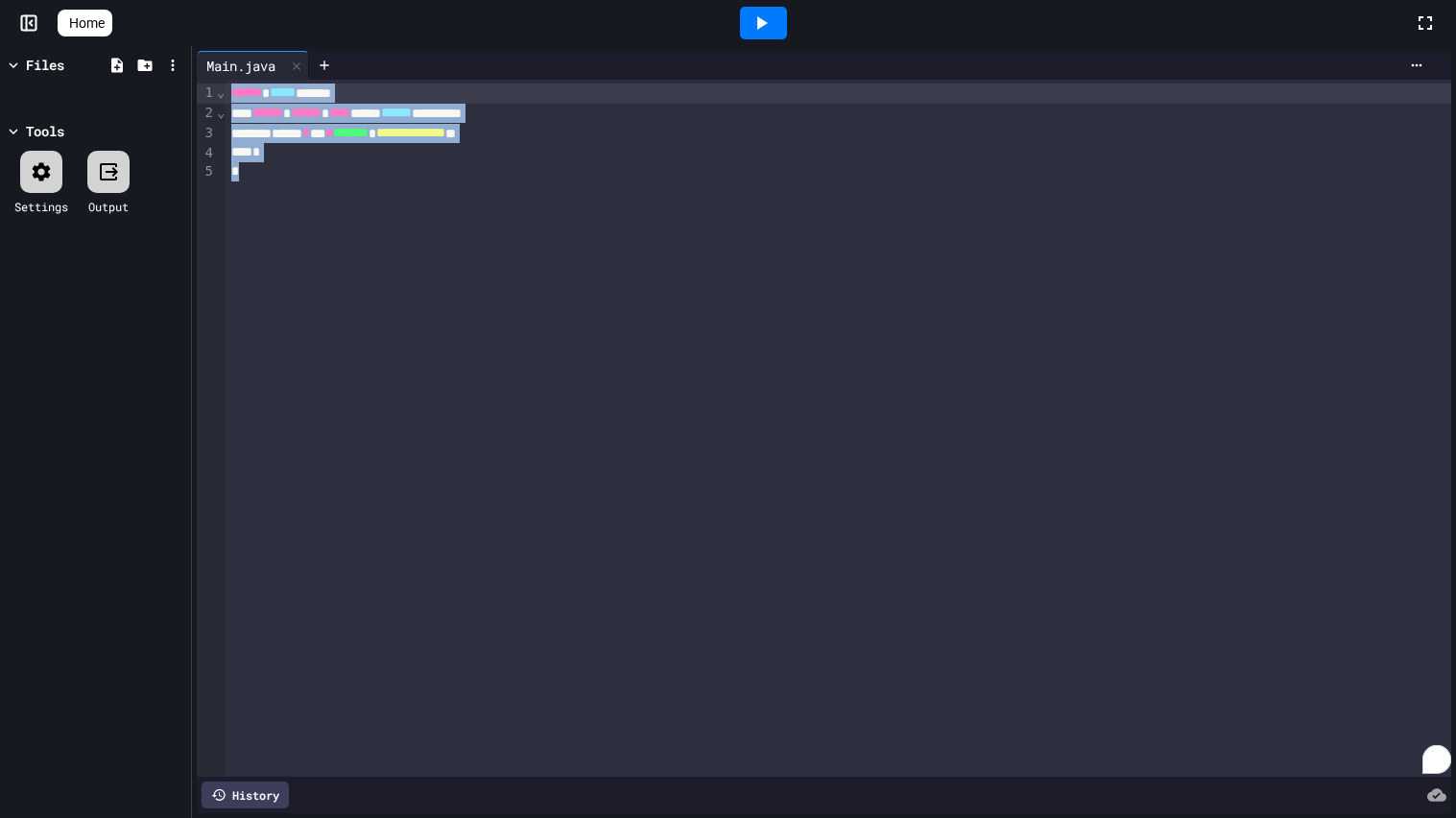
drag, startPoint x: 607, startPoint y: 276, endPoint x: 207, endPoint y: 0, distance: 486.0
click at [207, 0] on div "**********" at bounding box center [728, 409] width 1456 height 818
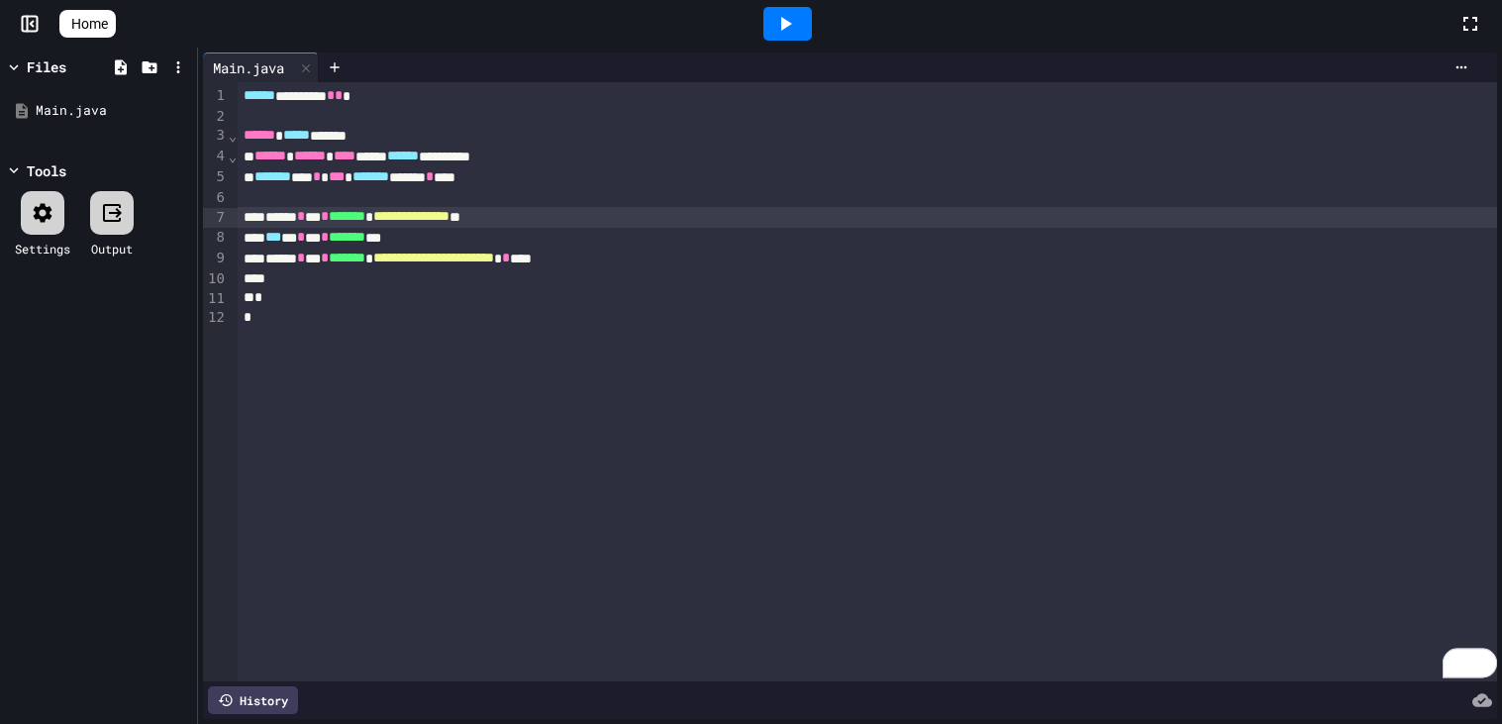
click at [784, 17] on icon at bounding box center [785, 24] width 24 height 24
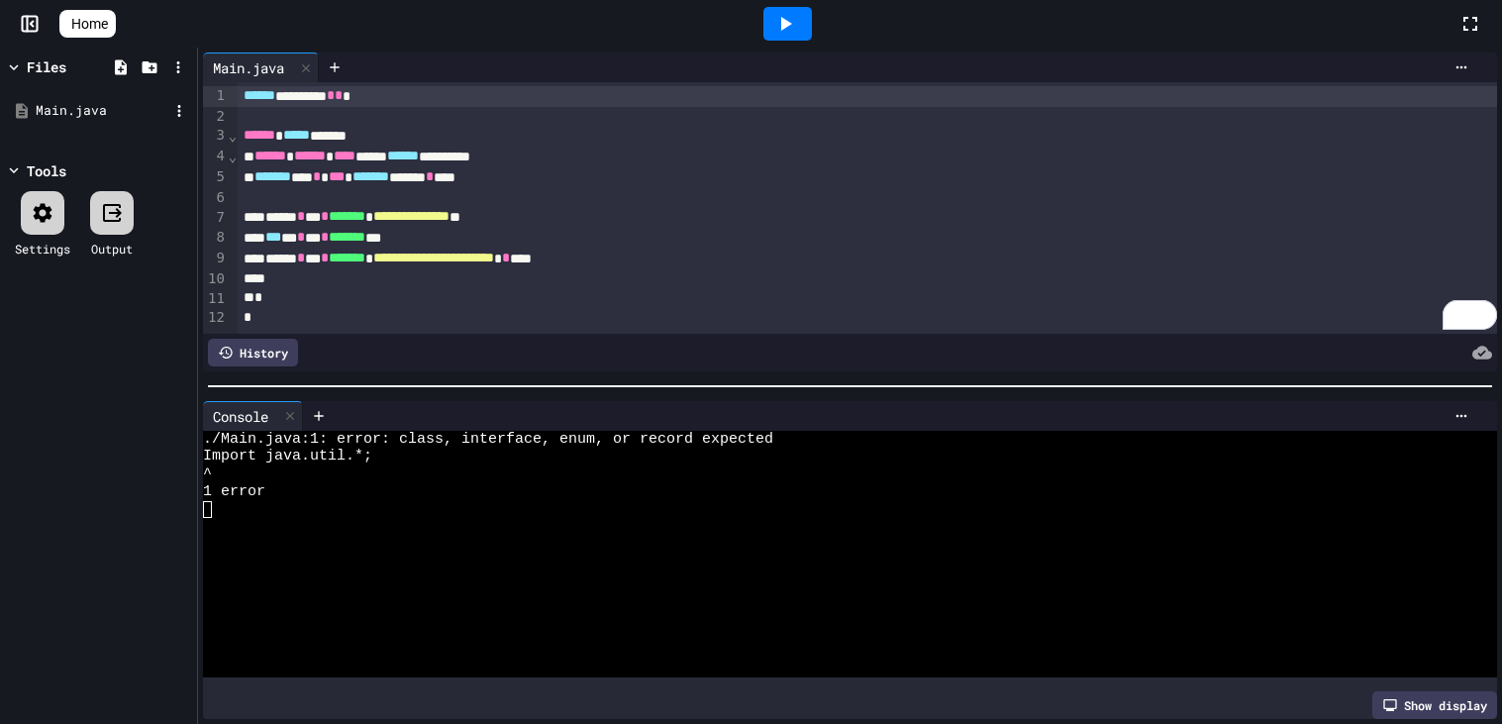
drag, startPoint x: 423, startPoint y: 83, endPoint x: 50, endPoint y: 97, distance: 373.5
click at [50, 97] on div "**********" at bounding box center [751, 386] width 1502 height 676
click at [356, 78] on div at bounding box center [898, 67] width 1158 height 30
click at [343, 100] on span "*" at bounding box center [339, 95] width 8 height 14
click at [442, 93] on div "****** ********* * * *" at bounding box center [867, 96] width 1259 height 21
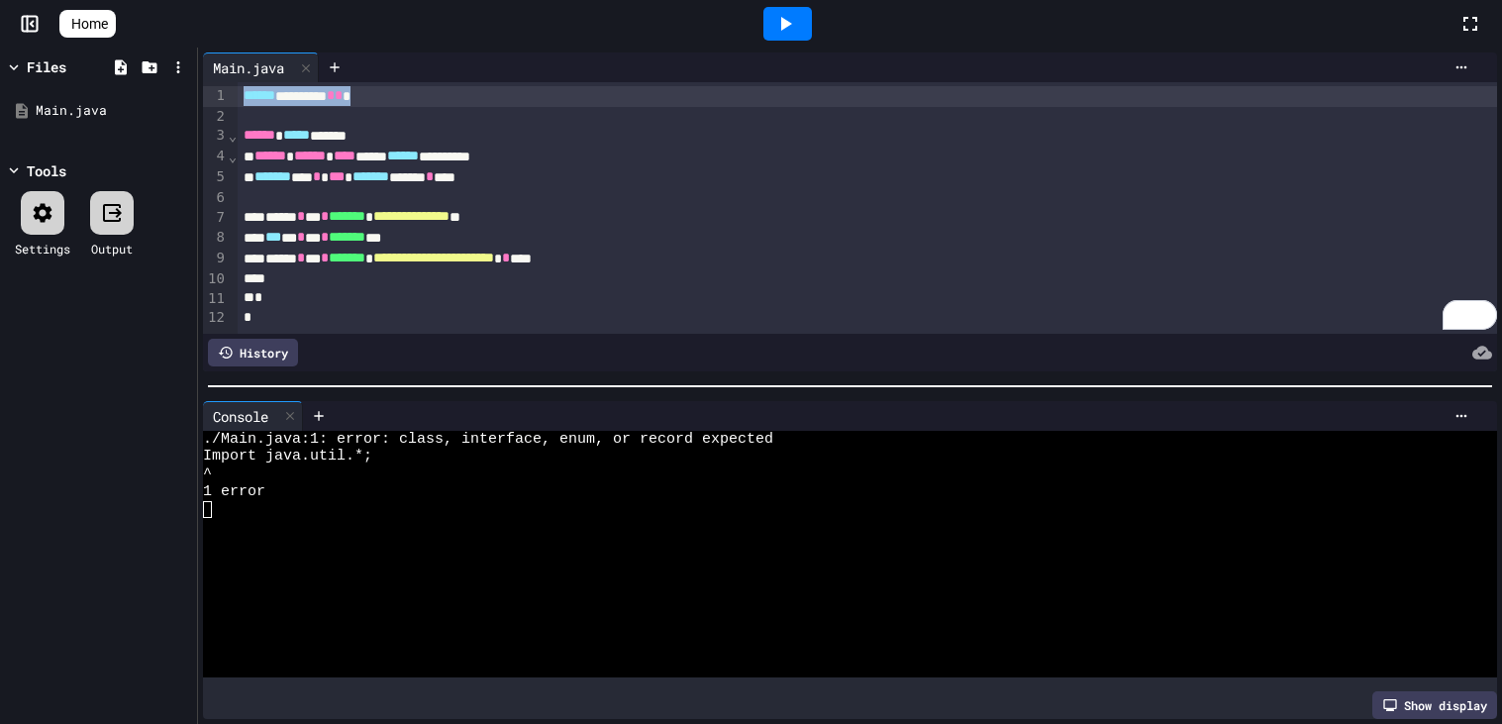
drag, startPoint x: 442, startPoint y: 93, endPoint x: 132, endPoint y: 74, distance: 310.5
click at [132, 74] on div "**********" at bounding box center [751, 386] width 1502 height 676
click at [797, 38] on div at bounding box center [787, 24] width 49 height 34
click at [485, 86] on div "****** **** * **** * *" at bounding box center [867, 96] width 1259 height 21
click at [437, 97] on div "****** **** * **** * *" at bounding box center [867, 96] width 1259 height 21
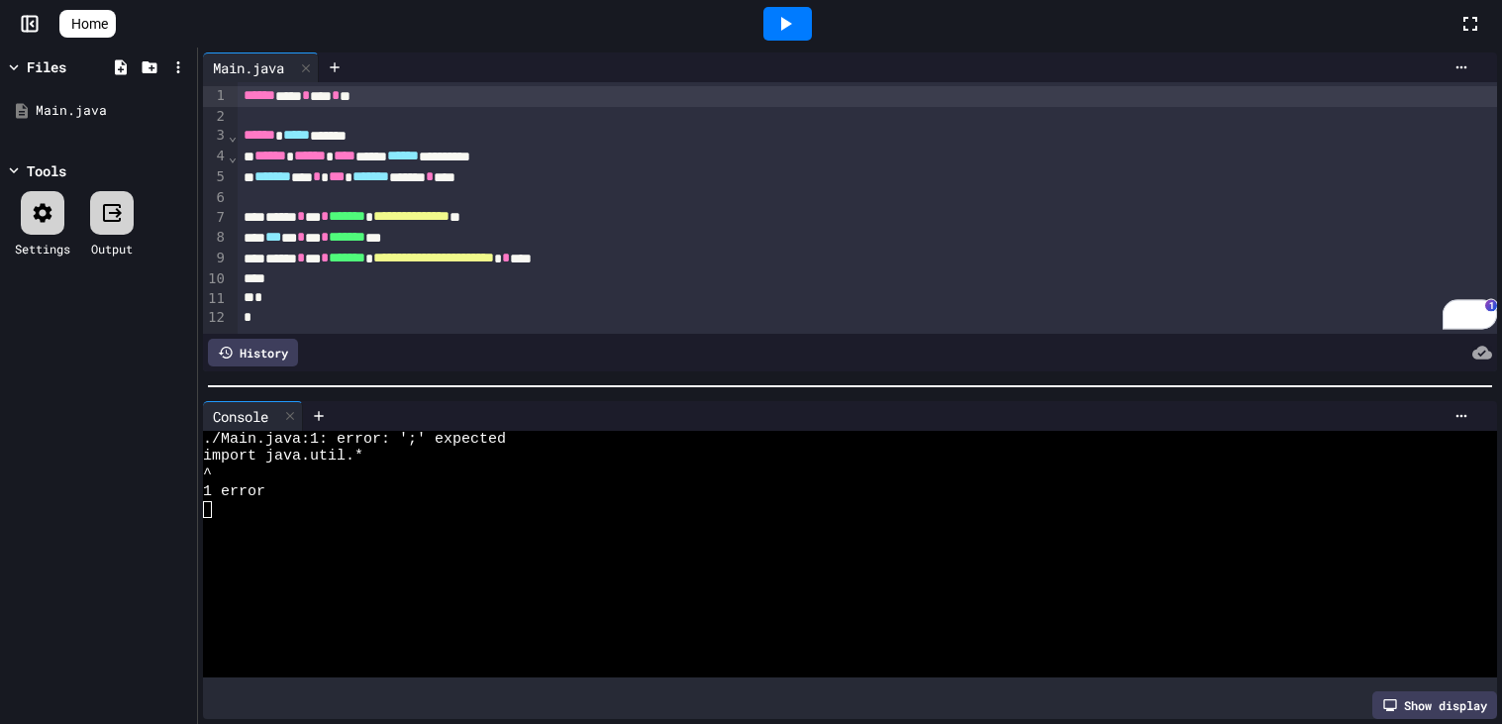
click at [806, 15] on div at bounding box center [787, 24] width 49 height 34
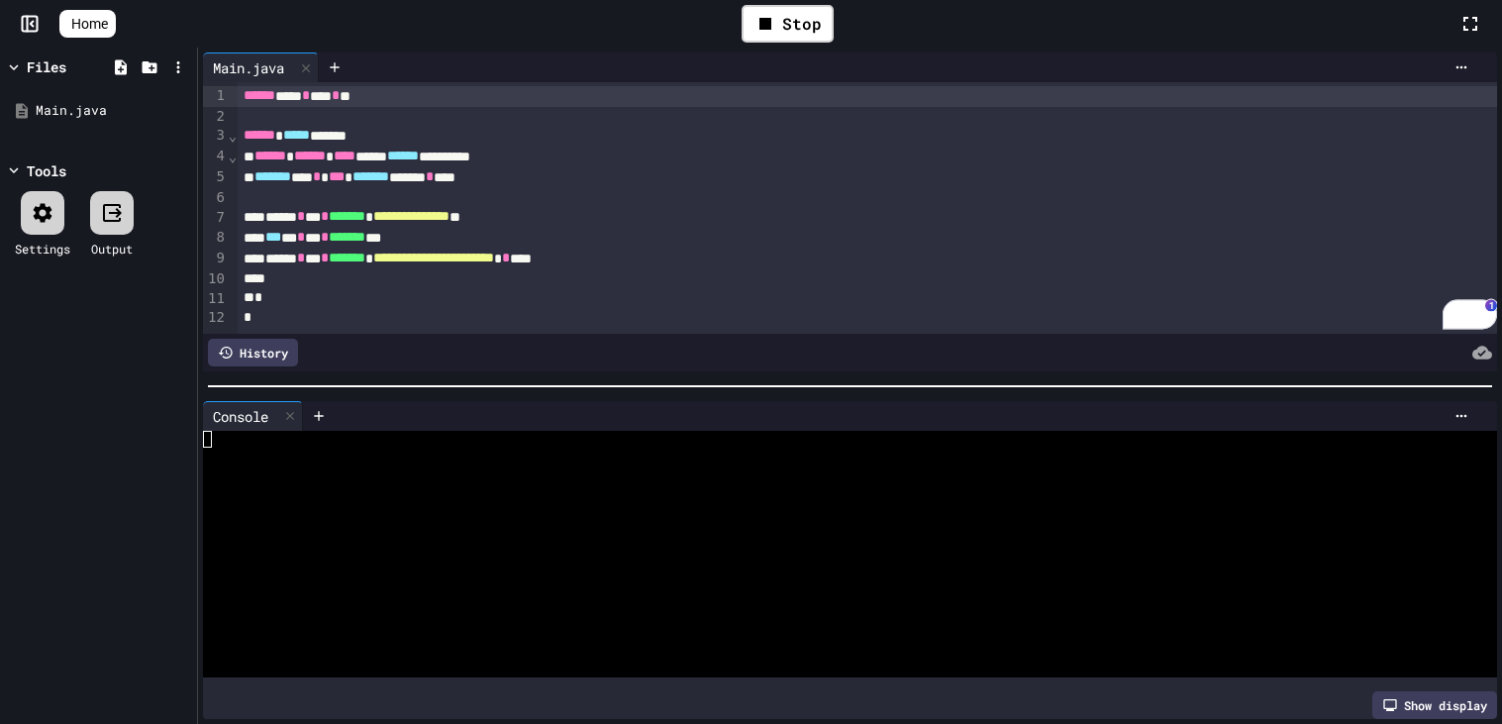
click at [568, 561] on div at bounding box center [840, 562] width 1274 height 18
click at [570, 553] on div at bounding box center [840, 562] width 1274 height 18
click at [16, 245] on div "Settings" at bounding box center [42, 249] width 55 height 18
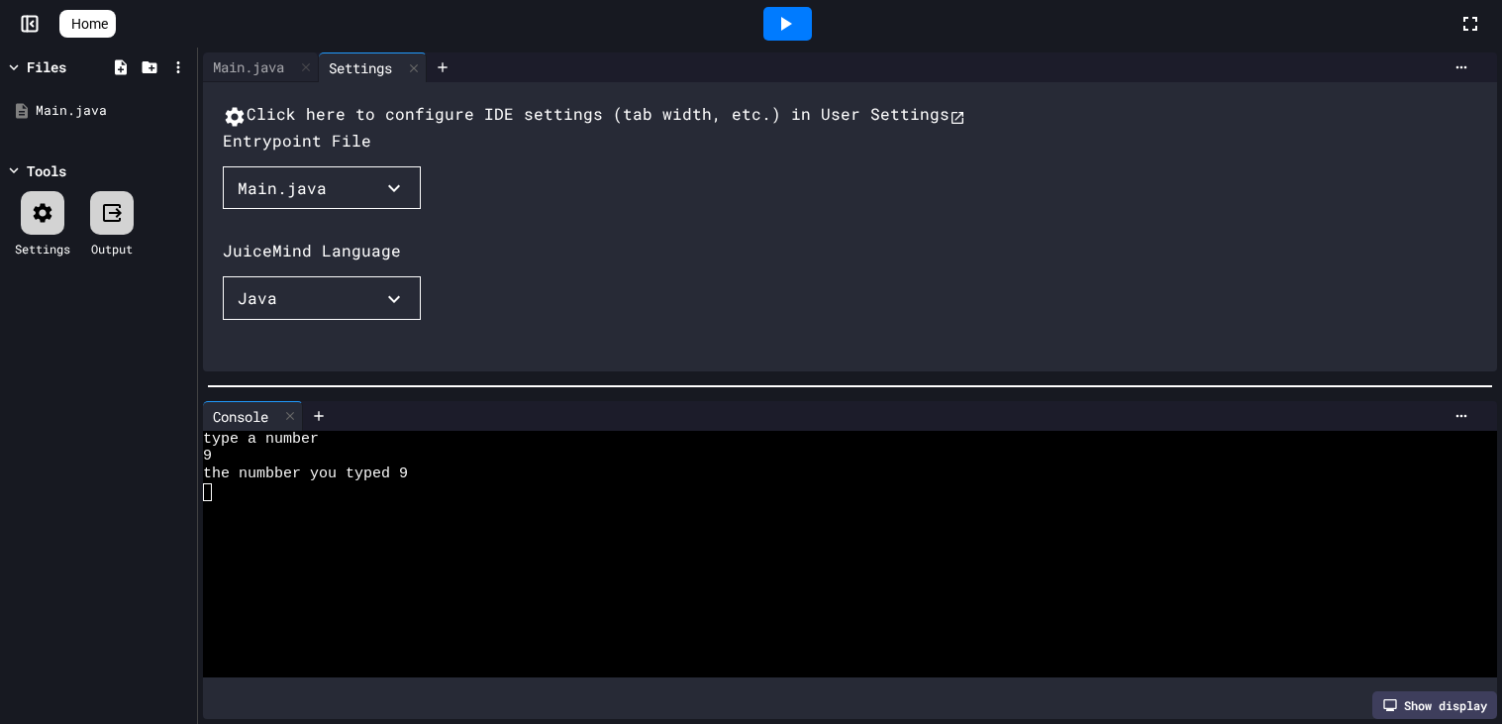
click at [124, 223] on icon at bounding box center [112, 213] width 24 height 24
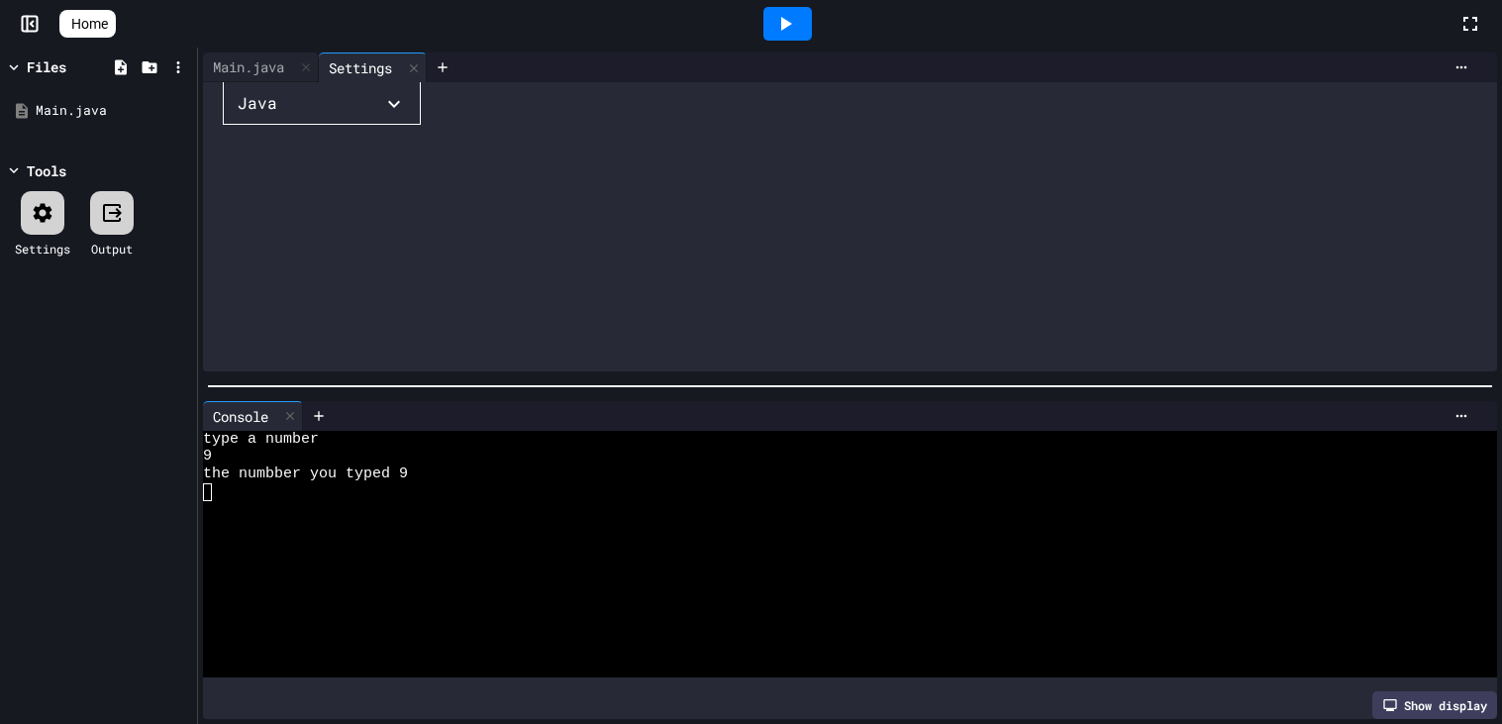
scroll to position [195, 2]
click at [341, 125] on button "Java" at bounding box center [320, 103] width 198 height 44
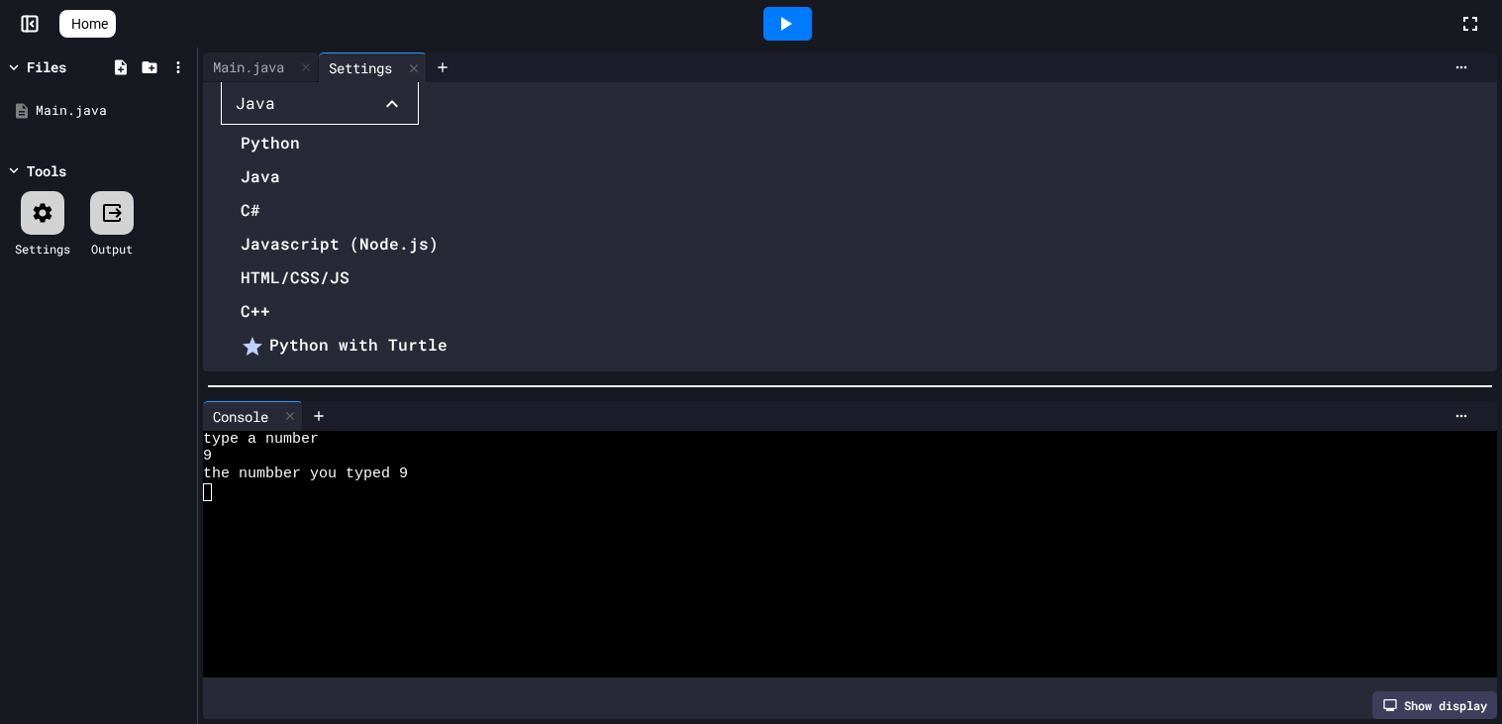
click at [391, 329] on li "Python with Turtle" at bounding box center [364, 345] width 247 height 32
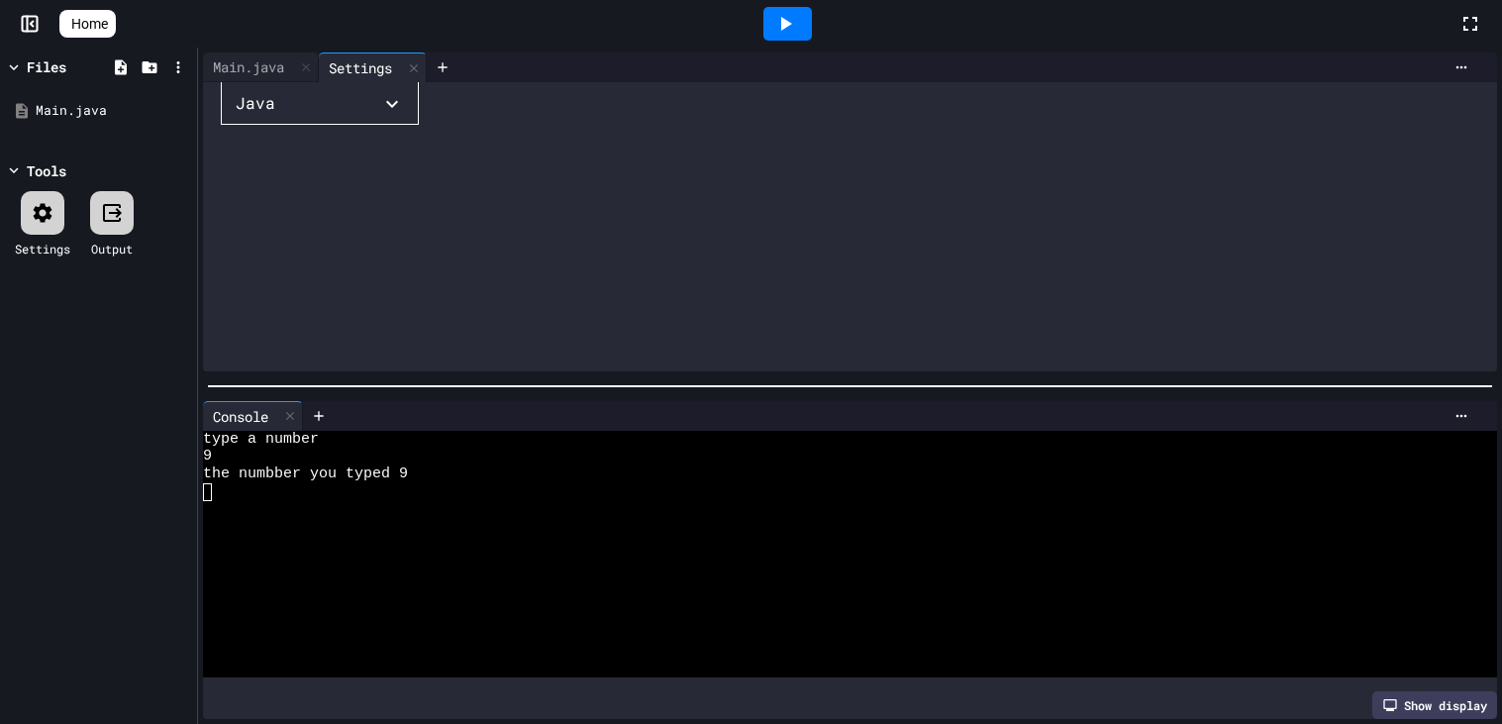
click at [264, 190] on div "Click here to configure IDE settings (tab width, etc.) in User Settings Entrypo…" at bounding box center [868, 130] width 1294 height 446
click at [262, 115] on div "Java" at bounding box center [256, 103] width 40 height 24
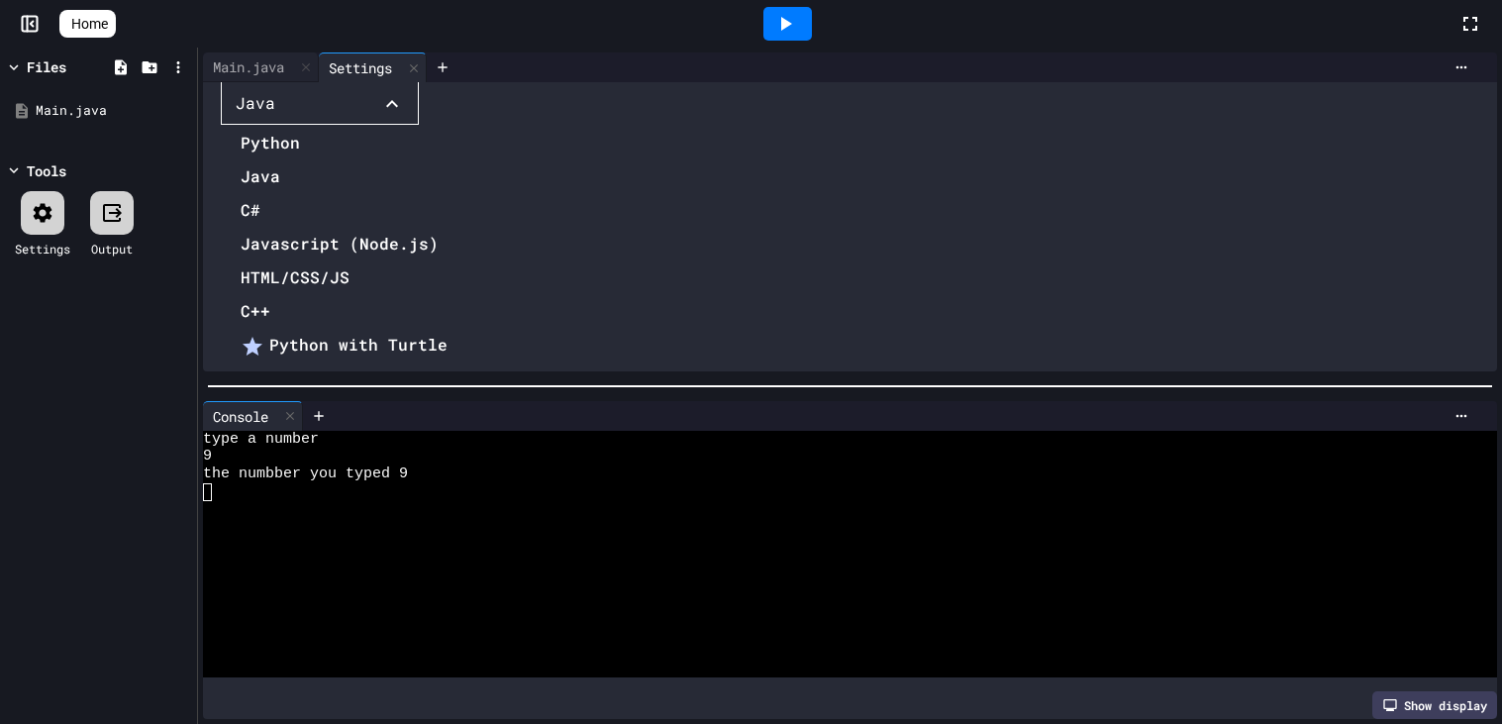
scroll to position [62, 0]
click at [384, 531] on li "Python with Pillow" at bounding box center [364, 547] width 247 height 32
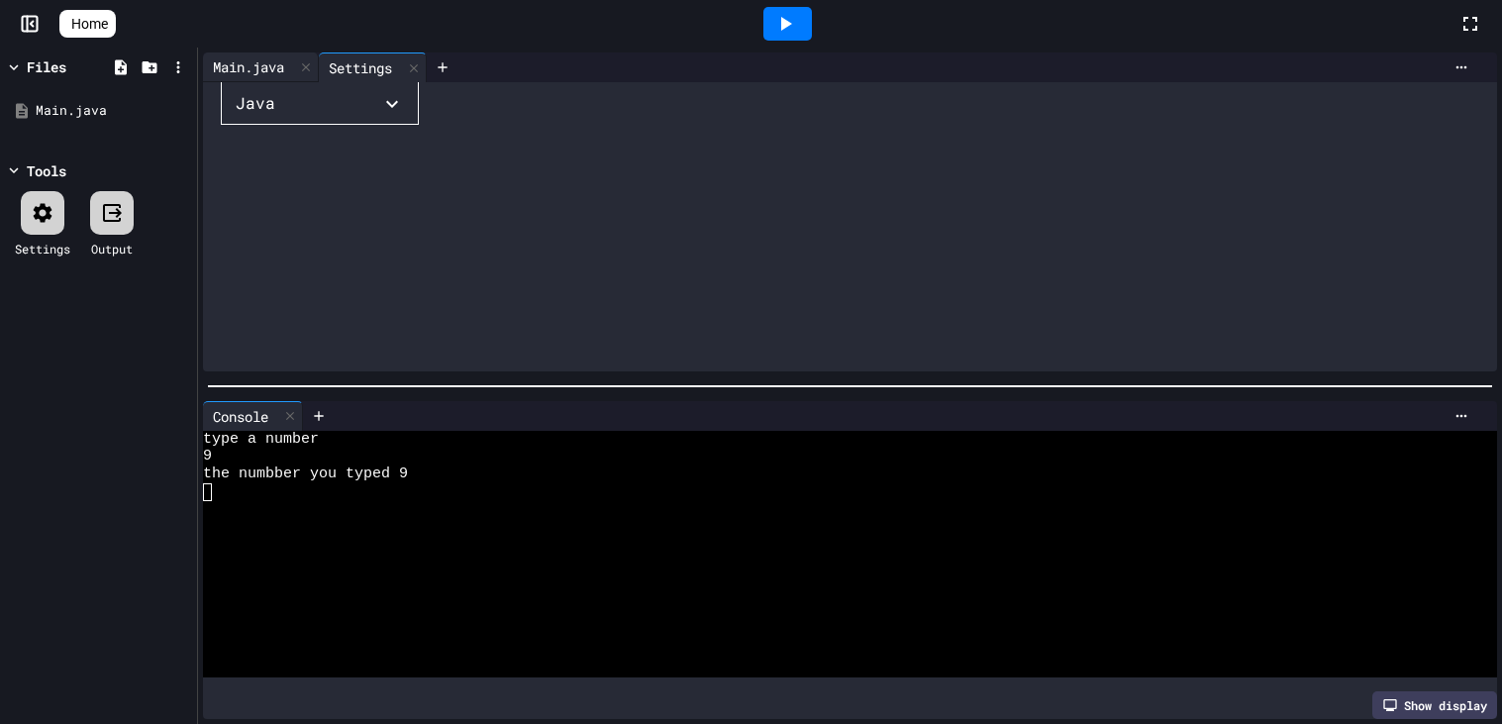
click at [241, 56] on div "Main.java" at bounding box center [248, 66] width 91 height 21
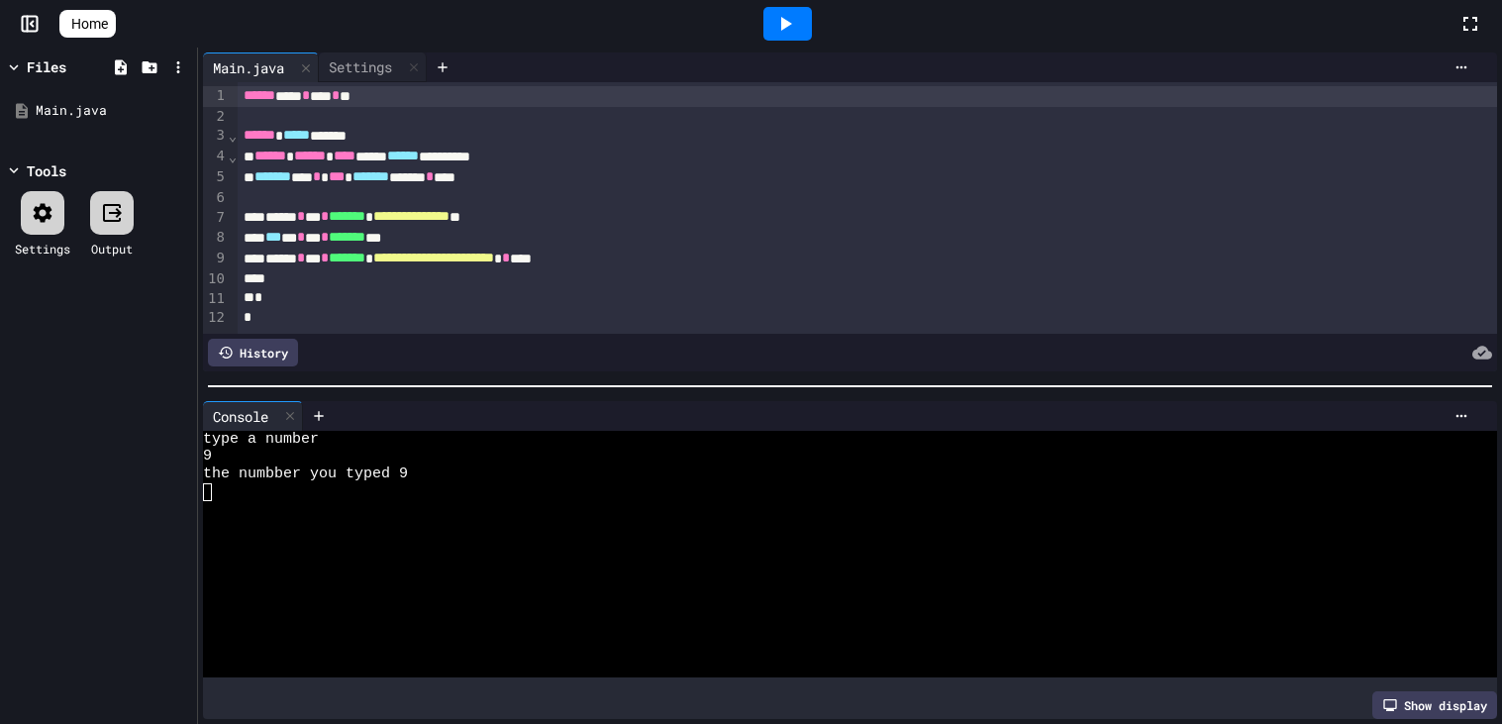
click at [358, 50] on div at bounding box center [787, 23] width 1343 height 53
click at [318, 71] on div at bounding box center [306, 67] width 24 height 29
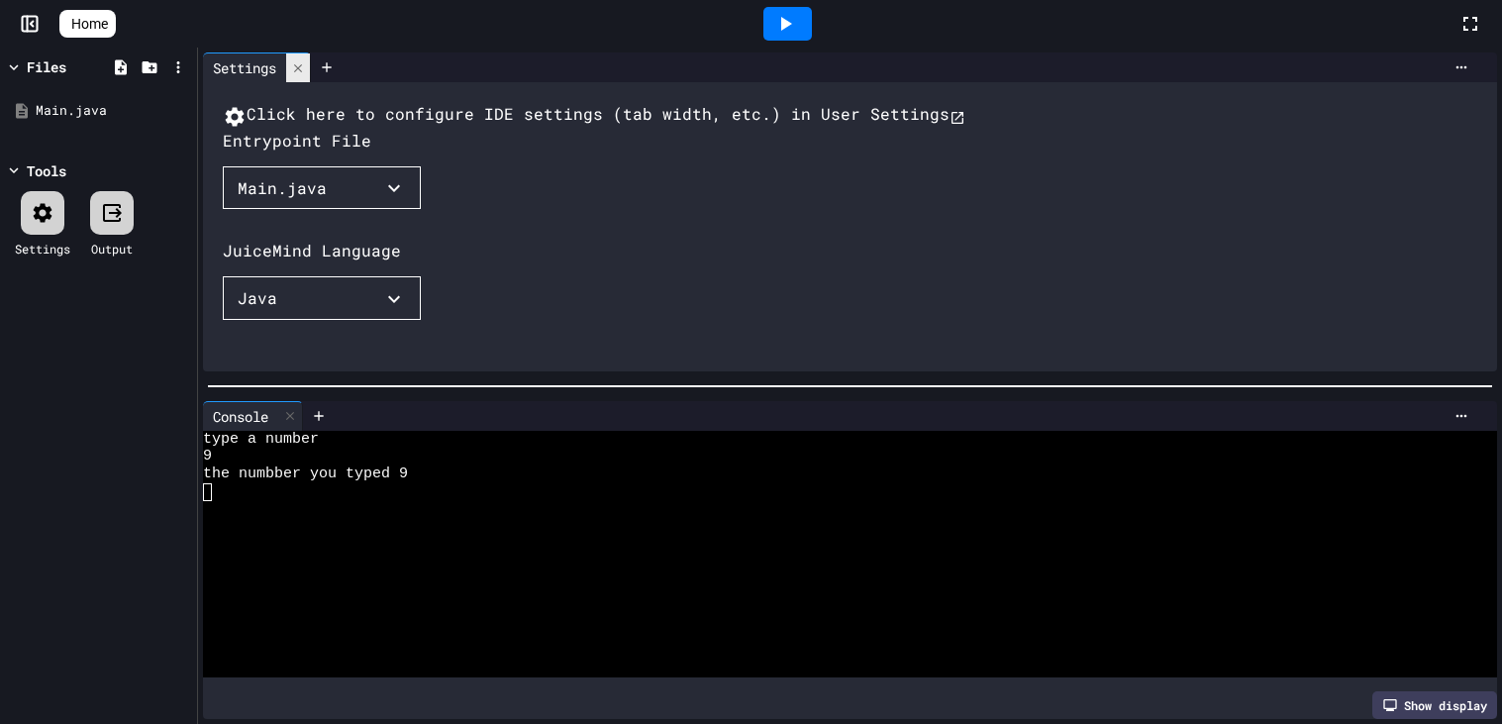
click at [318, 71] on div at bounding box center [327, 67] width 32 height 30
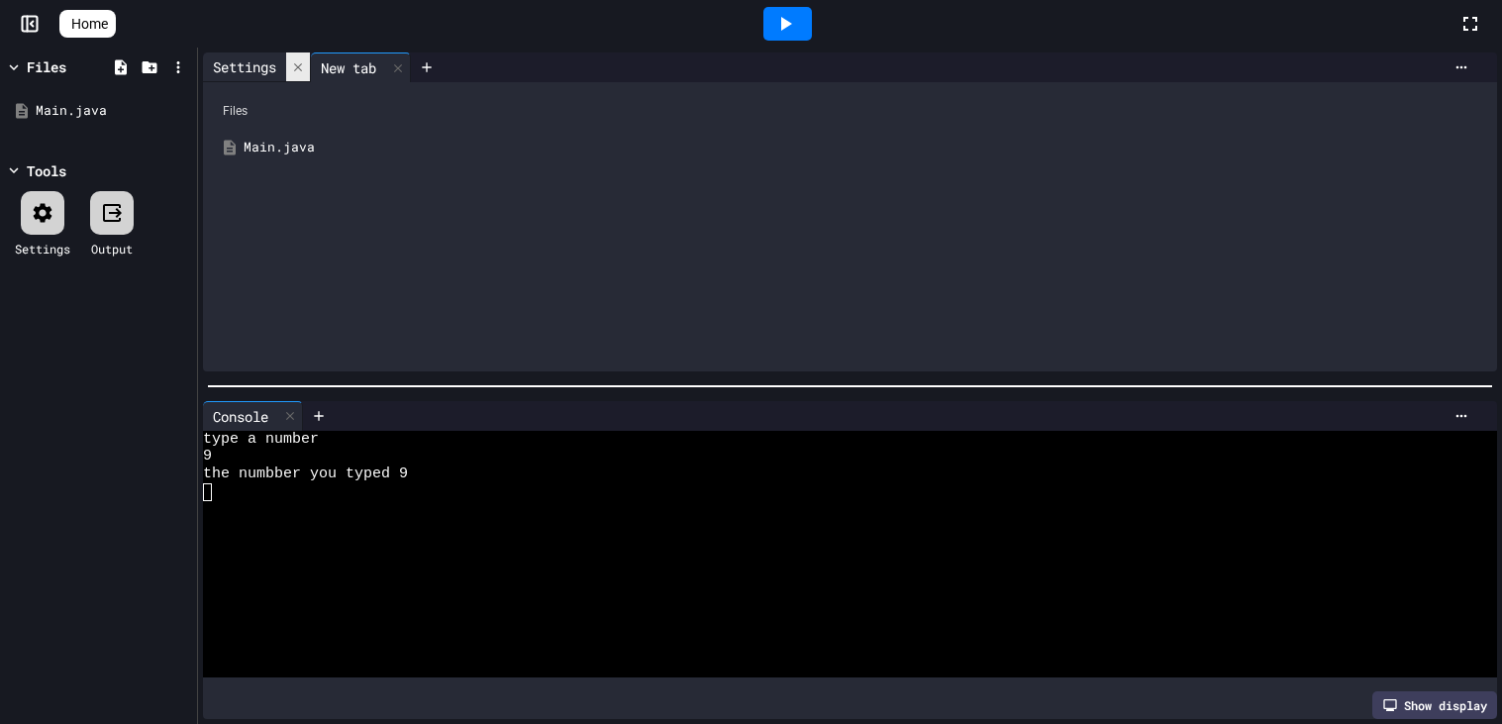
click at [302, 70] on icon at bounding box center [298, 66] width 8 height 8
click at [302, 70] on div at bounding box center [290, 67] width 24 height 29
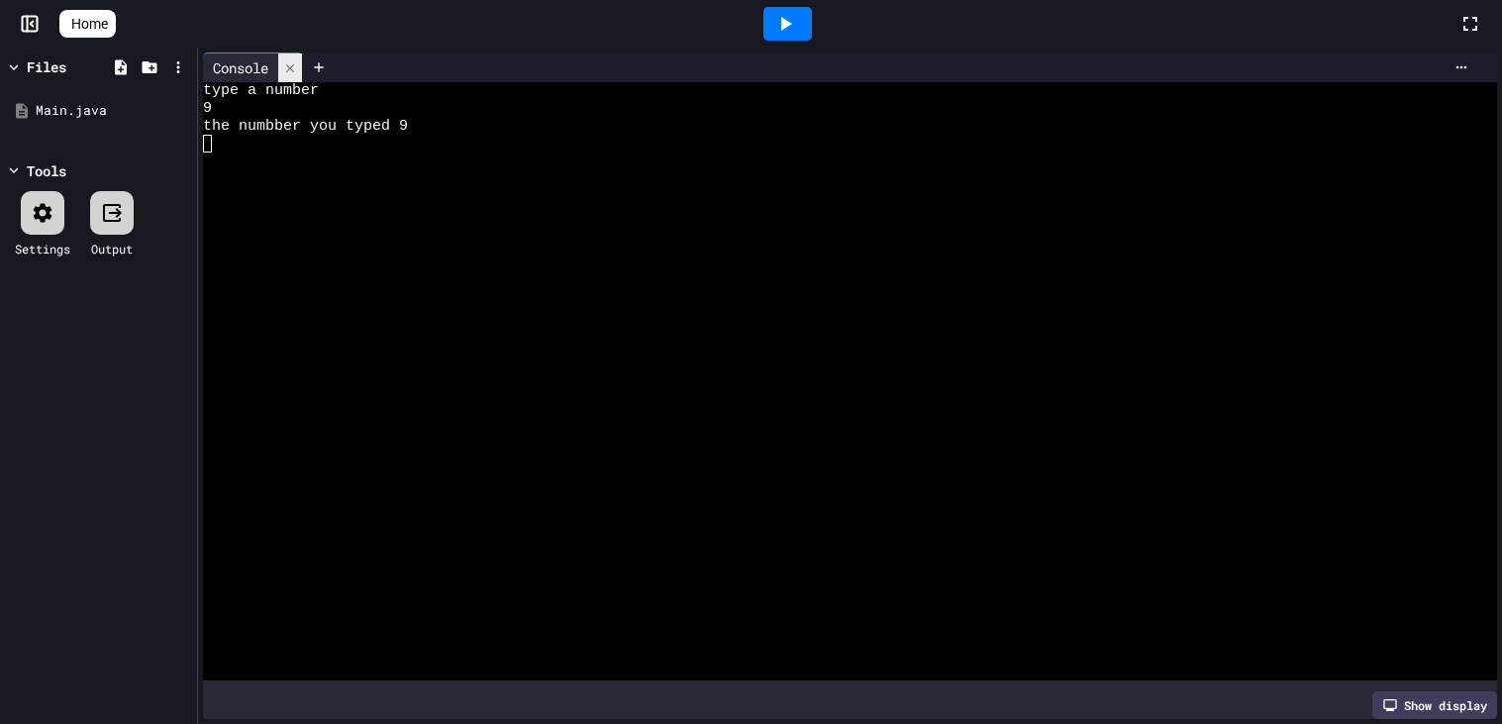
click at [290, 64] on icon at bounding box center [290, 67] width 8 height 8
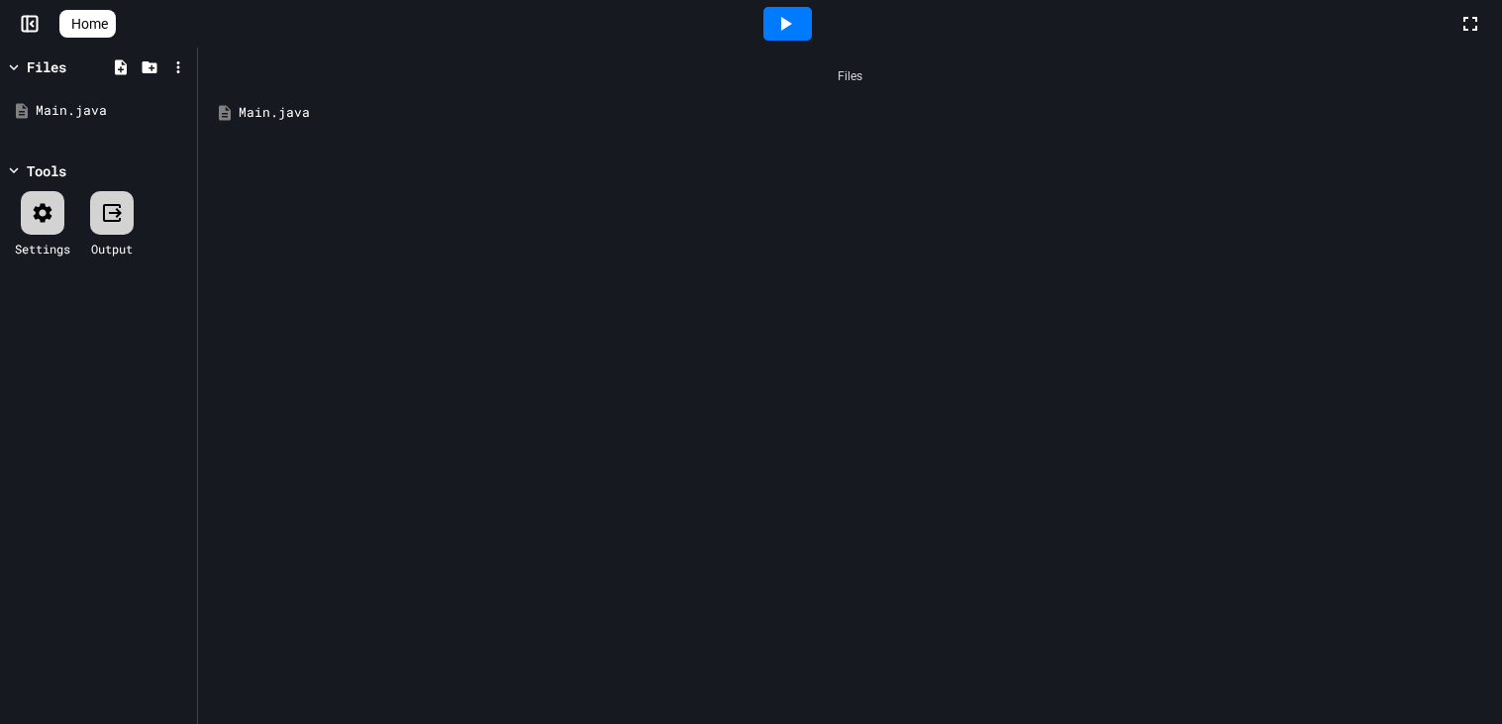
click at [286, 123] on div "Main.java" at bounding box center [850, 113] width 1284 height 36
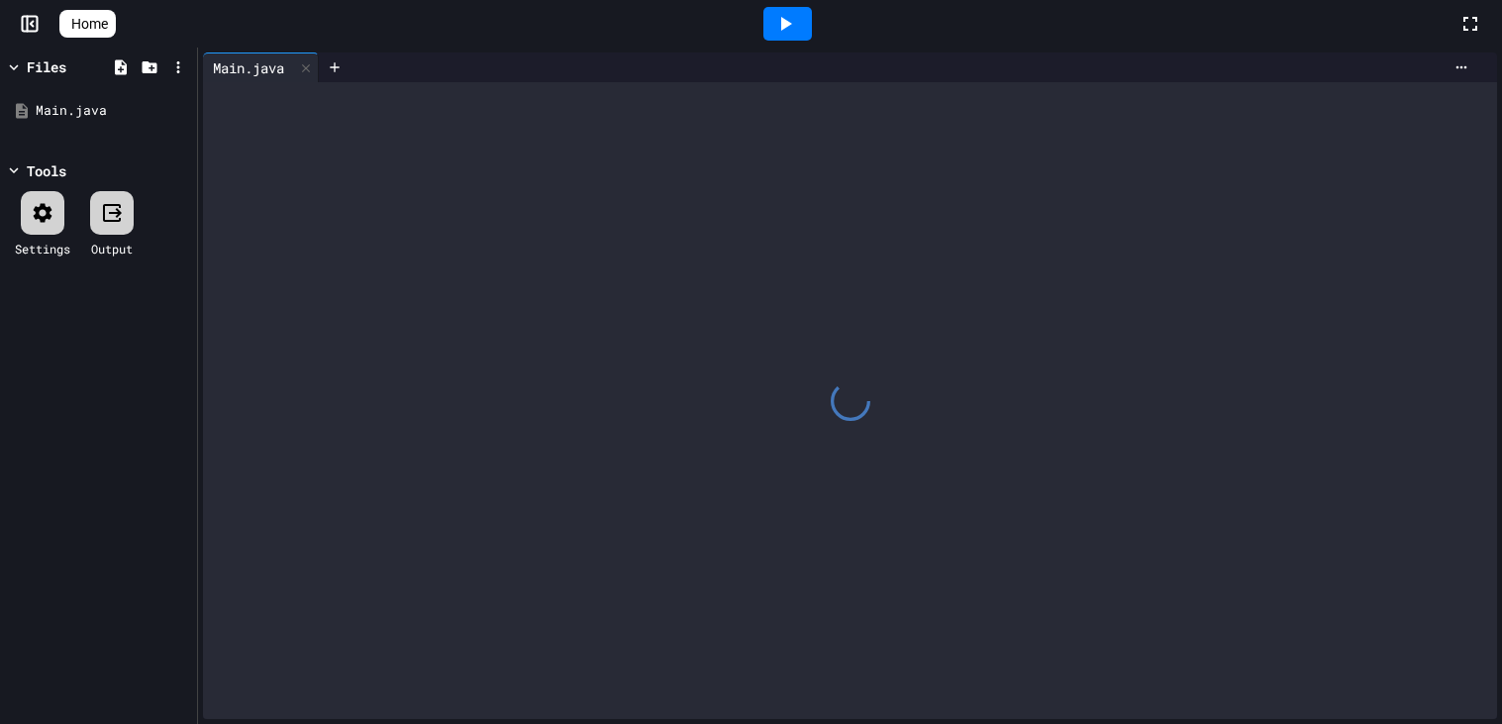
click at [286, 123] on div at bounding box center [850, 400] width 1294 height 637
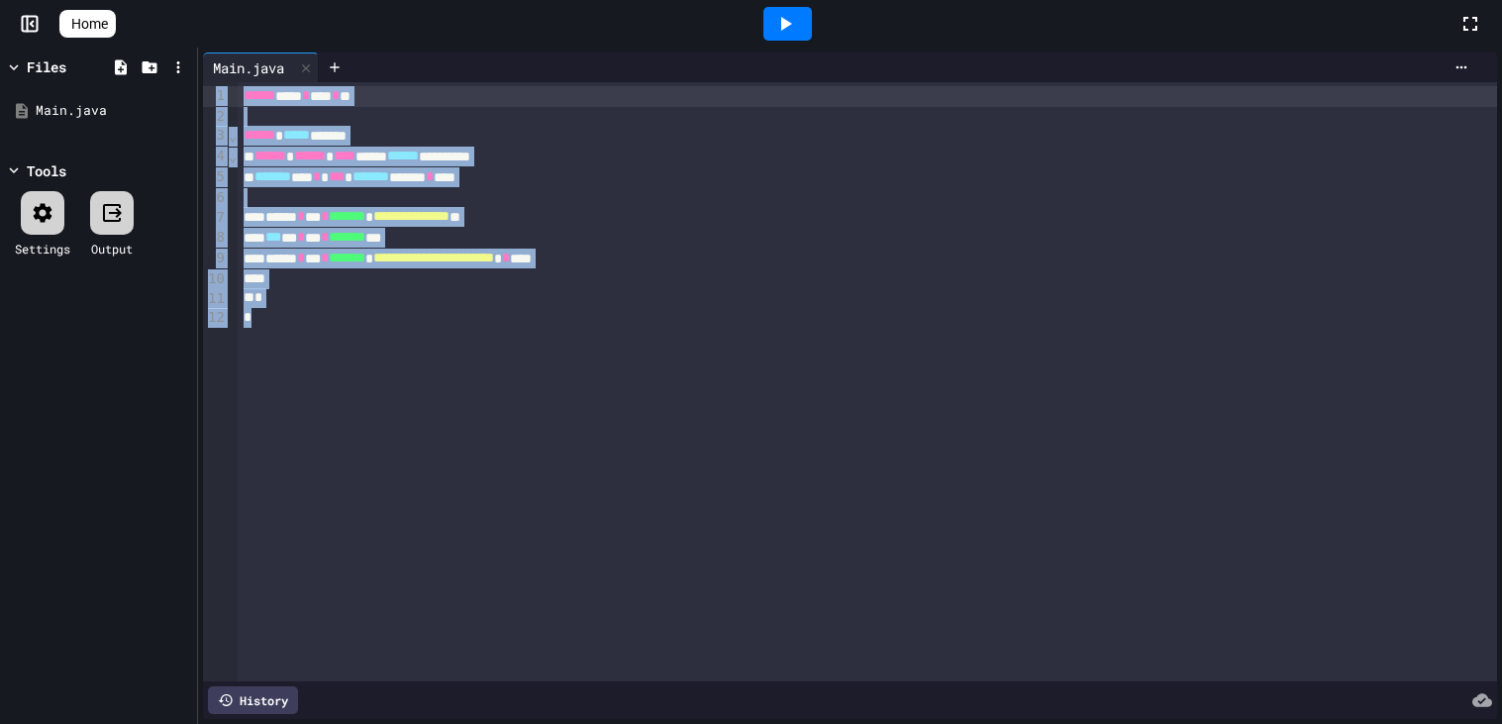
click at [533, 399] on div "**********" at bounding box center [867, 381] width 1259 height 599
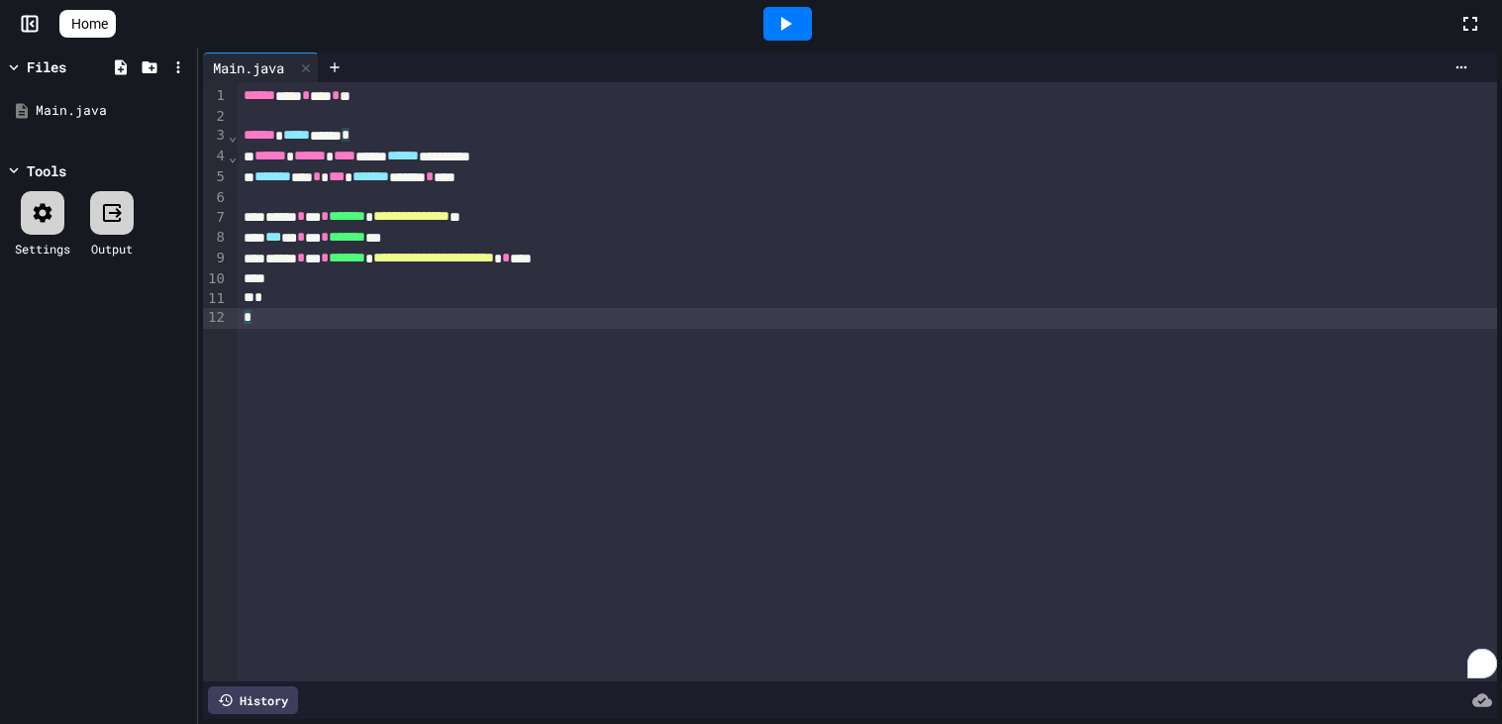
click at [788, 24] on icon at bounding box center [785, 24] width 24 height 24
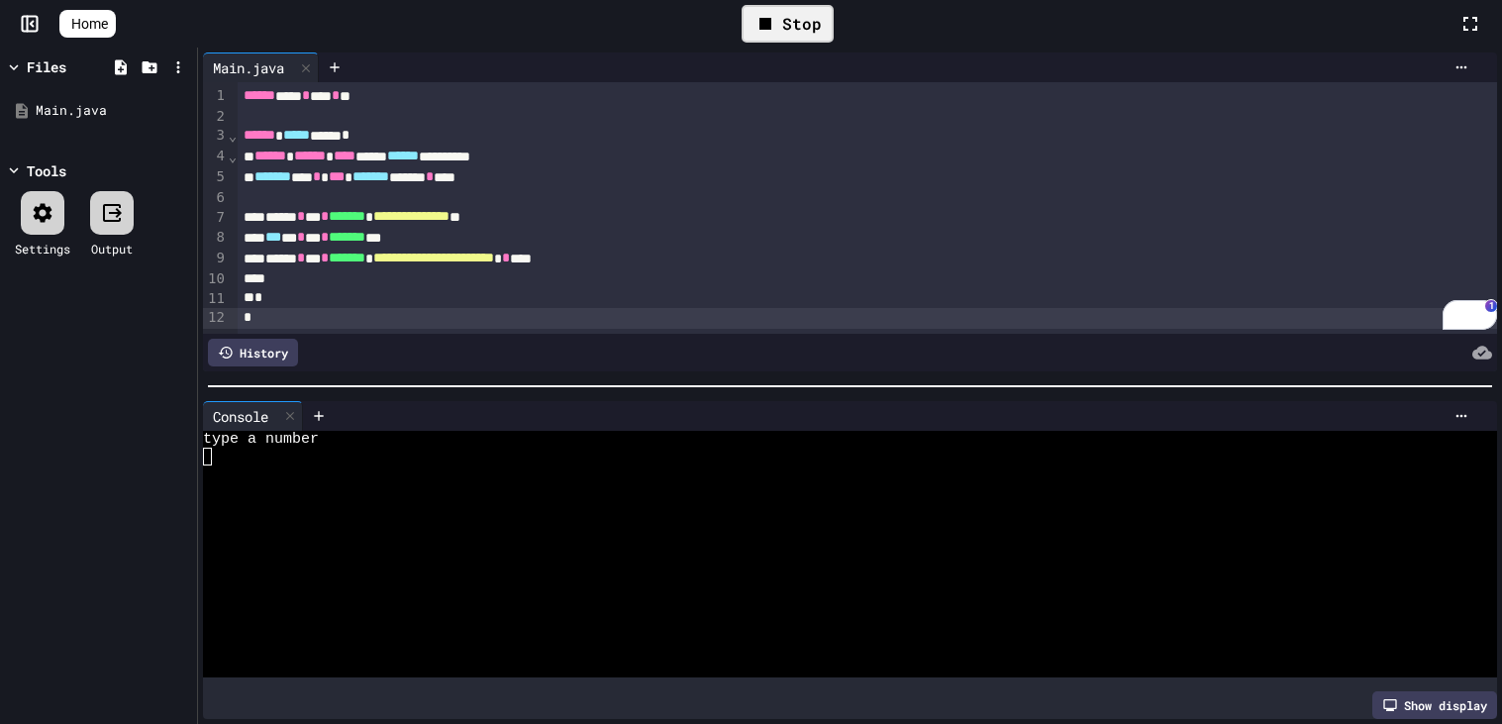
click at [319, 523] on div at bounding box center [840, 527] width 1274 height 18
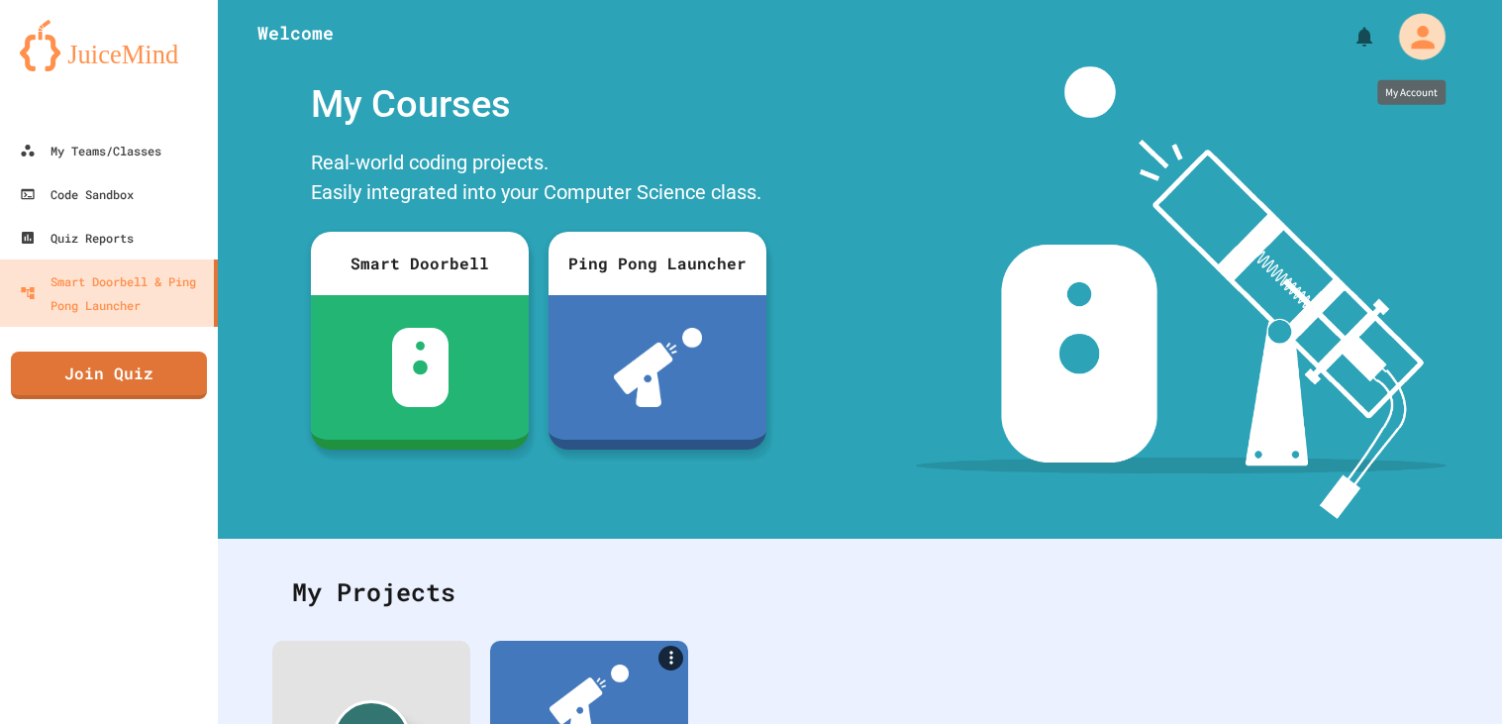
click at [1432, 34] on icon "My Account" at bounding box center [1422, 36] width 35 height 35
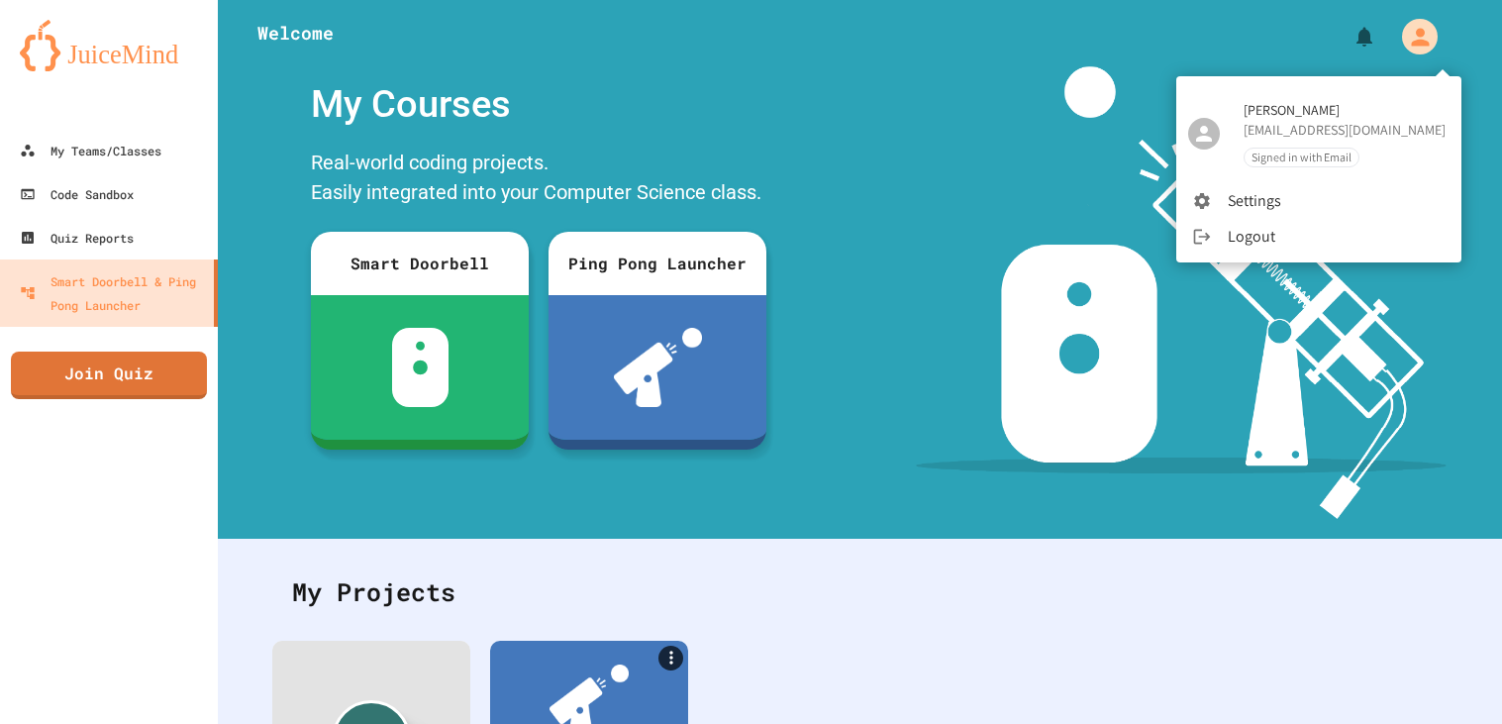
click at [1432, 34] on div at bounding box center [751, 362] width 1502 height 724
